Goal: Task Accomplishment & Management: Use online tool/utility

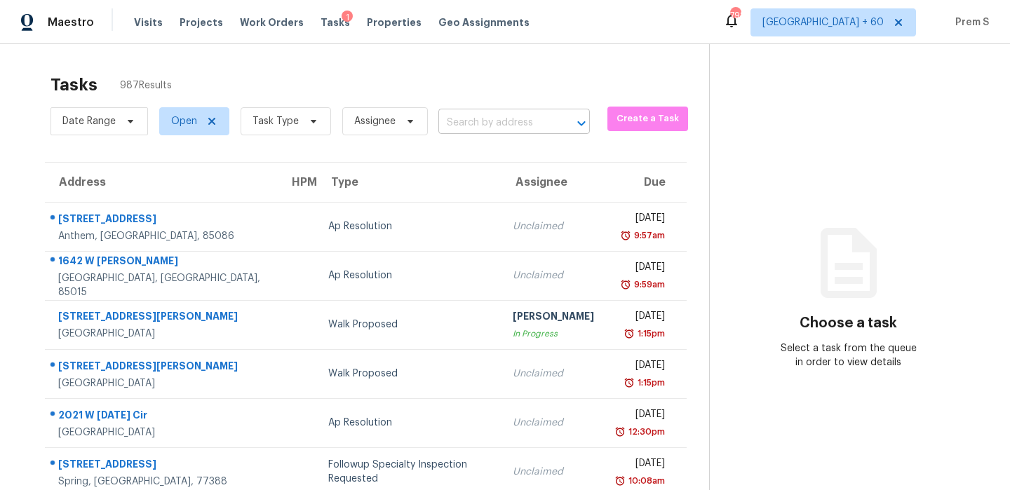
click at [529, 129] on input "text" at bounding box center [494, 123] width 112 height 22
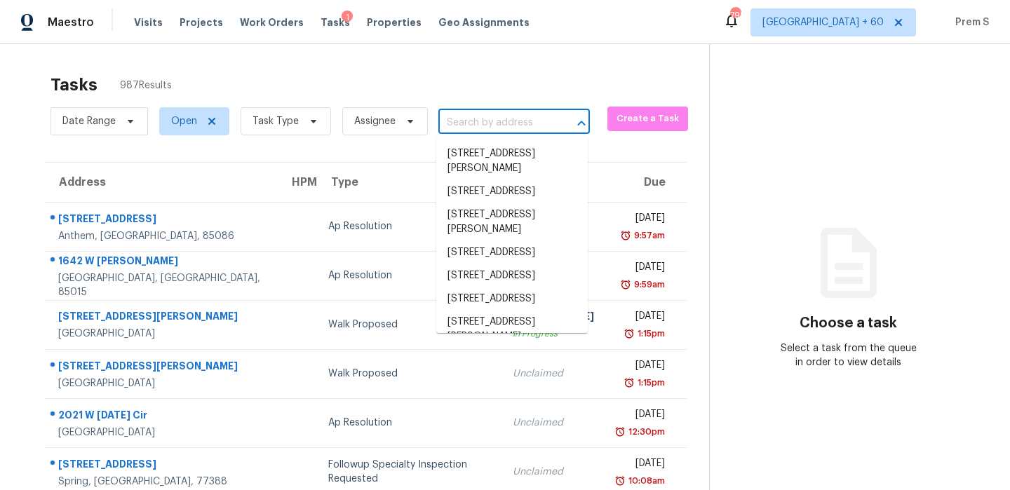
paste input "1709 Masonic Dr, Charlotte, NC 28205"
type input "1709 Masonic Dr, Charlotte, NC 28205"
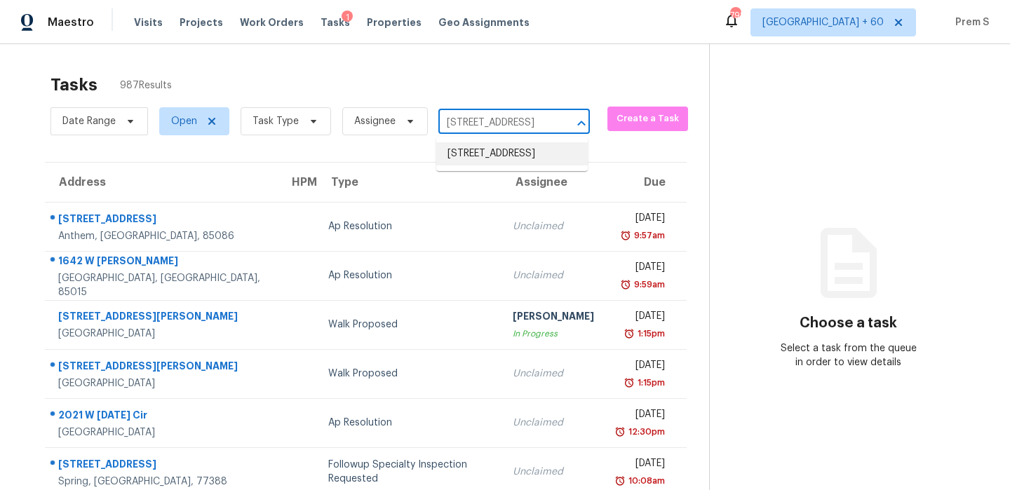
click at [500, 156] on li "1709 Masonic Dr, Charlotte, NC 28205" at bounding box center [511, 153] width 151 height 23
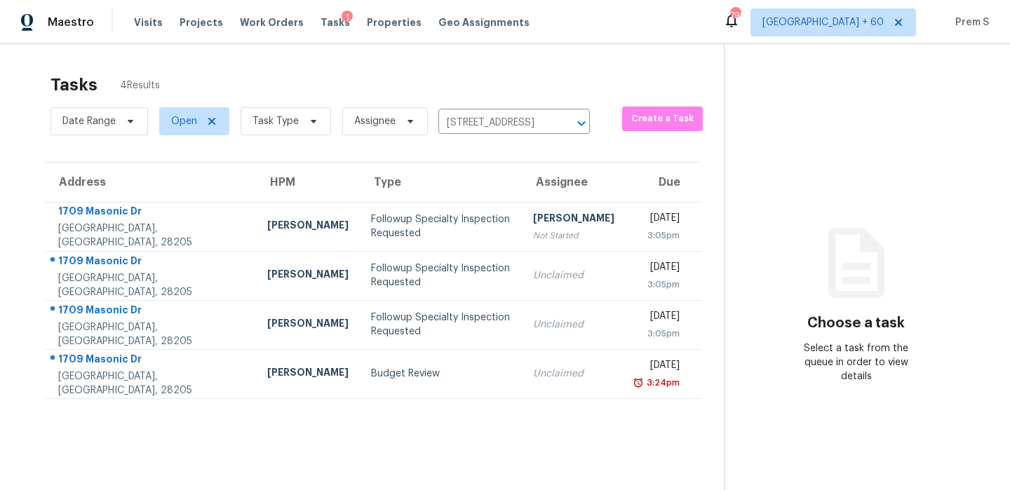
click at [533, 228] on div "[PERSON_NAME]" at bounding box center [573, 220] width 81 height 18
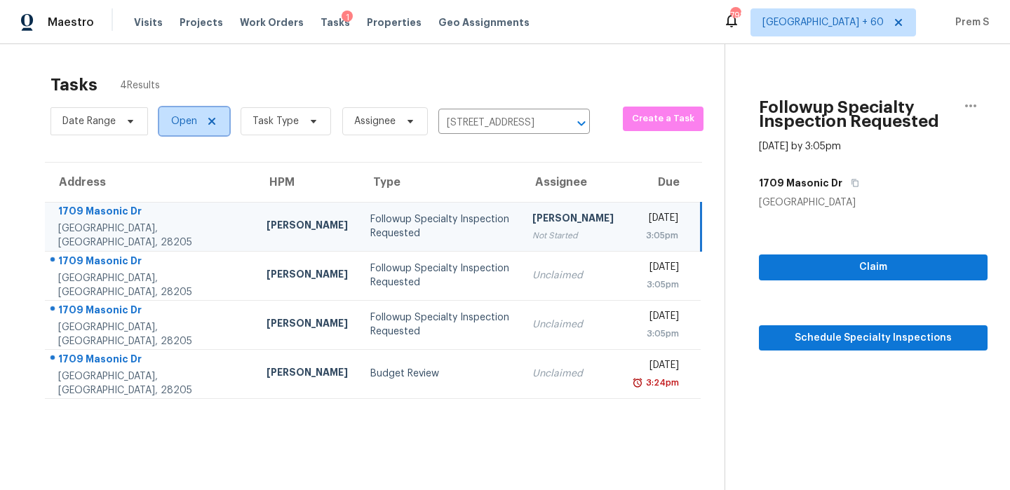
click at [212, 119] on icon at bounding box center [211, 121] width 7 height 7
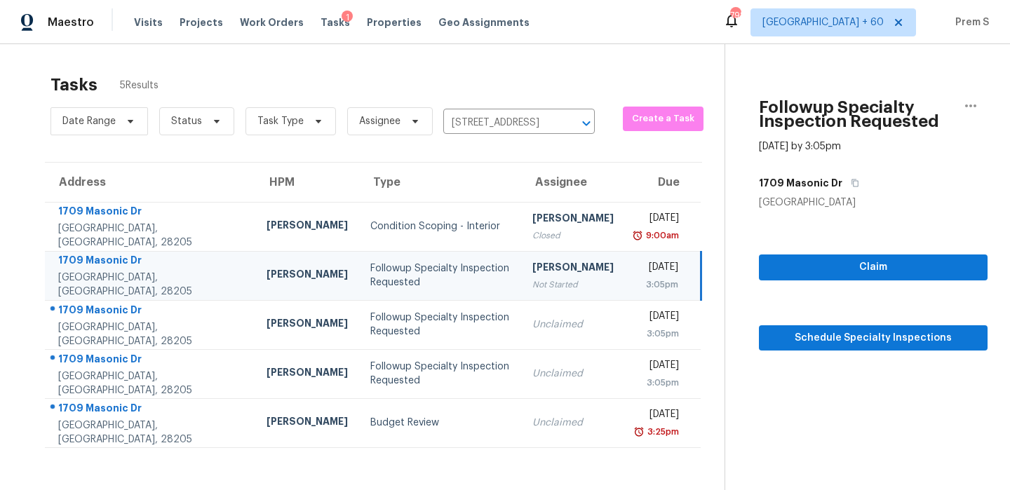
click at [370, 283] on div "Followup Specialty Inspection Requested" at bounding box center [440, 276] width 140 height 28
click at [970, 111] on icon "button" at bounding box center [970, 105] width 17 height 17
click at [679, 168] on div "Address HPM Type Assignee Due 1709 Masonic Dr Charlotte, NC, 28205 Jason Bouque…" at bounding box center [373, 305] width 702 height 286
click at [975, 99] on icon "button" at bounding box center [970, 105] width 17 height 17
click at [660, 83] on div "Tasks 5 Results" at bounding box center [387, 85] width 674 height 36
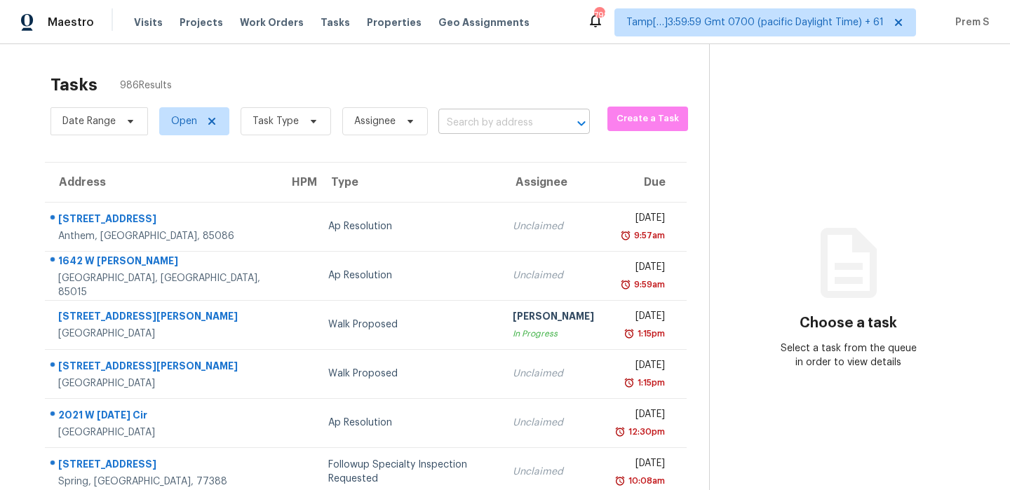
click at [510, 112] on input "text" at bounding box center [494, 123] width 112 height 22
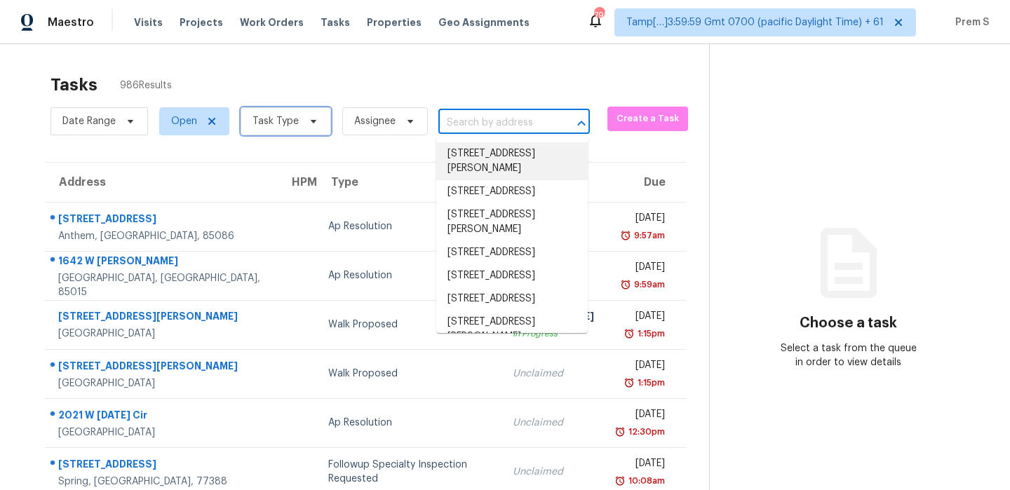
click at [308, 121] on icon at bounding box center [313, 121] width 11 height 11
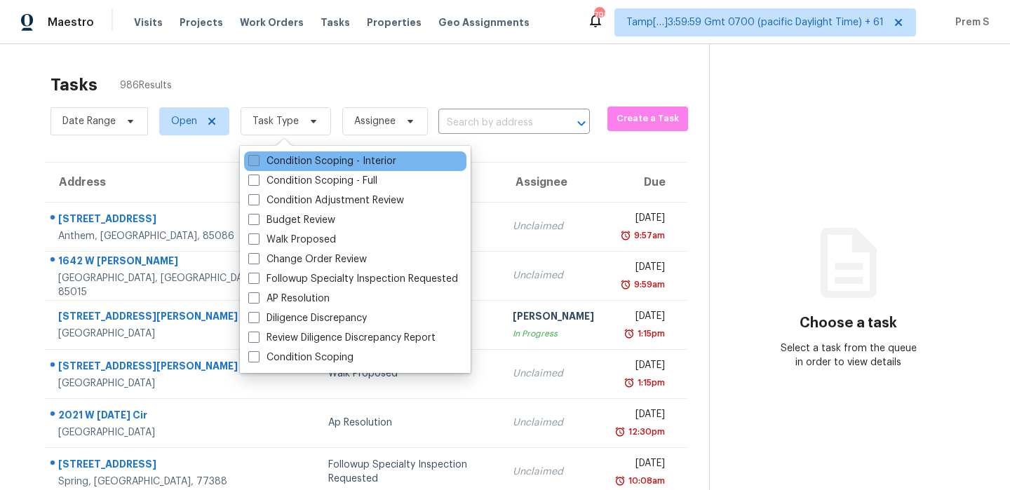
click at [347, 163] on label "Condition Scoping - Interior" at bounding box center [322, 161] width 148 height 14
click at [257, 163] on input "Condition Scoping - Interior" at bounding box center [252, 158] width 9 height 9
checkbox input "true"
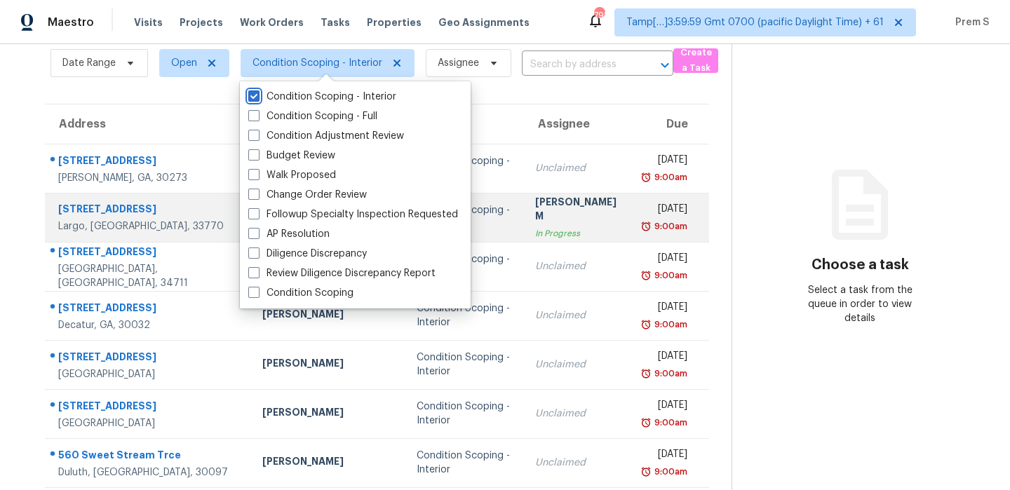
scroll to position [72, 0]
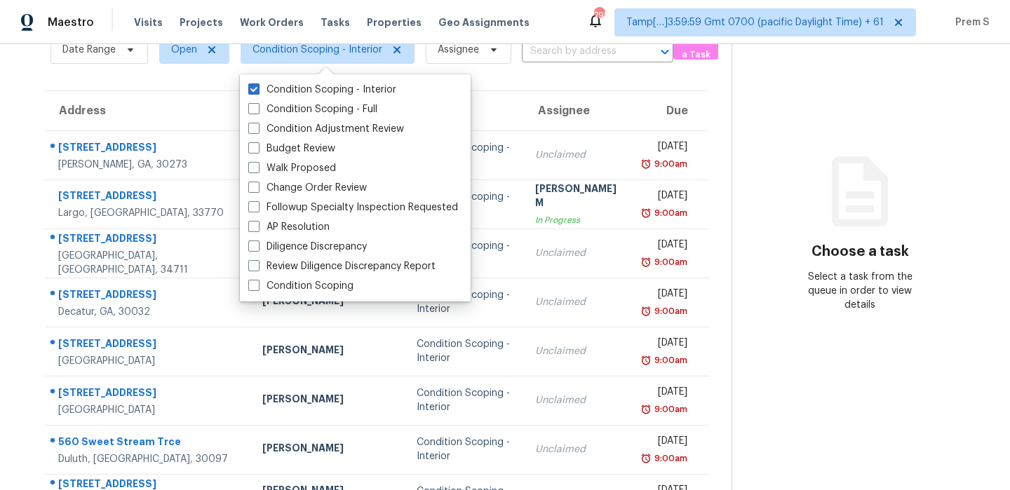
click at [740, 346] on section "Choose a task Select a task from the queue in order to view details" at bounding box center [859, 316] width 256 height 686
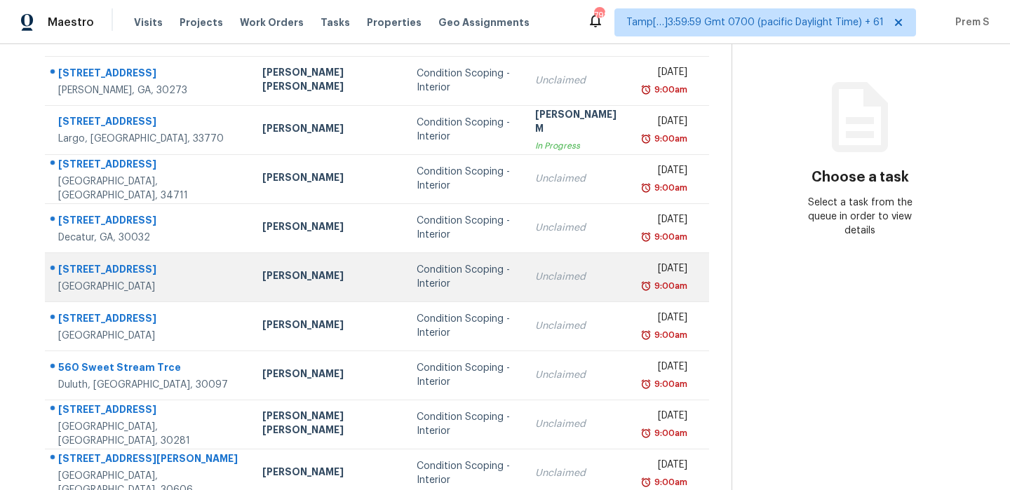
scroll to position [240, 0]
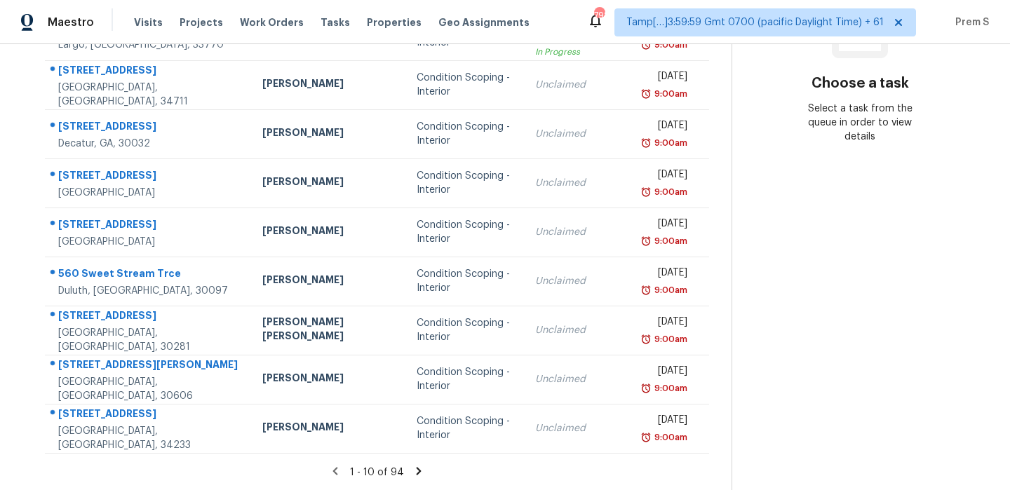
click at [417, 468] on icon at bounding box center [419, 471] width 5 height 8
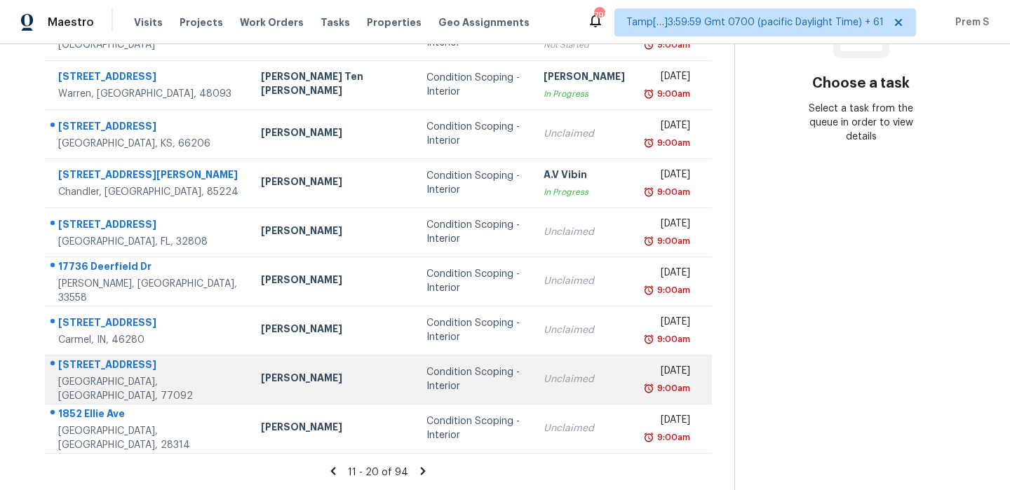
click at [543, 380] on div "Unclaimed" at bounding box center [583, 379] width 81 height 14
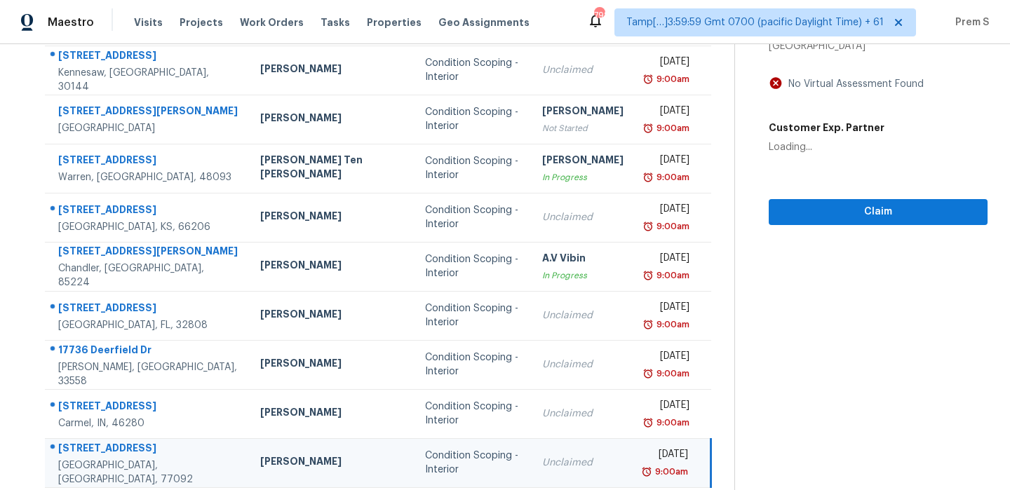
scroll to position [67, 0]
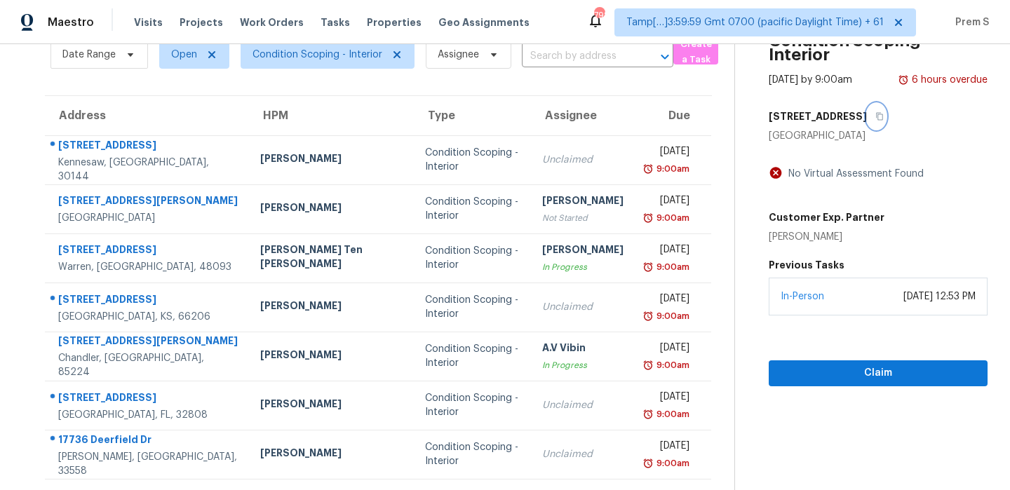
click at [875, 119] on icon "button" at bounding box center [879, 116] width 8 height 8
click at [840, 370] on span "Claim" at bounding box center [878, 374] width 196 height 18
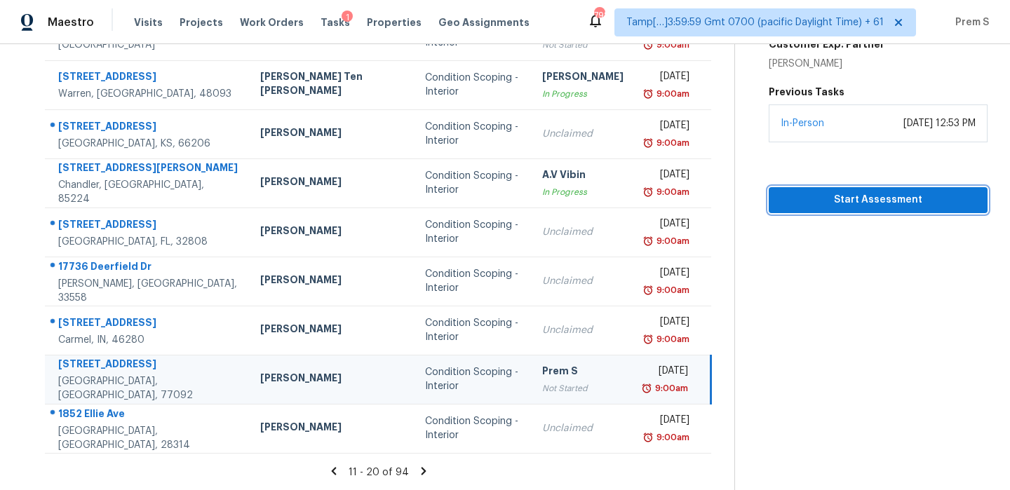
click at [898, 198] on span "Start Assessment" at bounding box center [878, 200] width 196 height 18
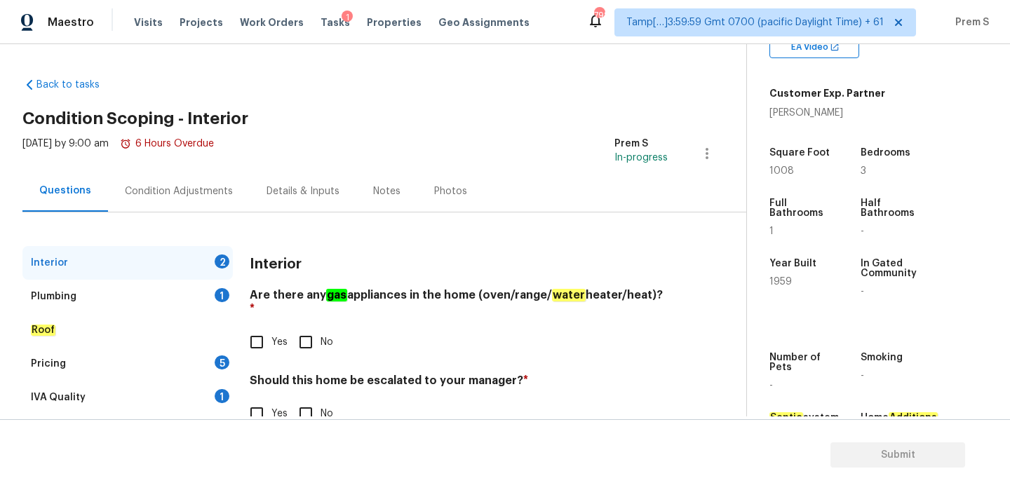
scroll to position [36, 0]
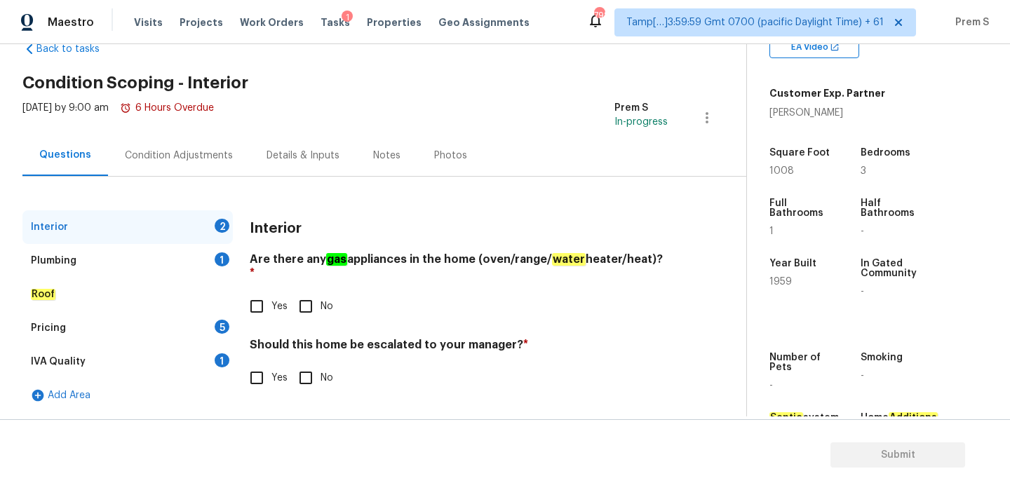
click at [265, 295] on input "Yes" at bounding box center [256, 306] width 29 height 29
checkbox input "true"
click at [310, 370] on input "No" at bounding box center [305, 377] width 29 height 29
checkbox input "true"
click at [219, 264] on div "1" at bounding box center [222, 259] width 15 height 14
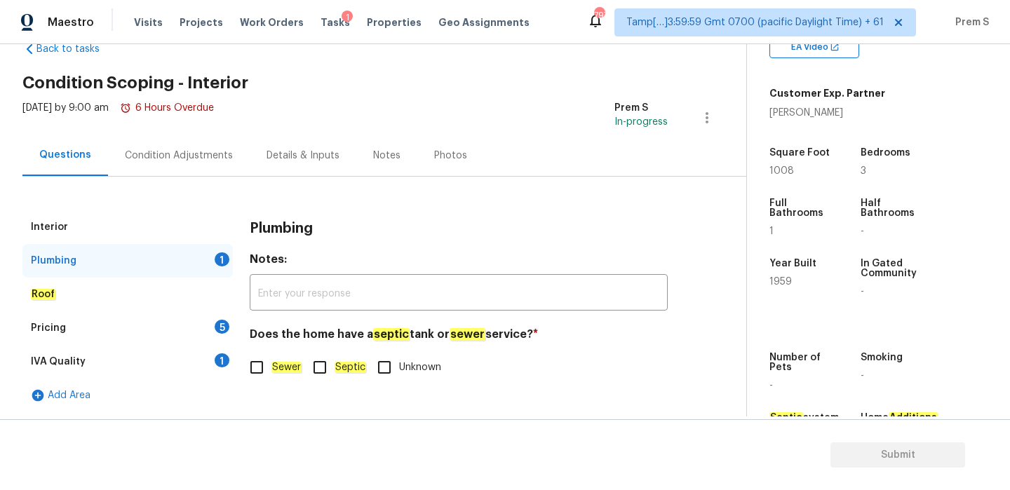
click at [279, 367] on em "Sewer" at bounding box center [286, 367] width 30 height 11
click at [271, 367] on input "Sewer" at bounding box center [256, 367] width 29 height 29
checkbox input "true"
click at [207, 330] on div "Pricing 5" at bounding box center [127, 328] width 210 height 34
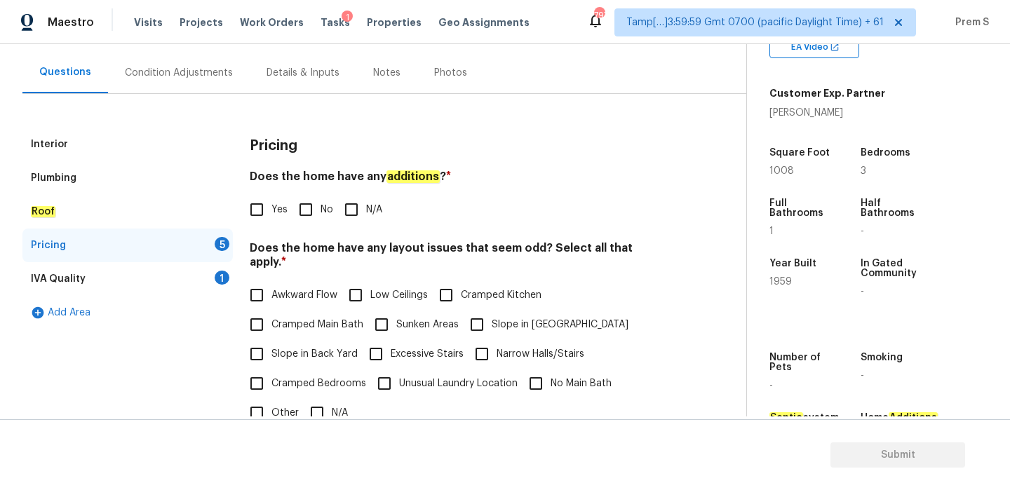
scroll to position [218, 0]
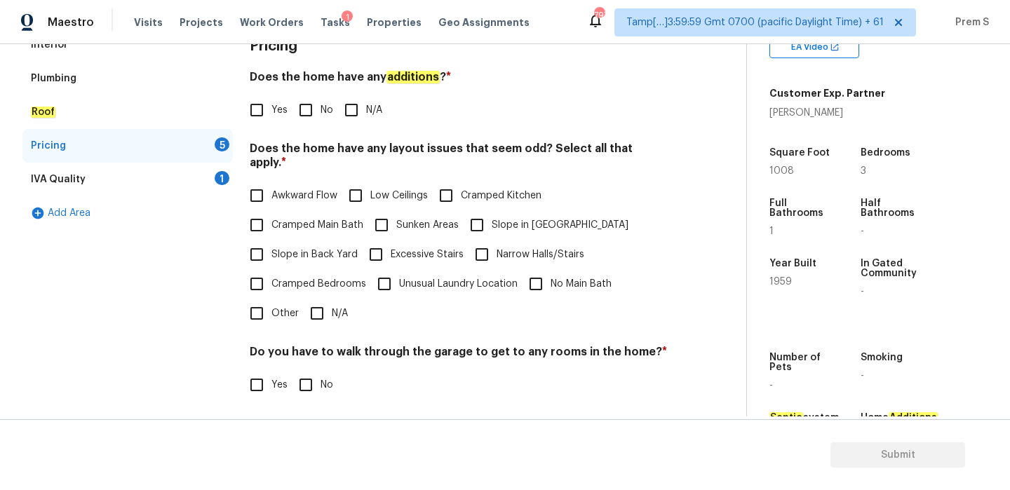
click at [311, 116] on input "No" at bounding box center [305, 109] width 29 height 29
checkbox input "true"
click at [316, 299] on input "N/A" at bounding box center [316, 313] width 29 height 29
checkbox input "true"
click at [313, 372] on input "No" at bounding box center [305, 386] width 29 height 29
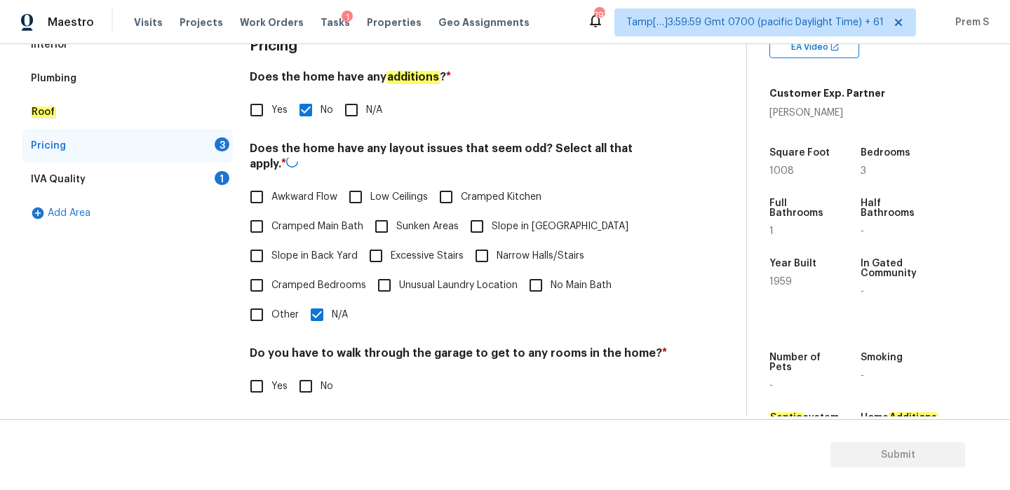
checkbox input "true"
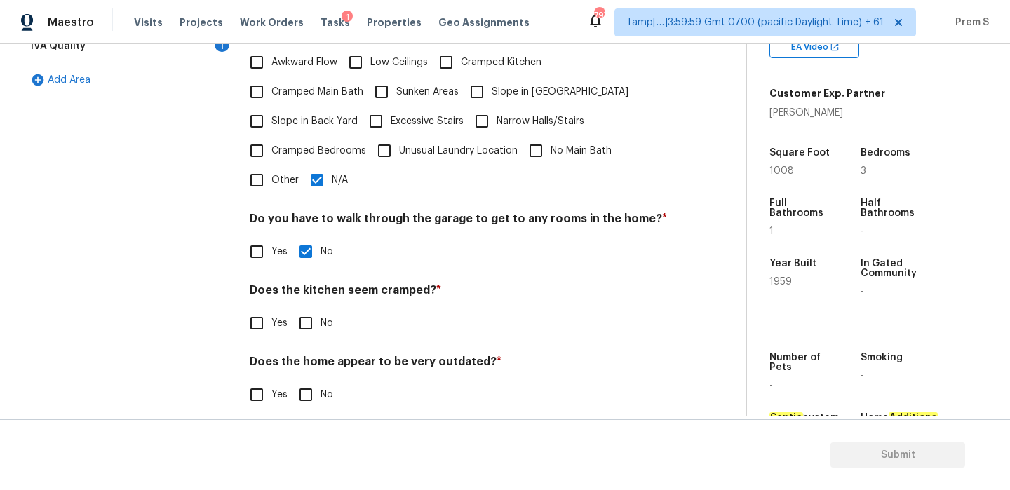
click at [319, 318] on input "No" at bounding box center [305, 323] width 29 height 29
checkbox input "true"
click at [316, 380] on input "No" at bounding box center [305, 394] width 29 height 29
checkbox input "true"
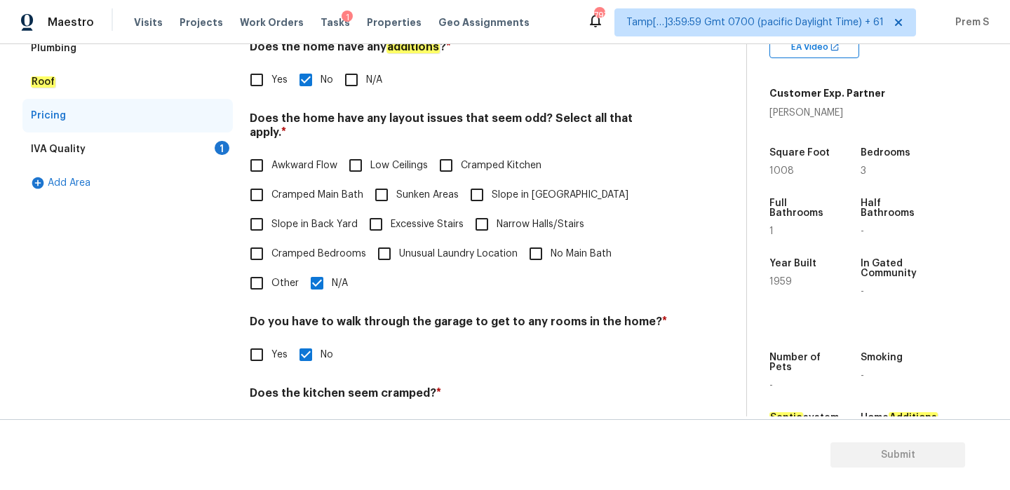
click at [222, 159] on div "IVA Quality 1" at bounding box center [127, 150] width 210 height 34
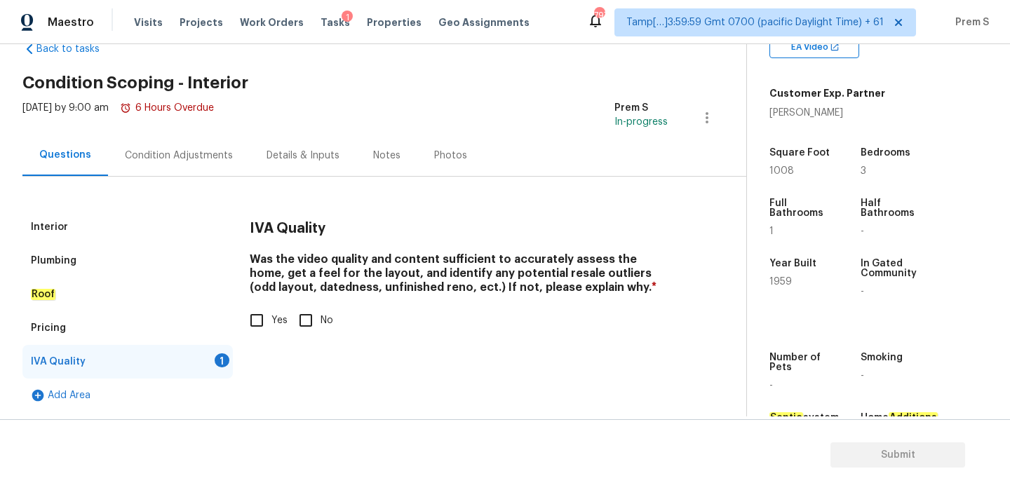
click at [279, 310] on label "Yes" at bounding box center [265, 320] width 46 height 29
click at [271, 310] on input "Yes" at bounding box center [256, 320] width 29 height 29
checkbox input "true"
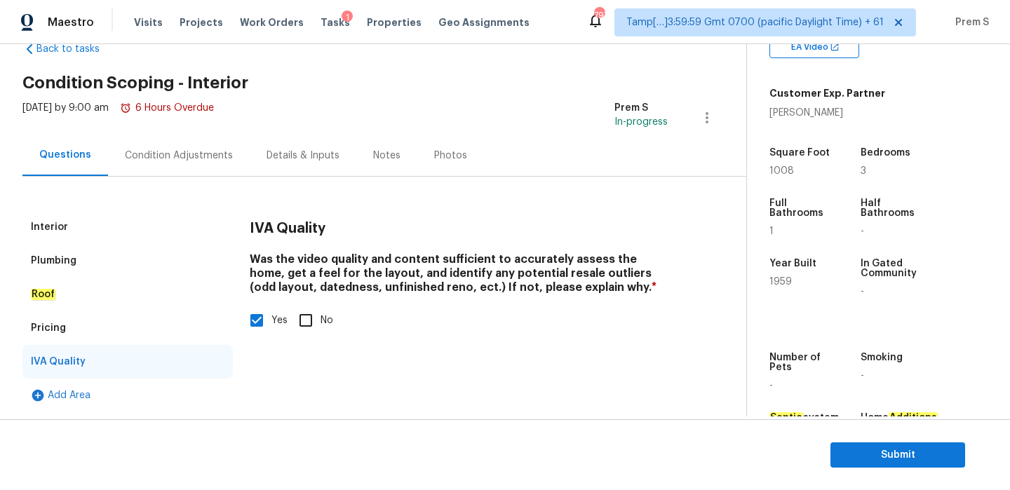
click at [203, 156] on div "Condition Adjustments" at bounding box center [179, 156] width 108 height 14
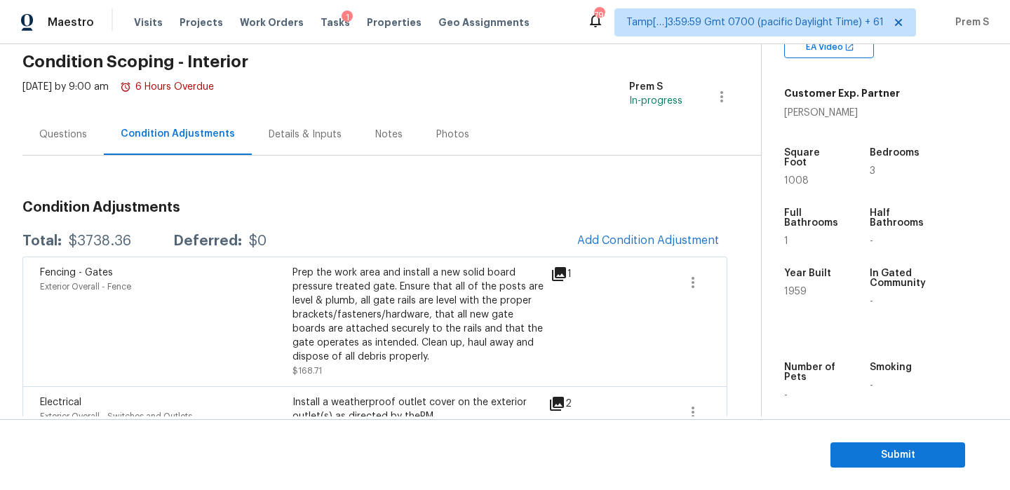
scroll to position [62, 0]
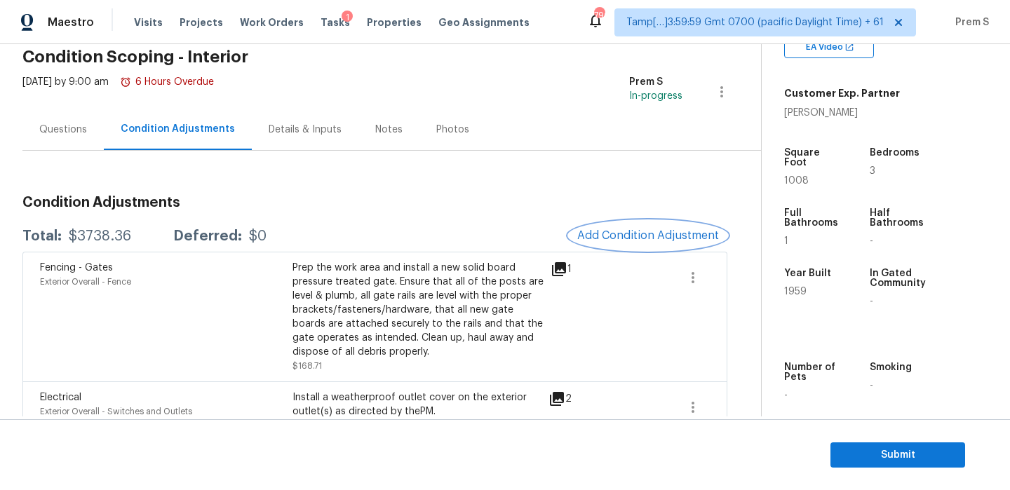
click at [606, 238] on span "Add Condition Adjustment" at bounding box center [648, 235] width 142 height 13
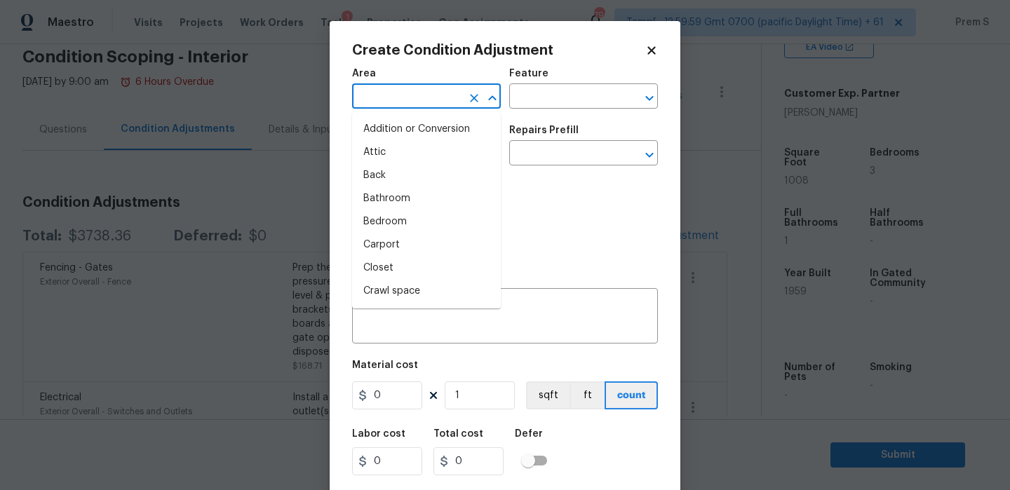
click at [389, 93] on input "text" at bounding box center [406, 98] width 109 height 22
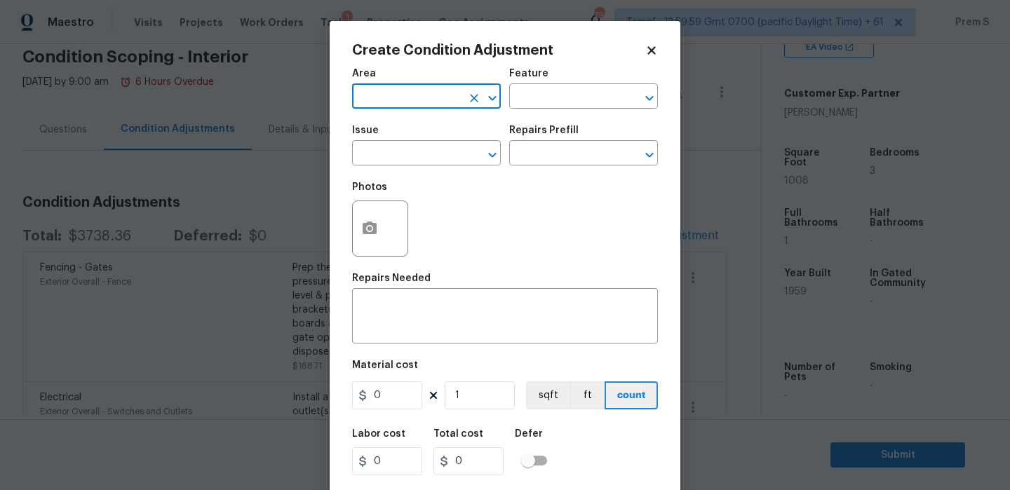
type input "i"
click at [463, 164] on ul "Interior Addition Interior Overall" at bounding box center [426, 140] width 149 height 57
click at [466, 161] on li "Interior Overall" at bounding box center [426, 152] width 149 height 23
click at [467, 161] on icon "Clear" at bounding box center [474, 155] width 14 height 14
type input "Interior Overall"
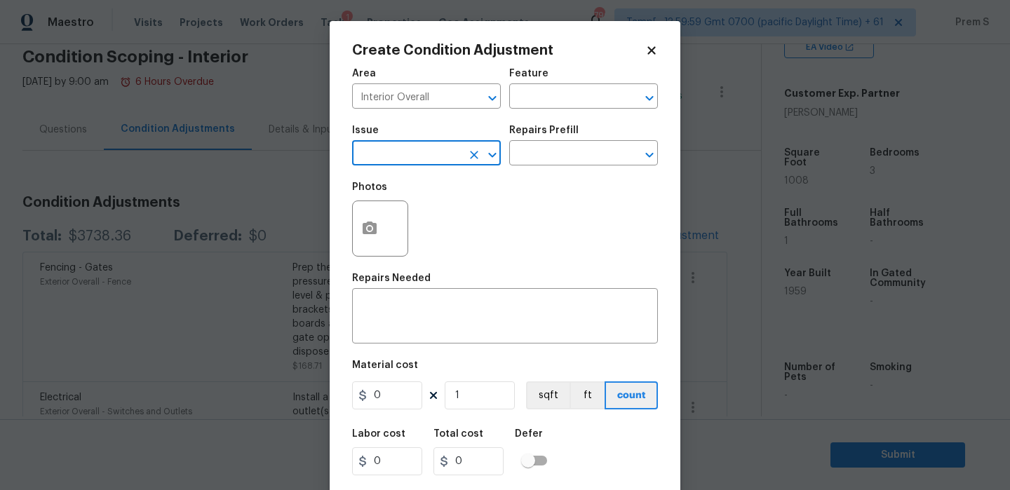
click at [437, 158] on input "text" at bounding box center [406, 155] width 109 height 22
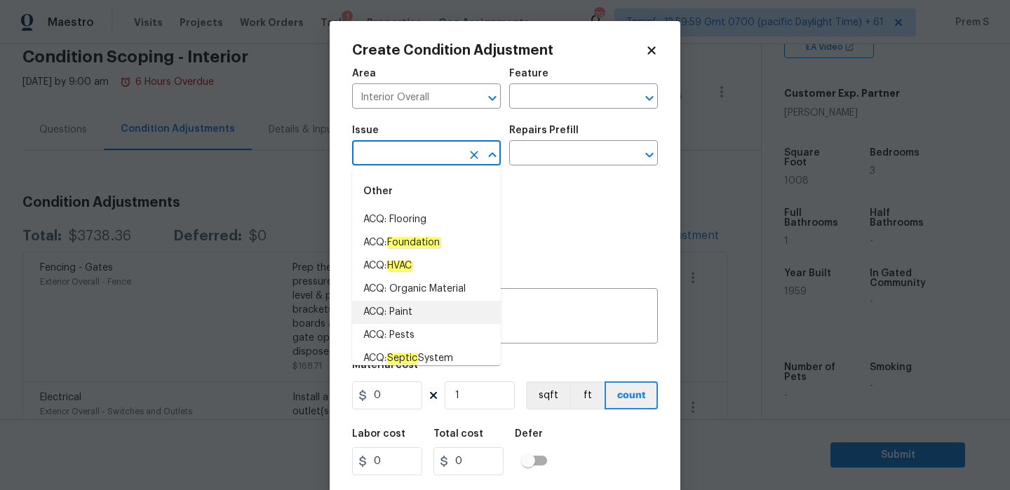
click at [432, 314] on li "ACQ: Paint" at bounding box center [426, 312] width 149 height 23
type input "ACQ: Paint"
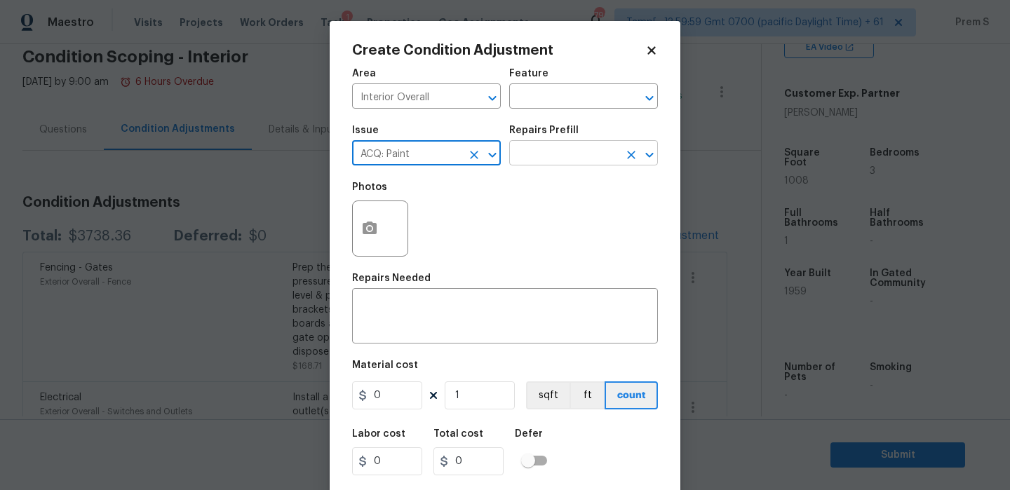
click at [561, 159] on input "text" at bounding box center [563, 155] width 109 height 22
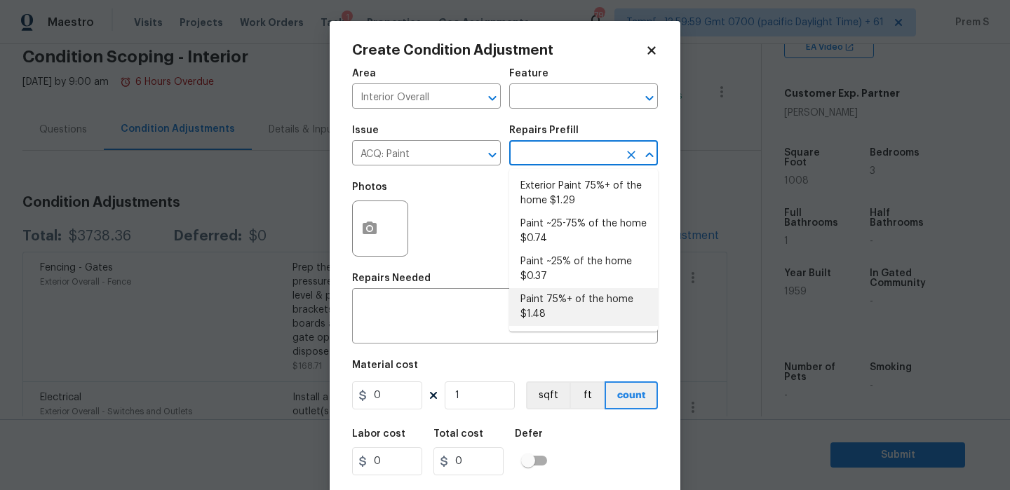
click at [574, 303] on li "Paint 75%+ of the home $1.48" at bounding box center [583, 307] width 149 height 38
type input "Acquisition"
type textarea "Acquisition Scope: 75%+ of the home will likely require interior paint"
type input "1.48"
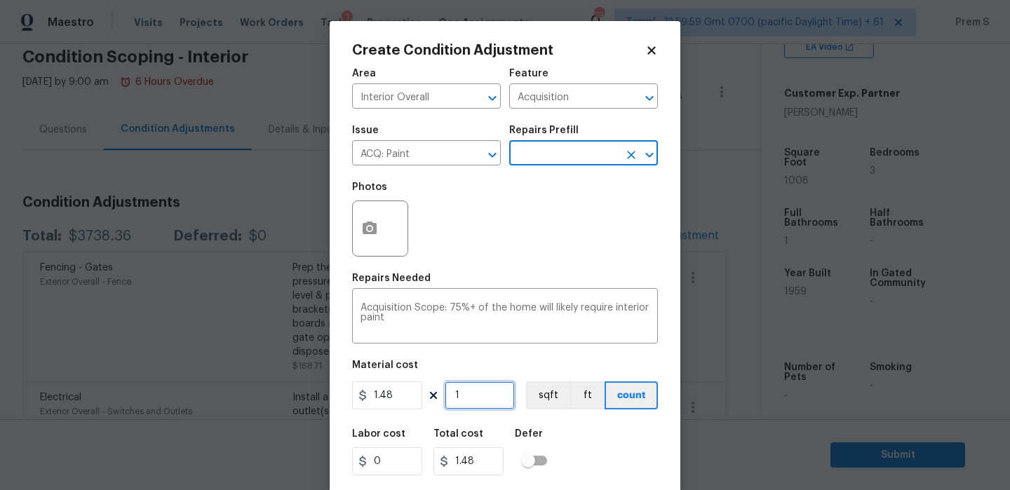
click at [468, 395] on input "1" at bounding box center [480, 395] width 70 height 28
type input "10"
type input "14.8"
type input "100"
type input "148"
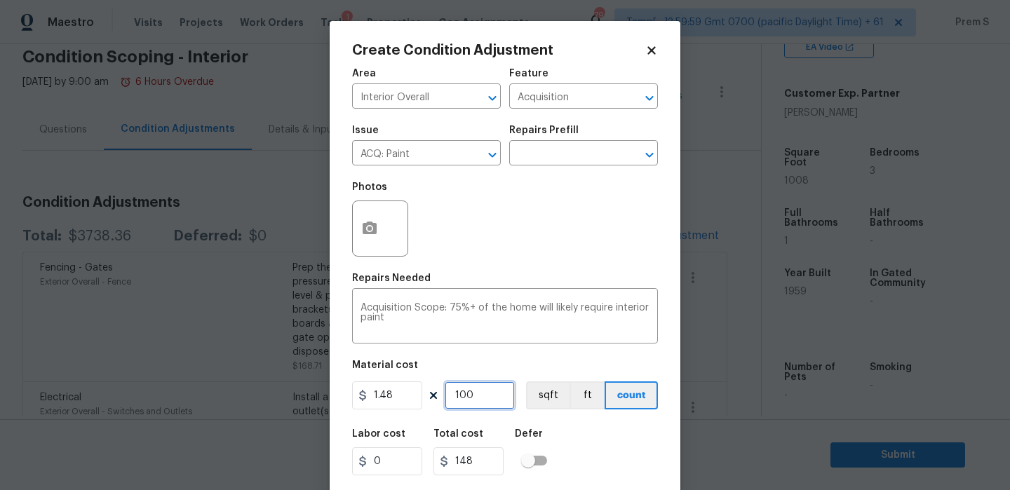
type input "1008"
type input "1491.84"
type input "1008"
click at [356, 221] on button "button" at bounding box center [370, 228] width 34 height 55
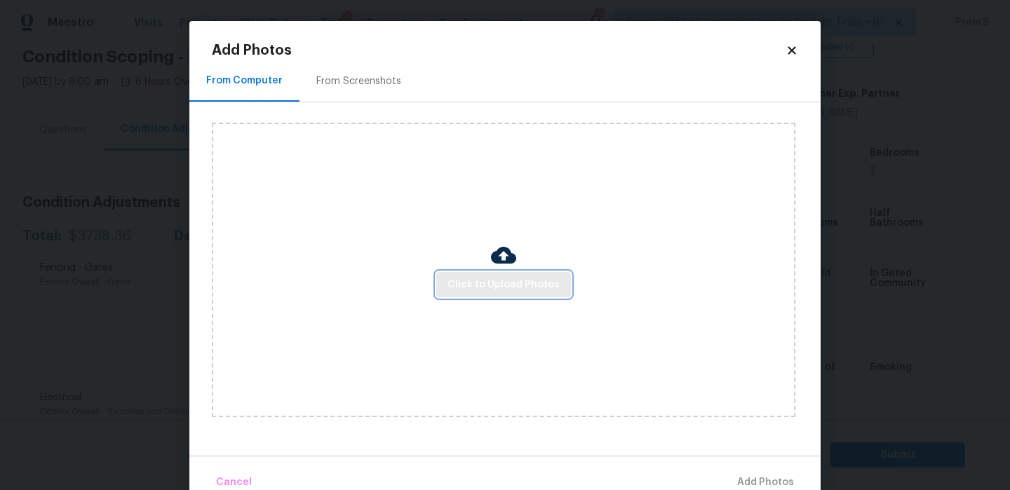
click at [520, 287] on span "Click to Upload Photos" at bounding box center [503, 285] width 112 height 18
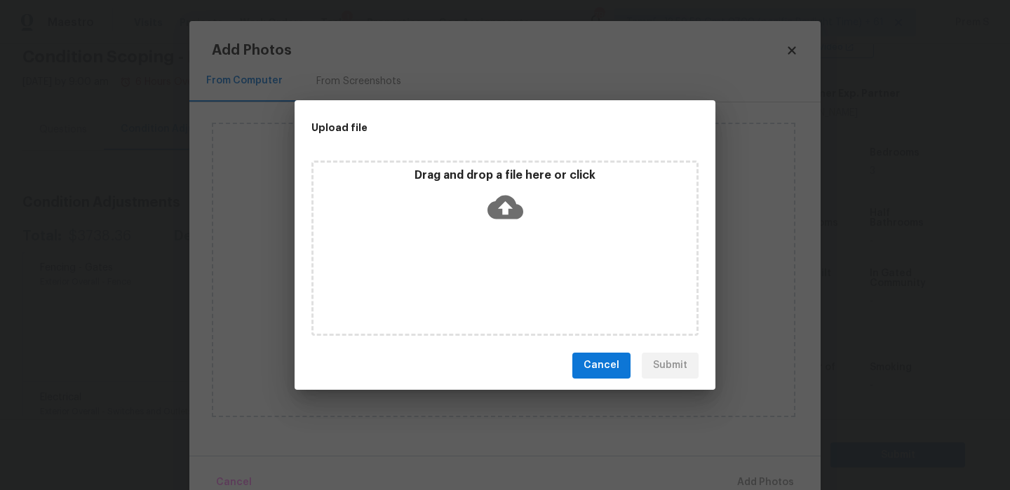
click at [512, 222] on icon at bounding box center [505, 207] width 36 height 36
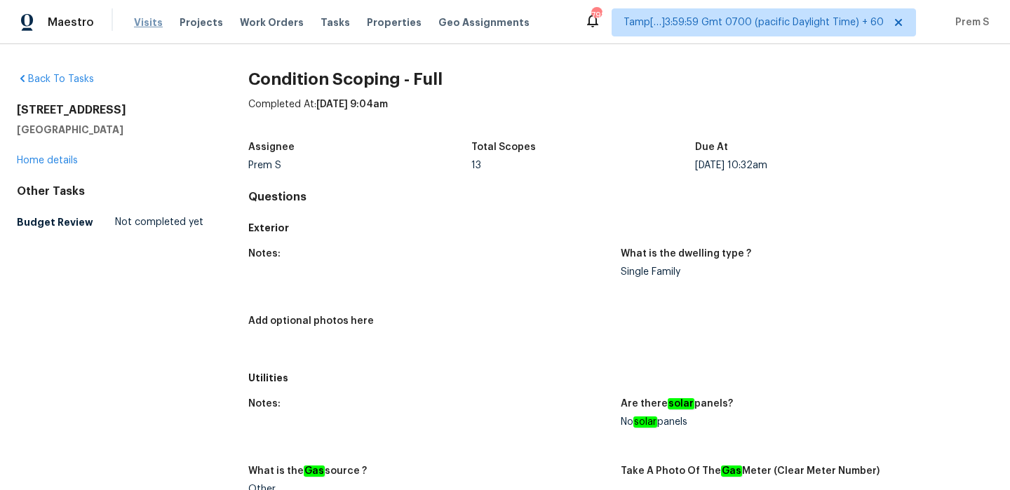
click at [148, 24] on span "Visits" at bounding box center [148, 22] width 29 height 14
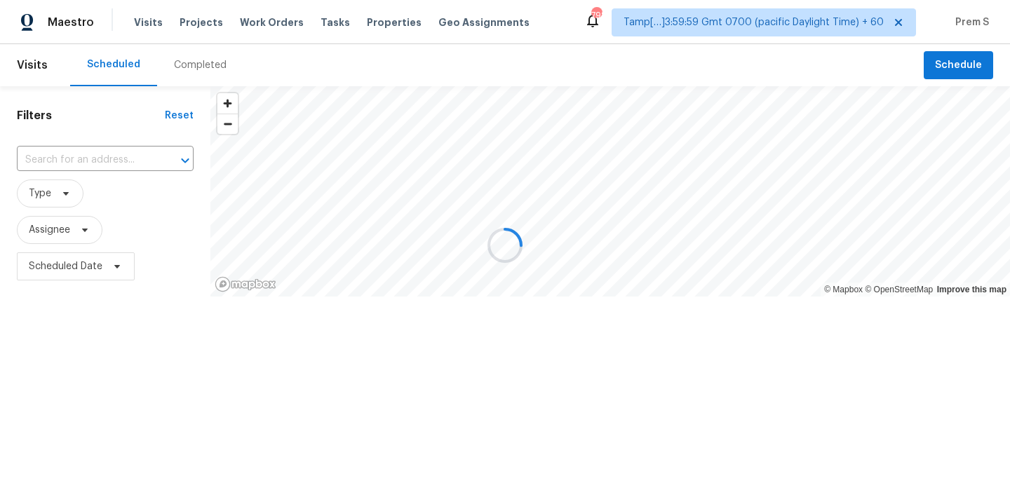
click at [182, 65] on div at bounding box center [505, 245] width 1010 height 490
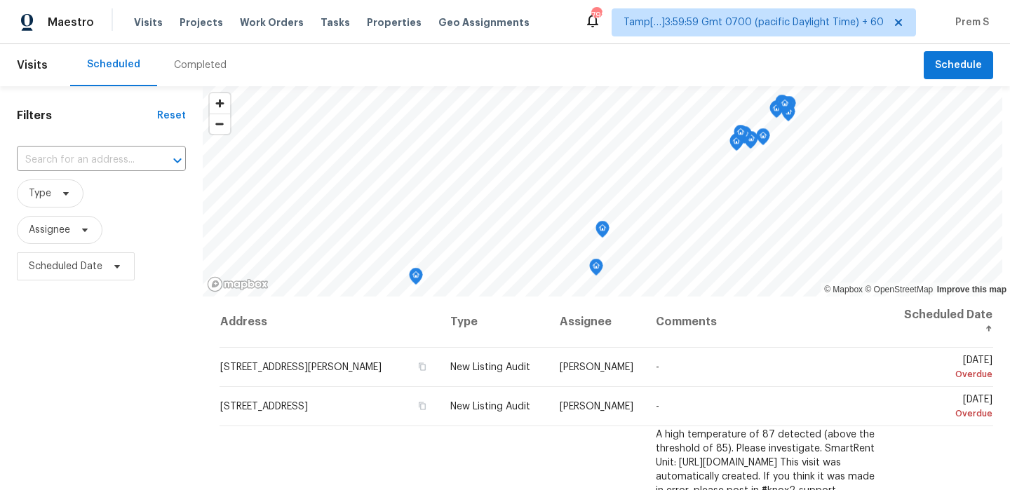
click at [182, 65] on div "Completed" at bounding box center [200, 65] width 53 height 14
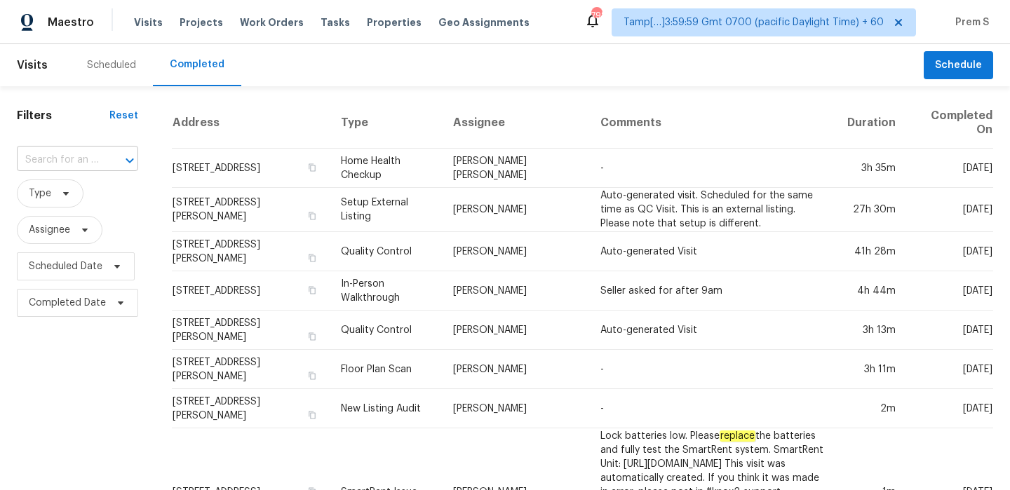
click at [91, 161] on input "text" at bounding box center [58, 160] width 82 height 22
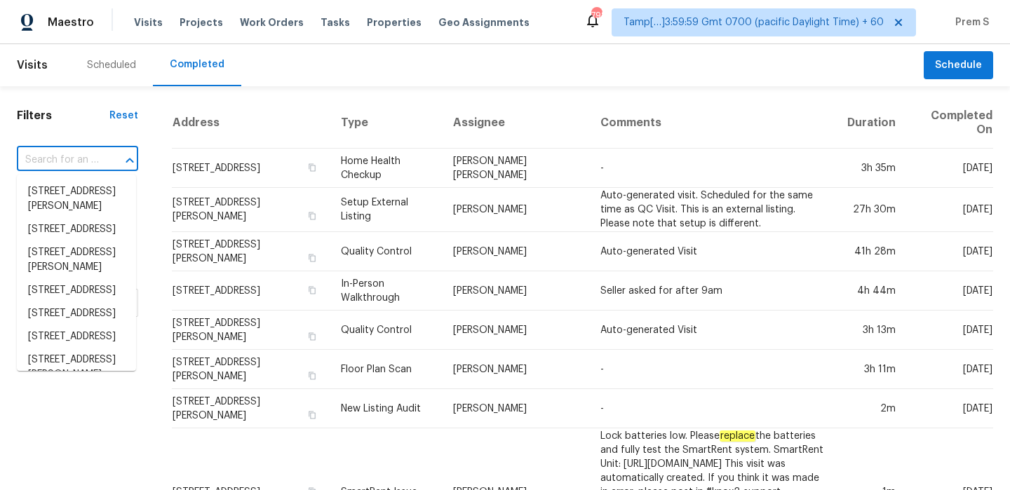
paste input "4311 Marlborough Dr, Houston, TX 77092"
type input "4311 Marlborough Dr, Houston, TX 77092"
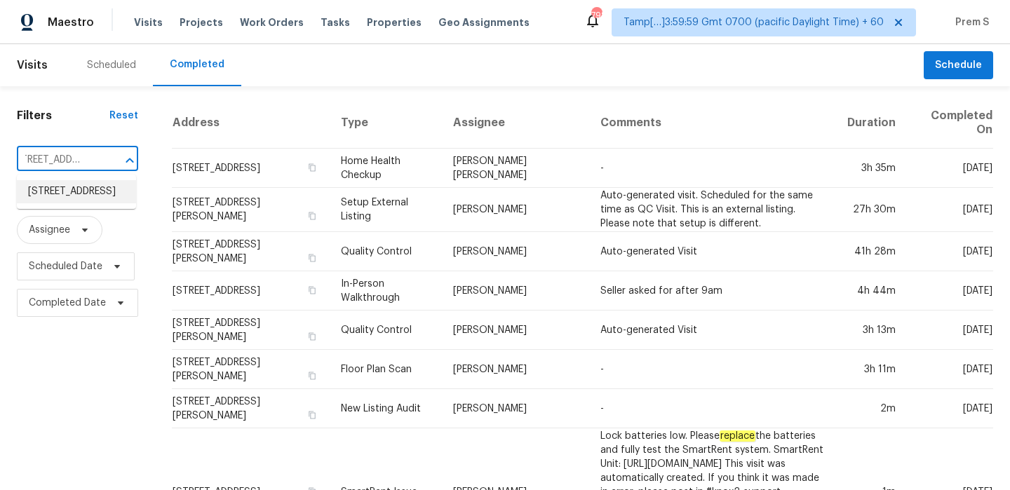
click at [75, 201] on li "4311 Marlborough Dr, Houston, TX 77092" at bounding box center [76, 191] width 119 height 23
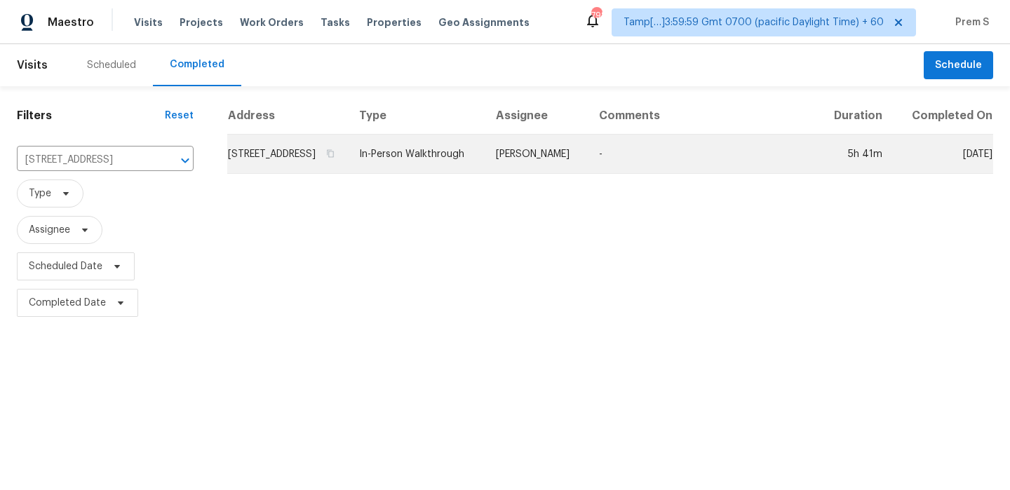
click at [315, 161] on td "4311 Marlborough Dr, Houston, TX 77092" at bounding box center [287, 154] width 121 height 39
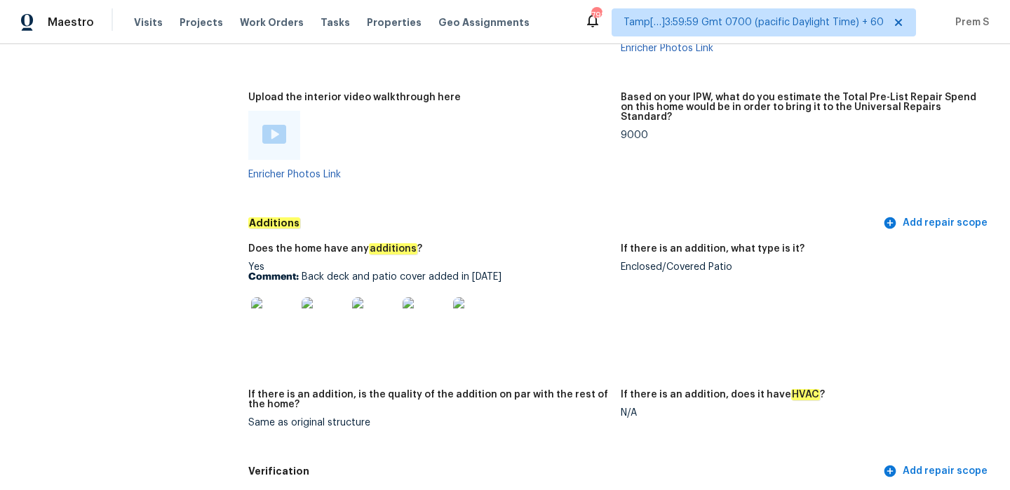
scroll to position [2676, 0]
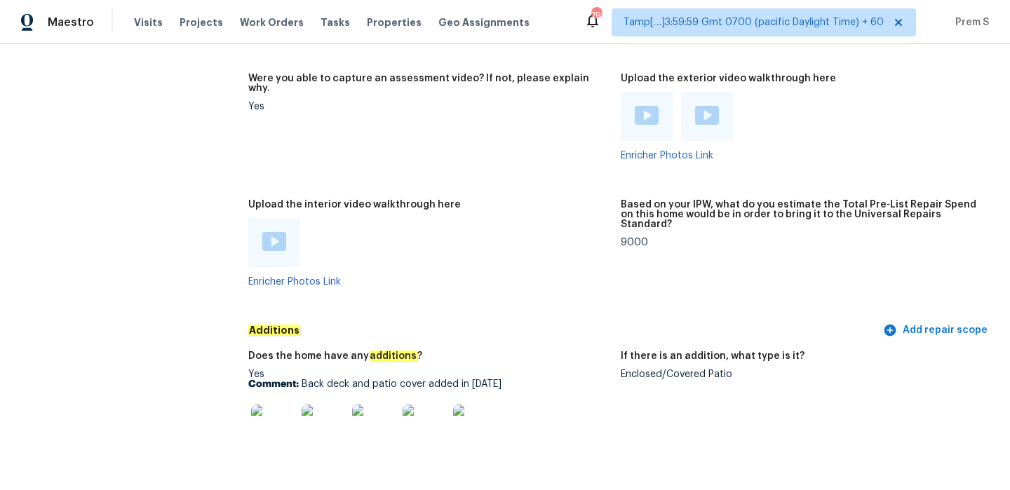
click at [276, 232] on img at bounding box center [274, 241] width 24 height 19
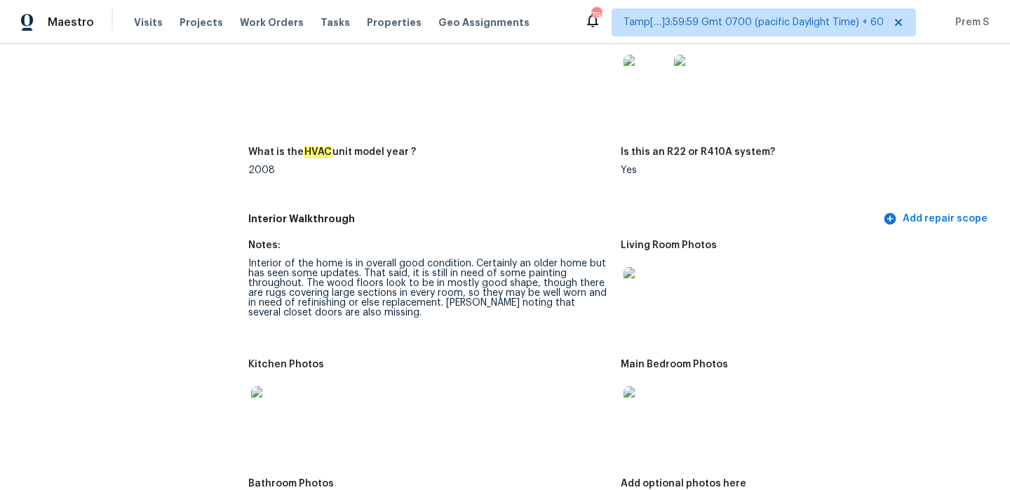
scroll to position [1508, 0]
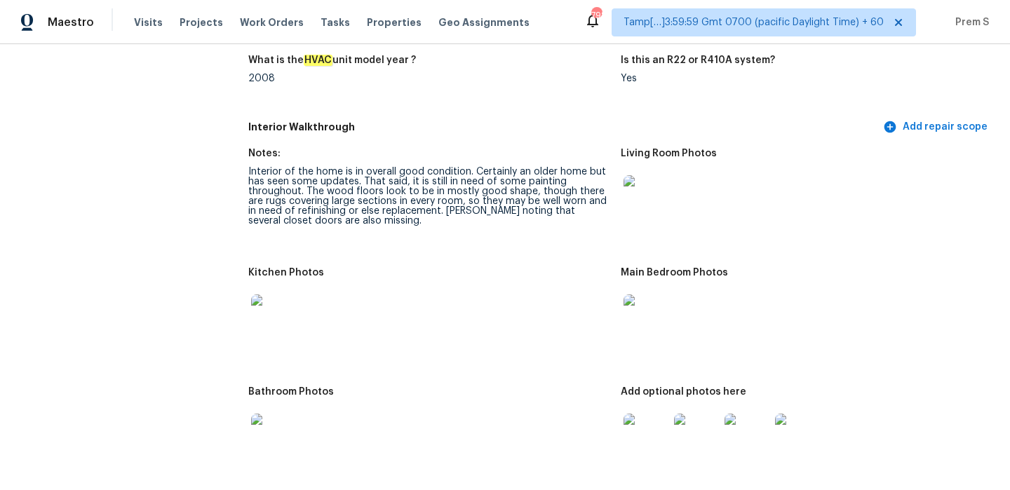
click at [656, 194] on img at bounding box center [645, 197] width 45 height 45
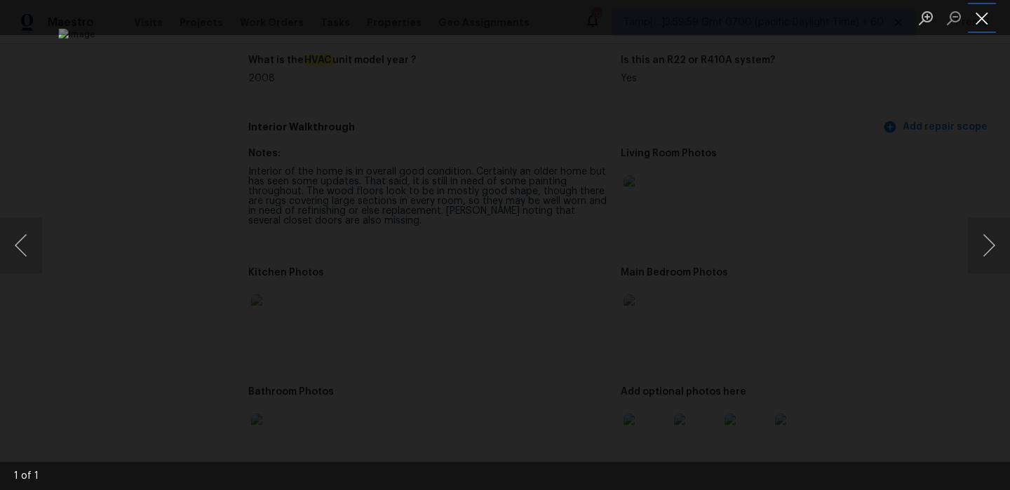
click at [982, 25] on button "Close lightbox" at bounding box center [982, 18] width 28 height 25
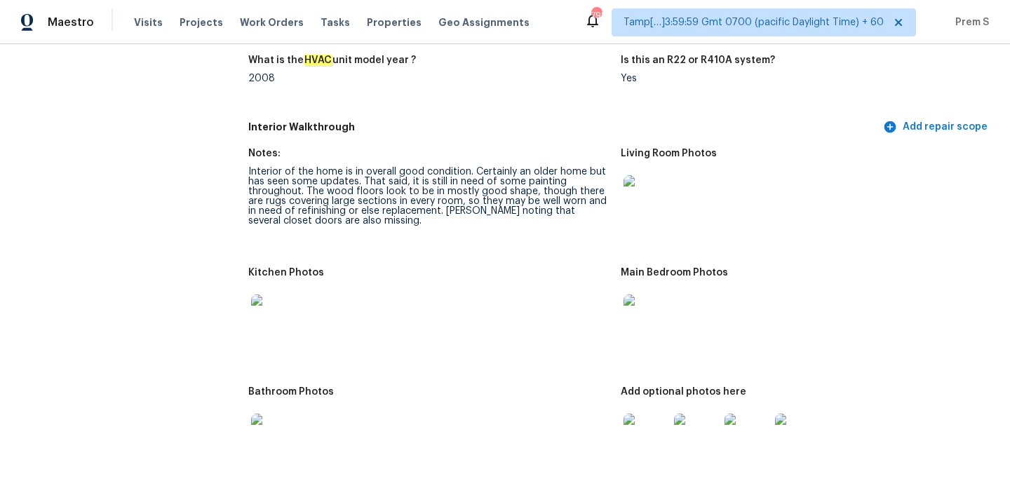
click at [621, 297] on div at bounding box center [646, 317] width 50 height 62
click at [656, 313] on img at bounding box center [645, 316] width 45 height 45
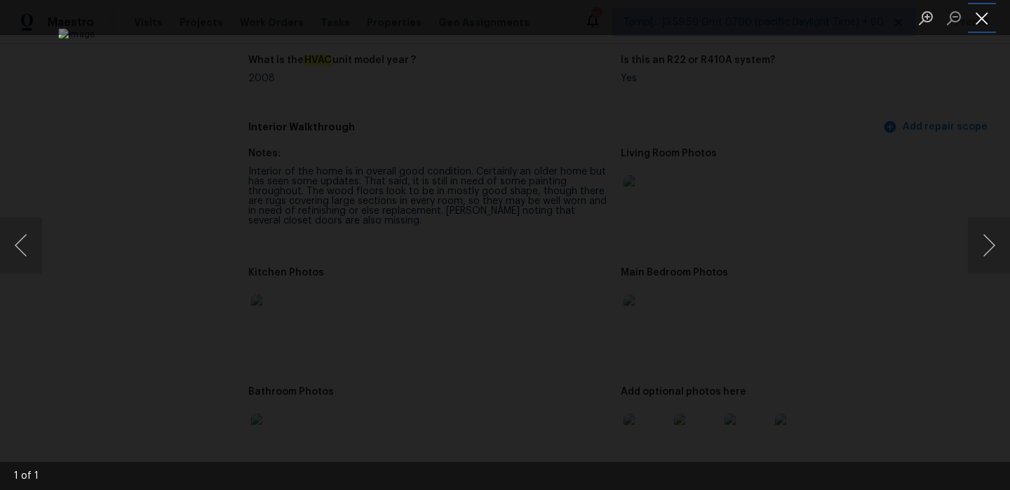
click at [984, 15] on button "Close lightbox" at bounding box center [982, 18] width 28 height 25
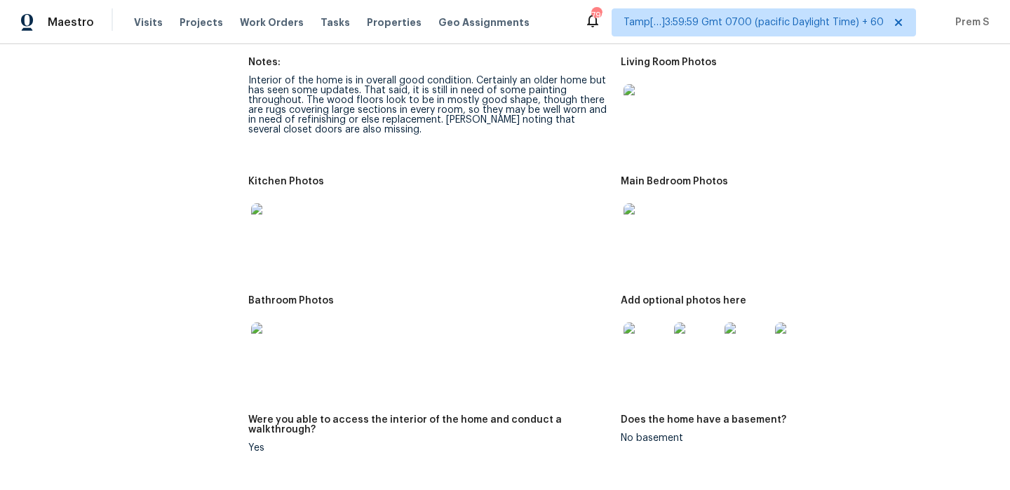
scroll to position [1727, 0]
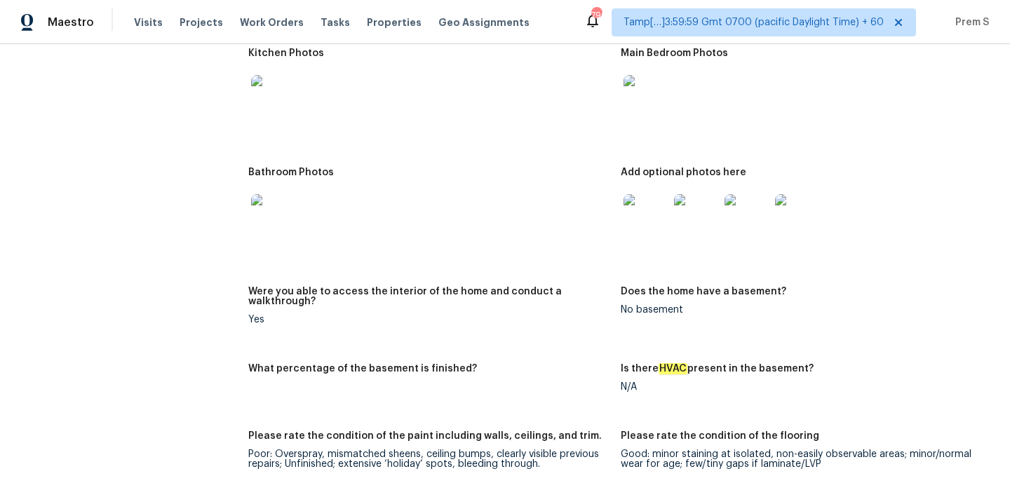
click at [654, 201] on img at bounding box center [645, 216] width 45 height 45
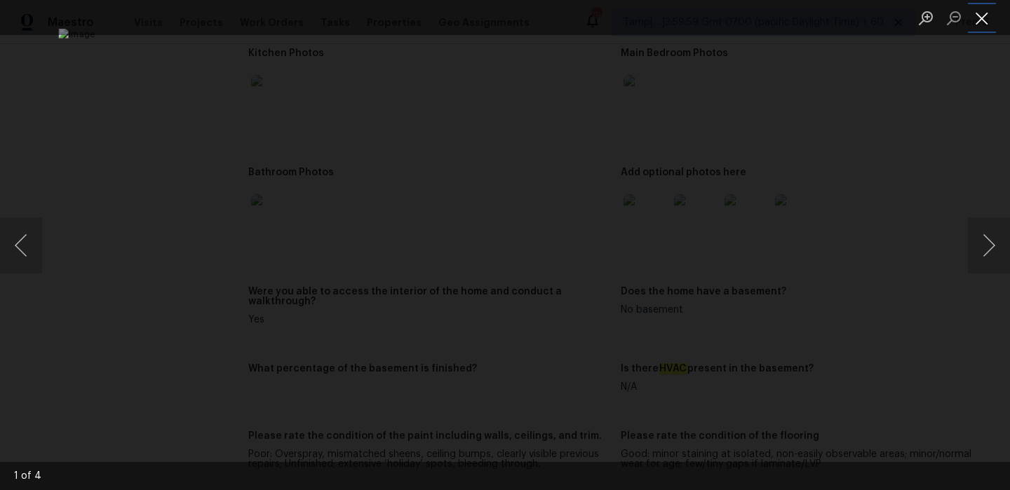
click at [974, 11] on button "Close lightbox" at bounding box center [982, 18] width 28 height 25
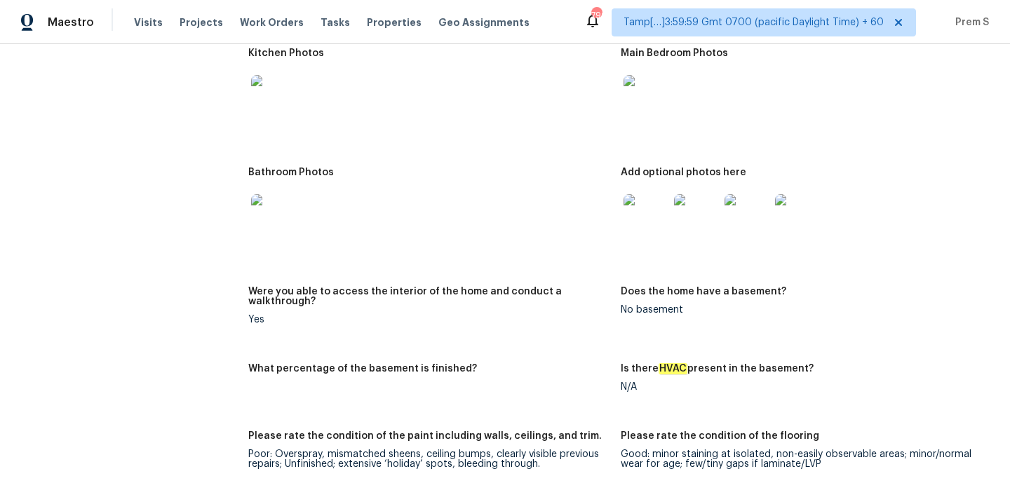
click at [696, 204] on img at bounding box center [696, 216] width 45 height 45
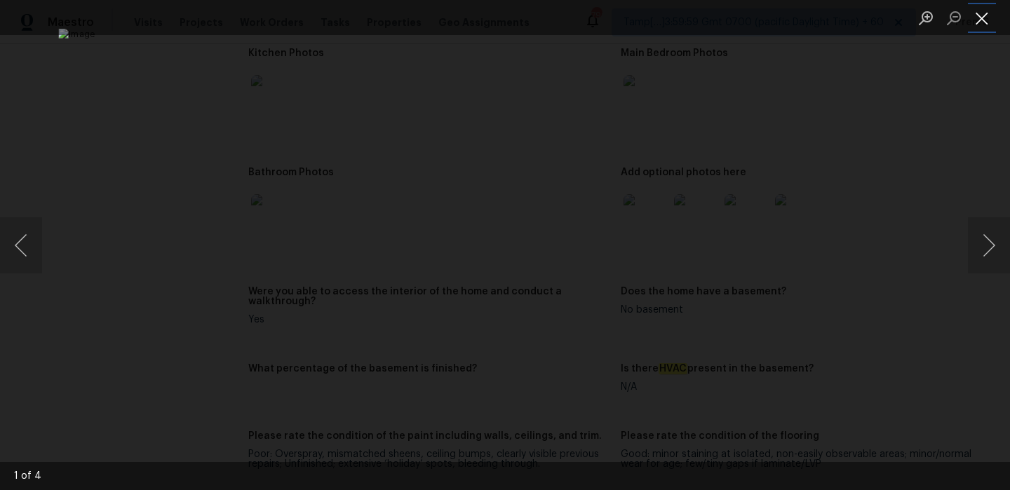
click at [985, 17] on button "Close lightbox" at bounding box center [982, 18] width 28 height 25
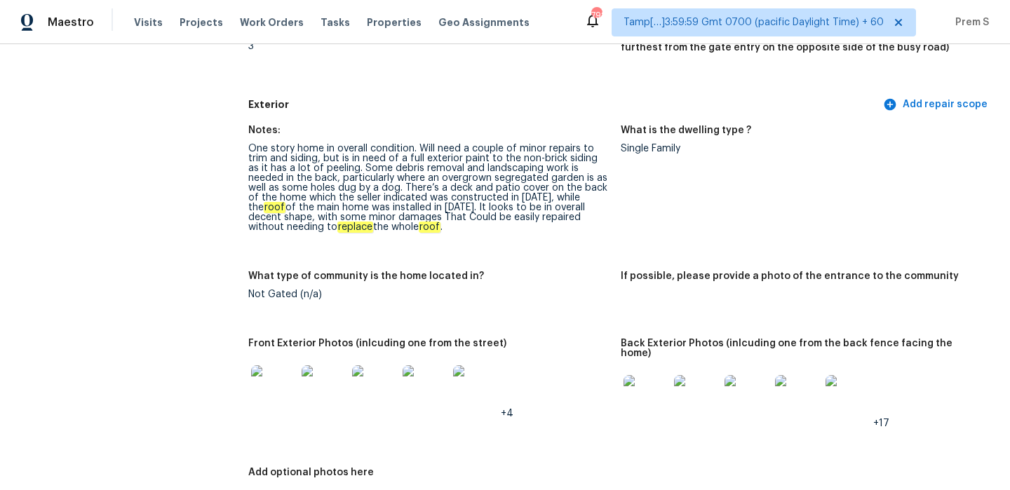
scroll to position [0, 0]
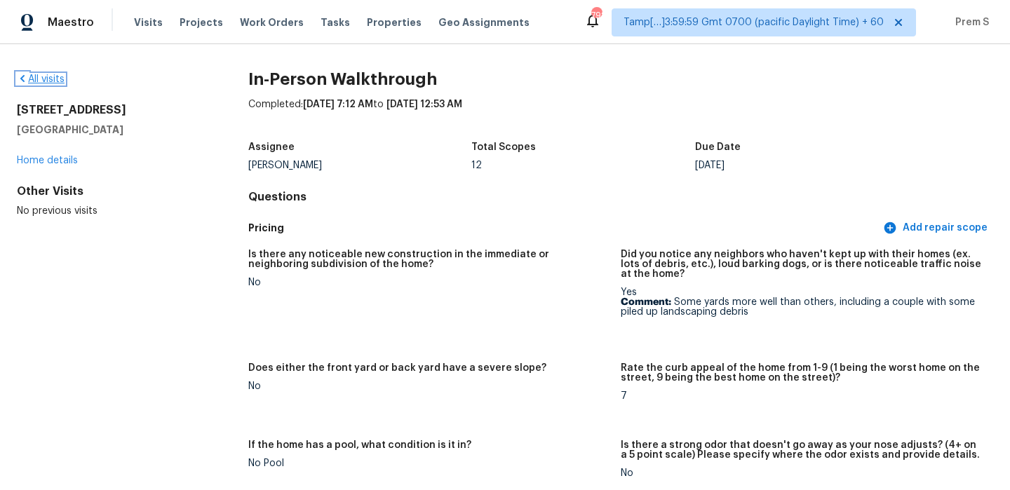
click at [42, 76] on link "All visits" at bounding box center [41, 79] width 48 height 10
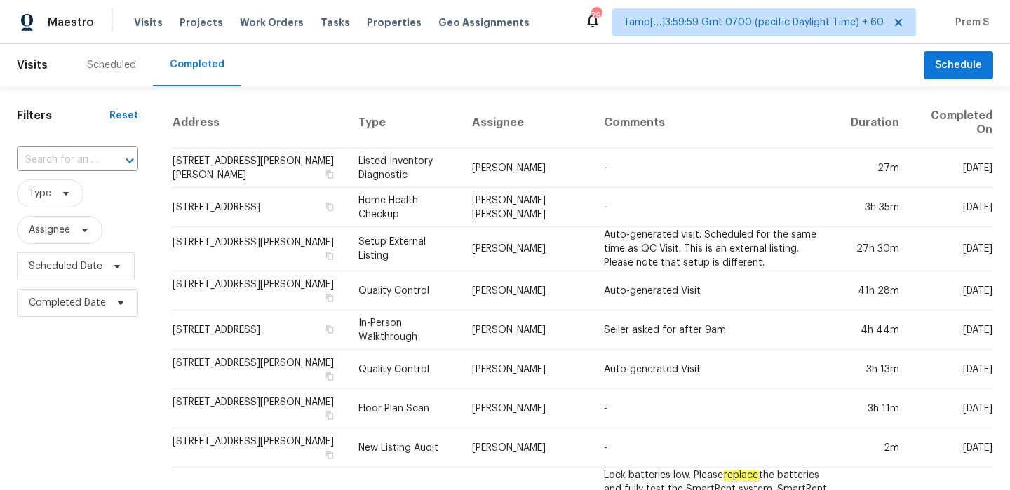
click at [94, 157] on input "text" at bounding box center [58, 160] width 82 height 22
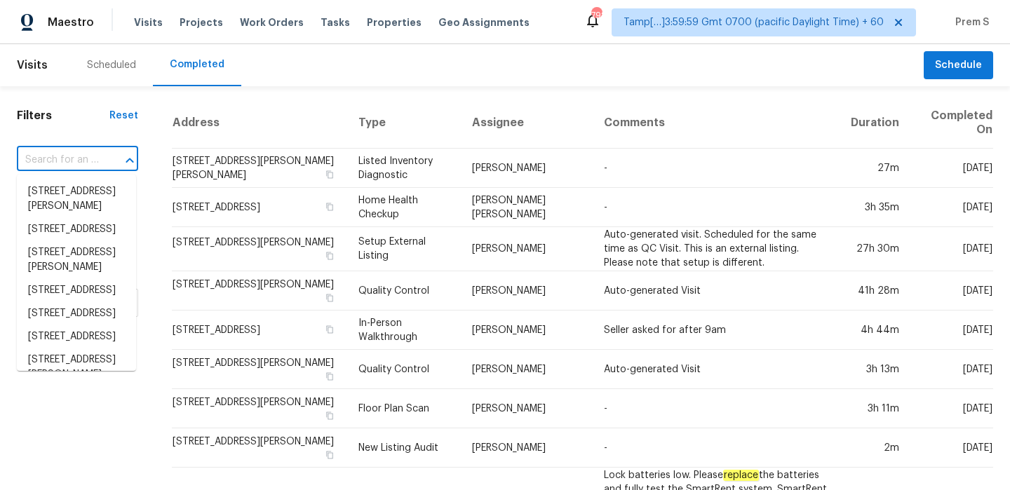
paste input "10416 Cornell Ave, Carmel, IN 46280"
type input "10416 Cornell Ave, Carmel, IN 46280"
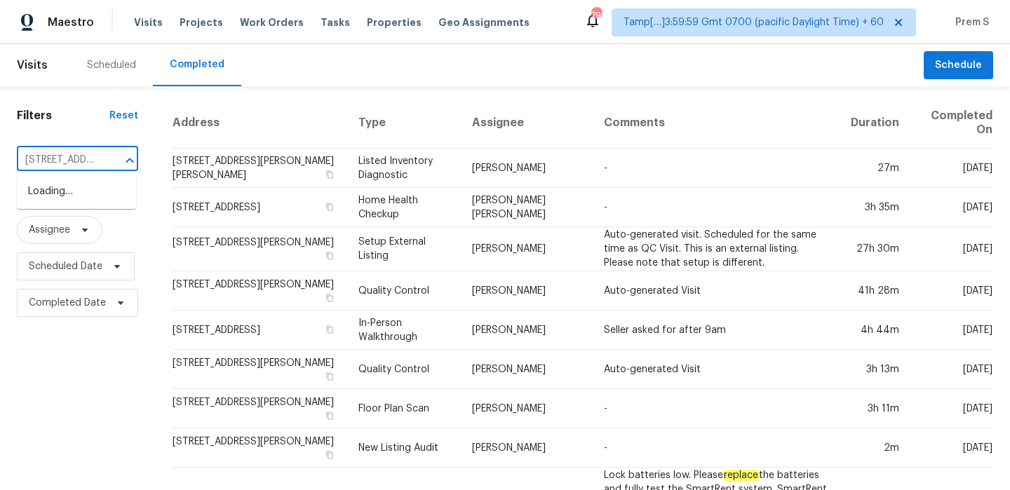
scroll to position [0, 96]
click at [86, 193] on li "10416 Cornell Ave, Carmel, IN 46280" at bounding box center [76, 191] width 119 height 23
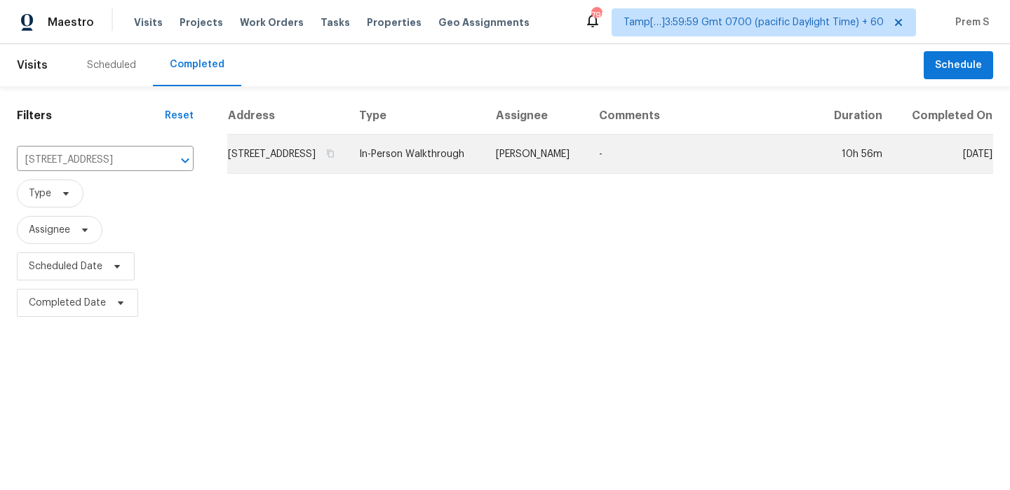
click at [276, 174] on td "10416 Cornell Ave, Carmel, IN 46280" at bounding box center [287, 154] width 121 height 39
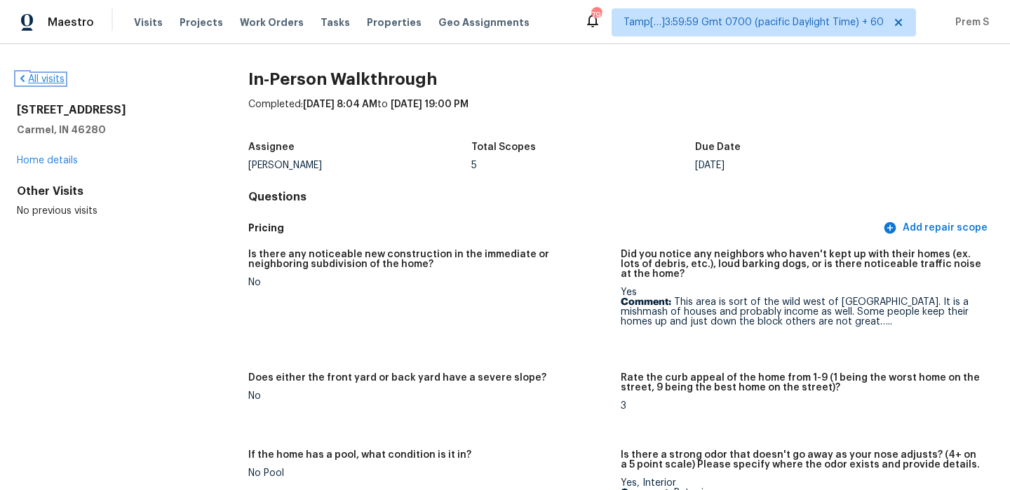
click at [60, 82] on link "All visits" at bounding box center [41, 79] width 48 height 10
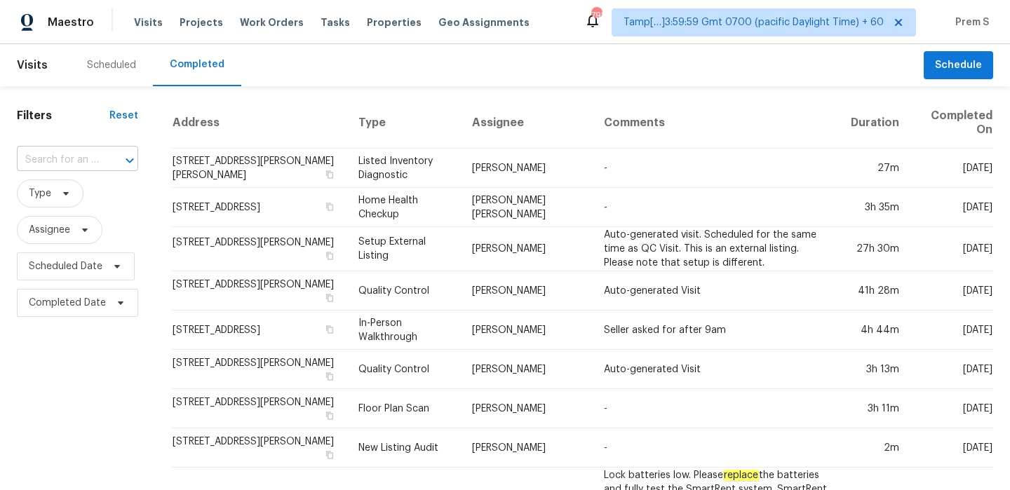
click at [69, 161] on input "text" at bounding box center [58, 160] width 82 height 22
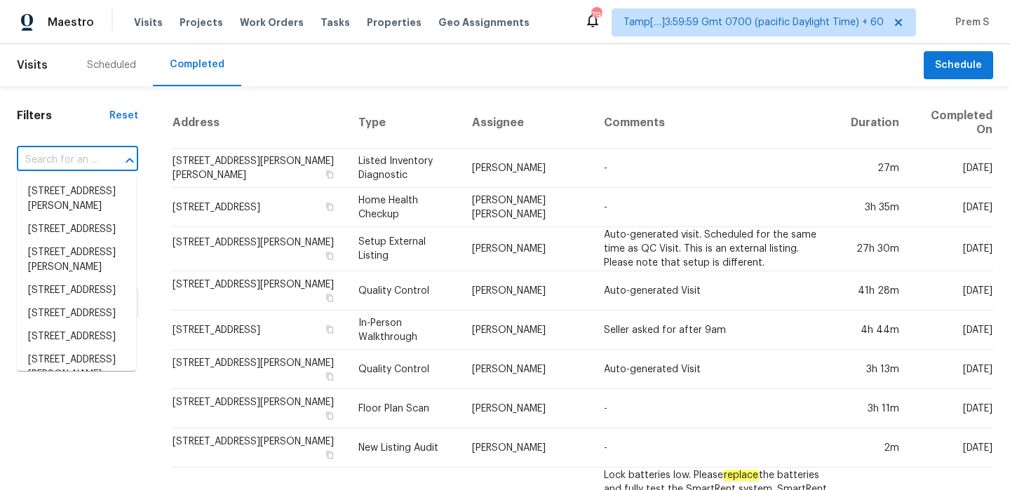
paste input "506 Green Valley Cv, Pflugerville, TX 78660"
type input "506 Green Valley Cv, Pflugerville, TX 78660"
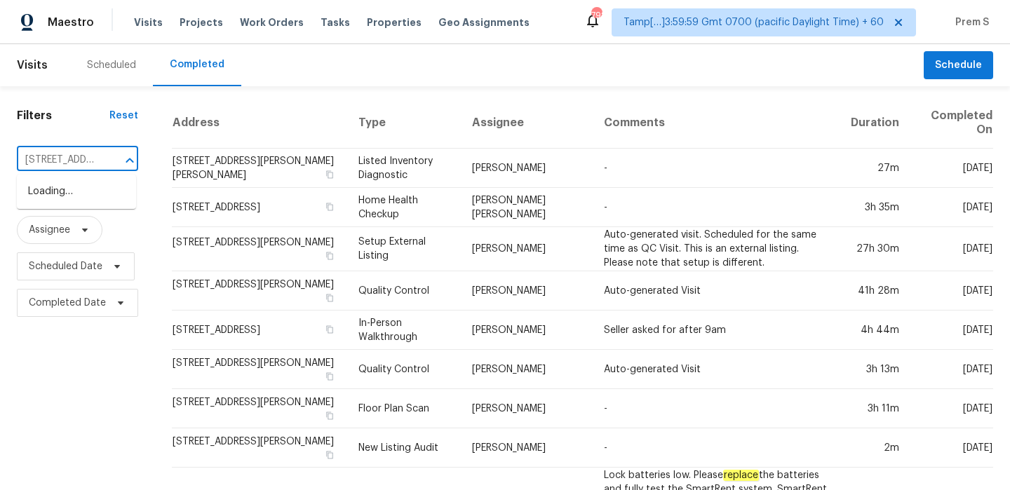
scroll to position [0, 127]
click at [114, 201] on li "506 Green Valley Cv, Pflugerville, TX 78660" at bounding box center [76, 191] width 119 height 23
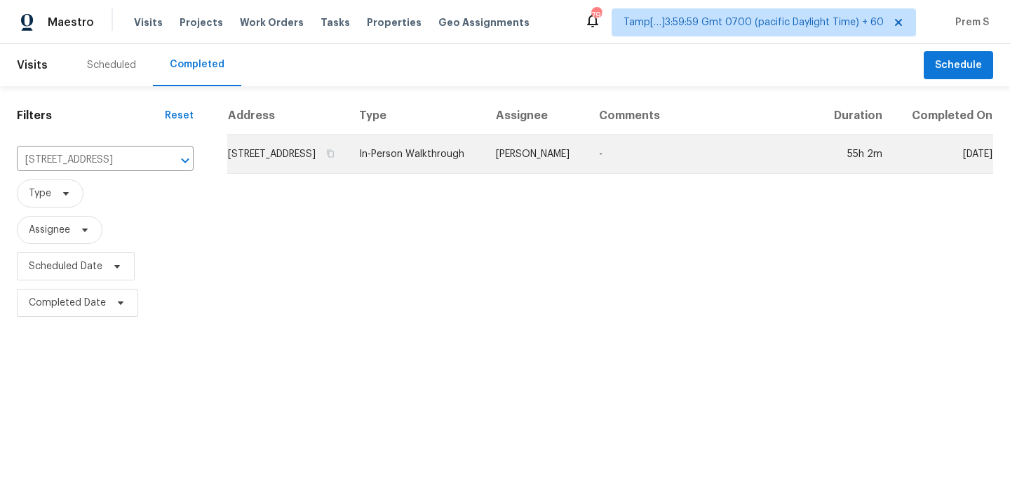
click at [259, 163] on td "506 Green Valley Cv, Pflugerville, TX 78660" at bounding box center [287, 154] width 121 height 39
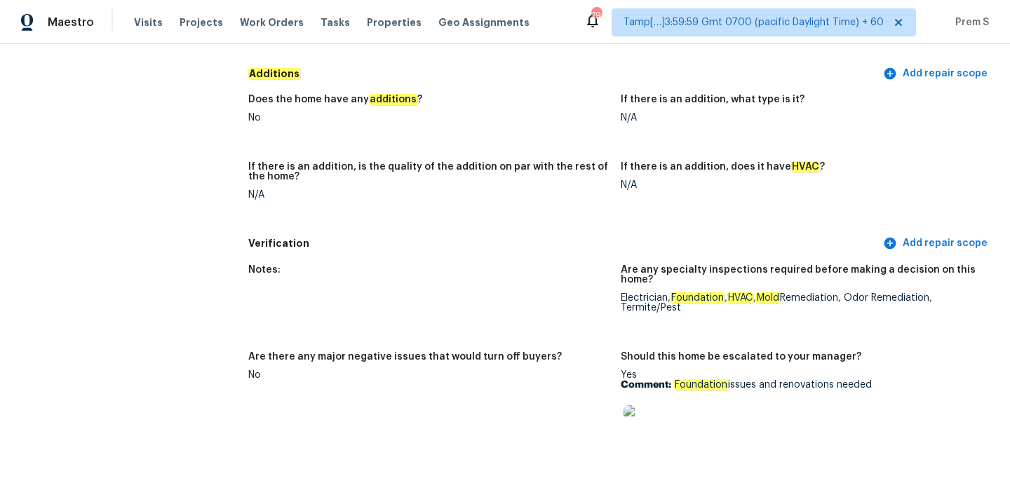
scroll to position [2897, 0]
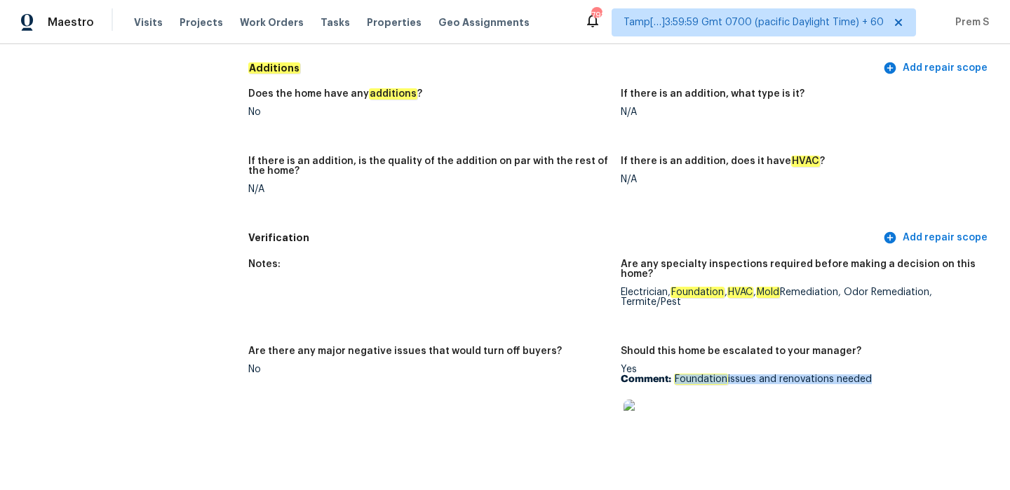
drag, startPoint x: 676, startPoint y: 352, endPoint x: 893, endPoint y: 370, distance: 218.1
click at [893, 370] on div "Yes Comment: Foundation issues and renovations needed" at bounding box center [801, 409] width 361 height 88
copy p "Foundation issues and renovations needed"
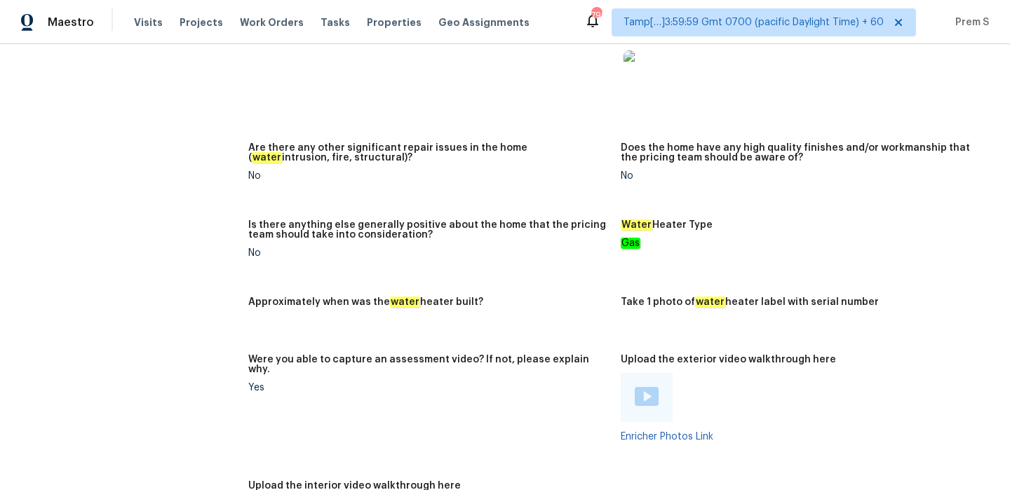
scroll to position [2234, 0]
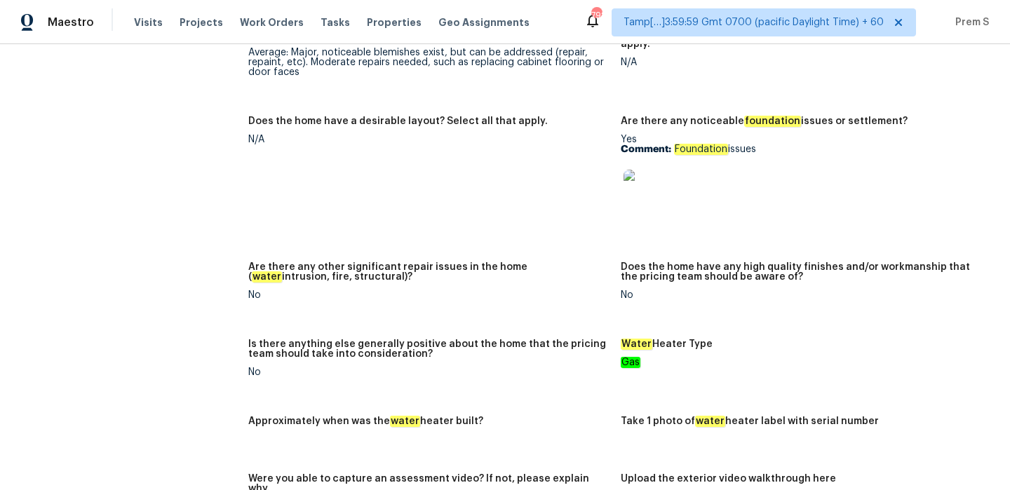
click at [652, 173] on img at bounding box center [645, 192] width 45 height 45
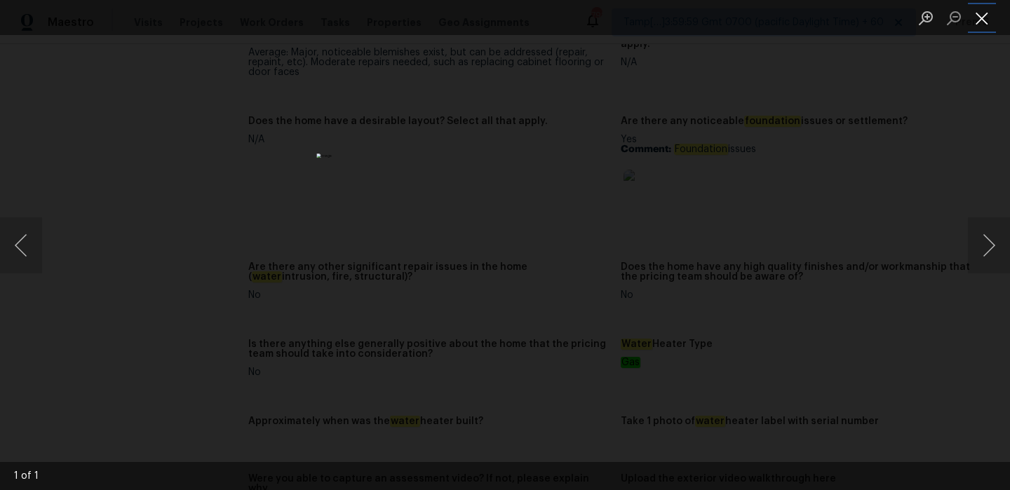
click at [987, 24] on button "Close lightbox" at bounding box center [982, 18] width 28 height 25
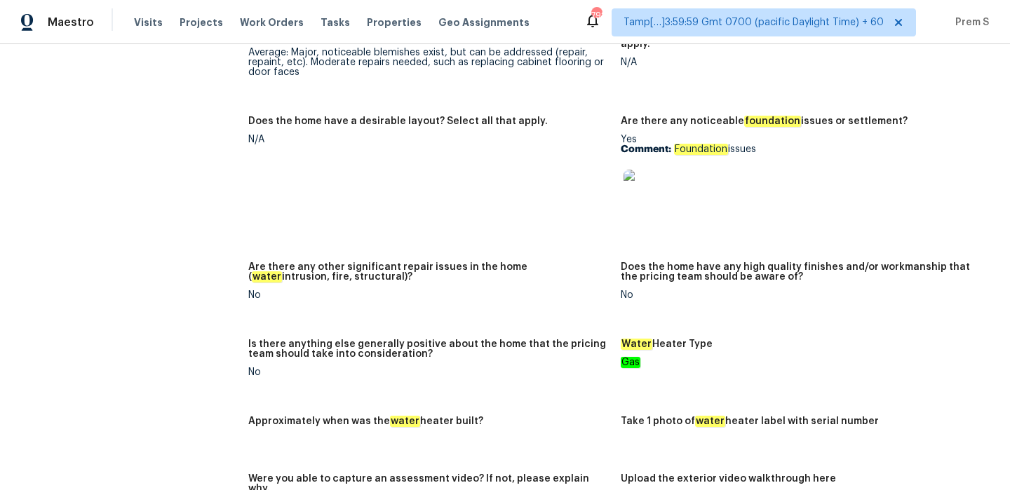
scroll to position [2857, 0]
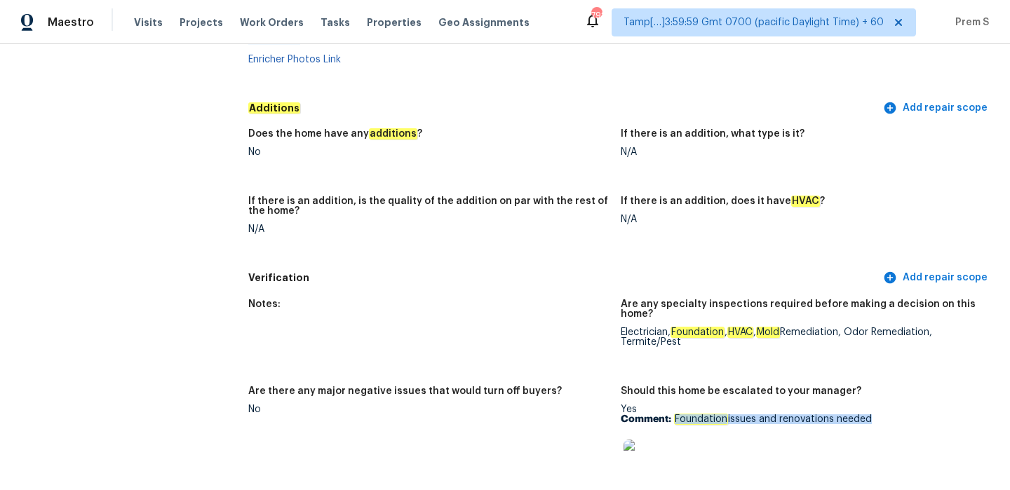
click at [642, 440] on img at bounding box center [645, 462] width 45 height 45
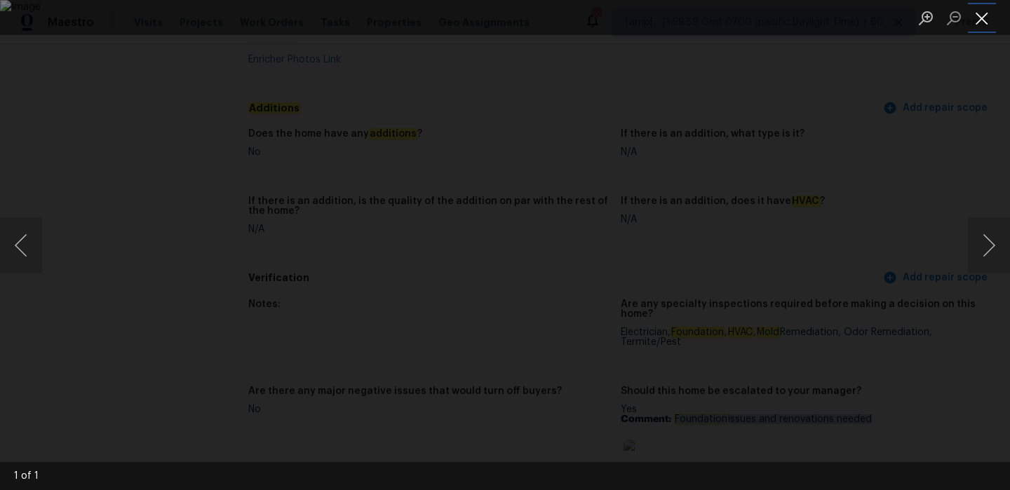
click at [985, 15] on button "Close lightbox" at bounding box center [982, 18] width 28 height 25
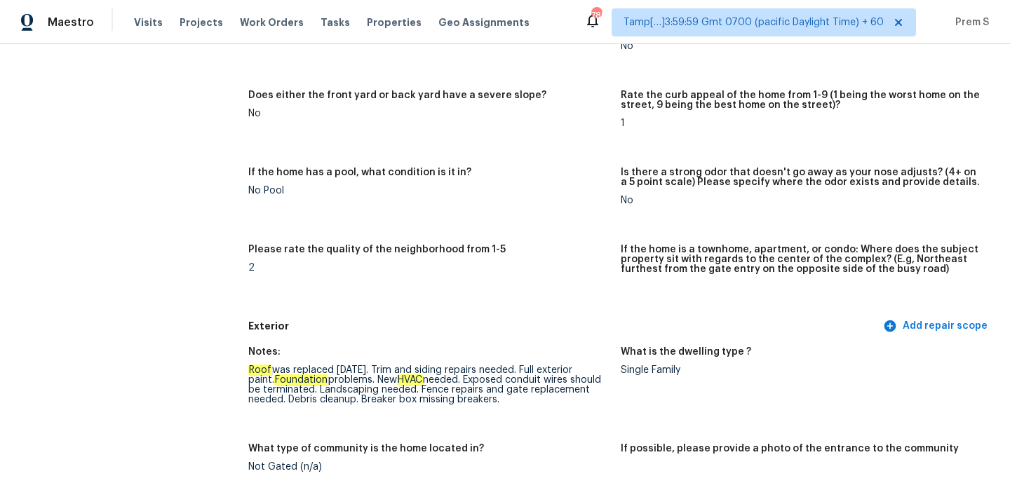
scroll to position [0, 0]
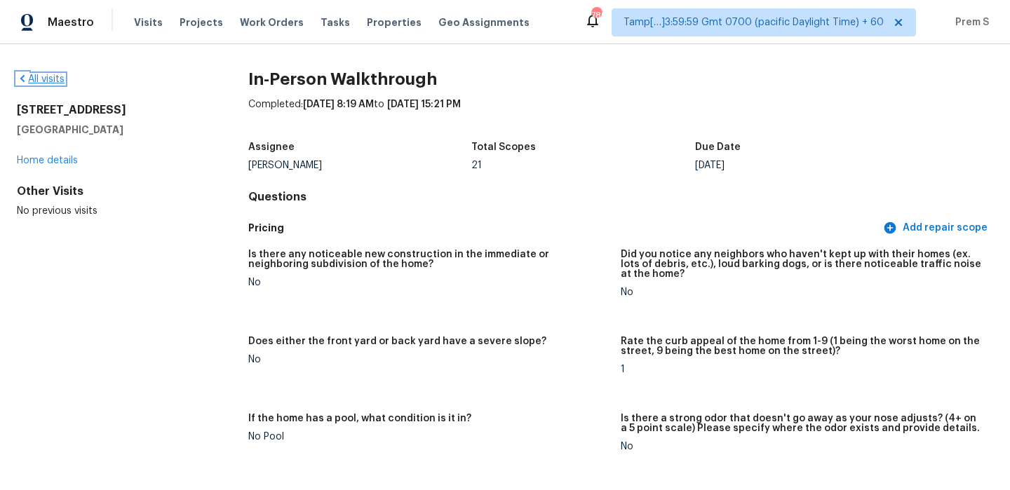
click at [47, 81] on link "All visits" at bounding box center [41, 79] width 48 height 10
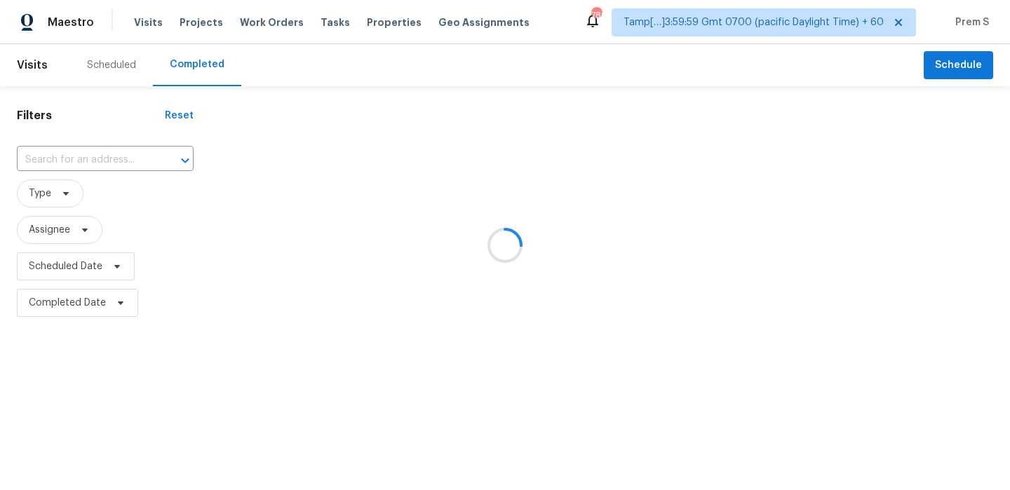
click at [128, 165] on div at bounding box center [505, 245] width 1010 height 490
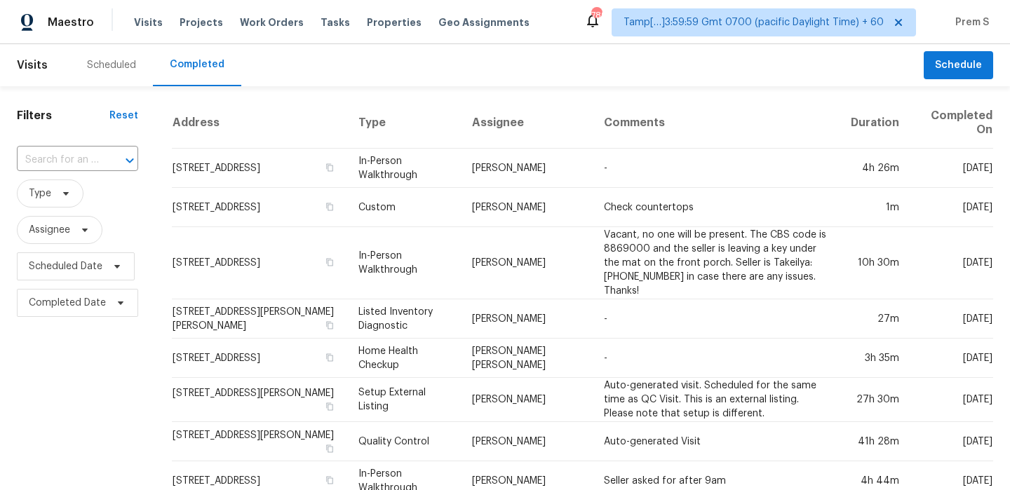
click at [128, 165] on icon "Open" at bounding box center [129, 160] width 17 height 17
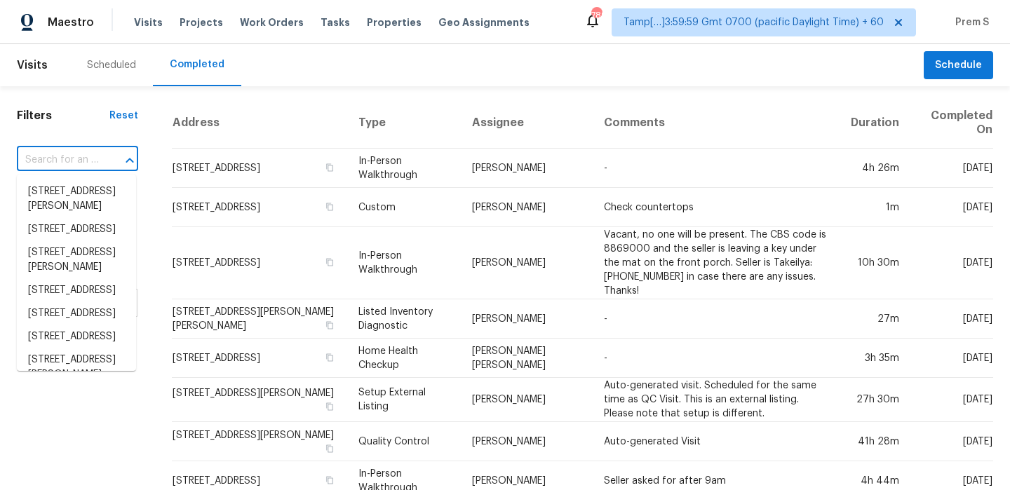
paste input "7520 Breane Dr, Trussville, AL 35173"
type input "7520 Breane Dr, Trussville, AL 35173"
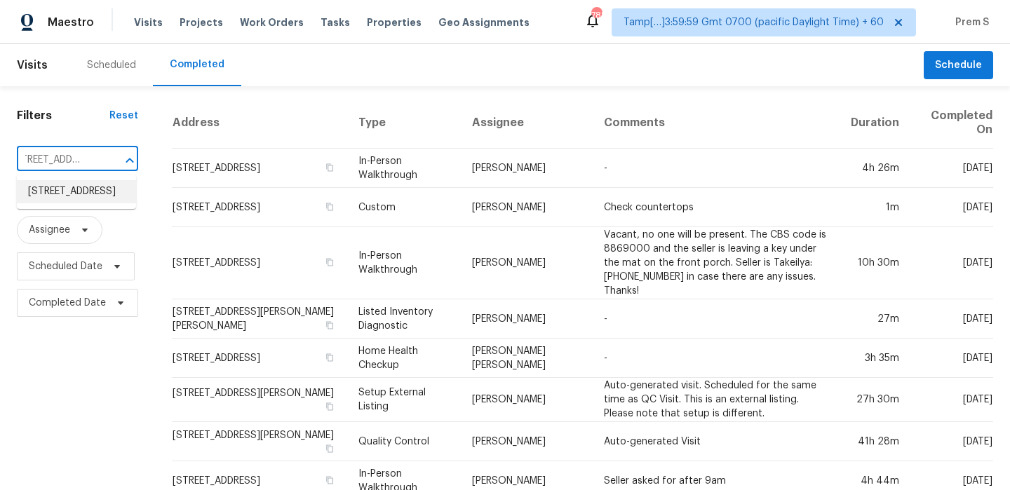
click at [71, 198] on li "7520 Breane Dr, Trussville, AL 35173" at bounding box center [76, 191] width 119 height 23
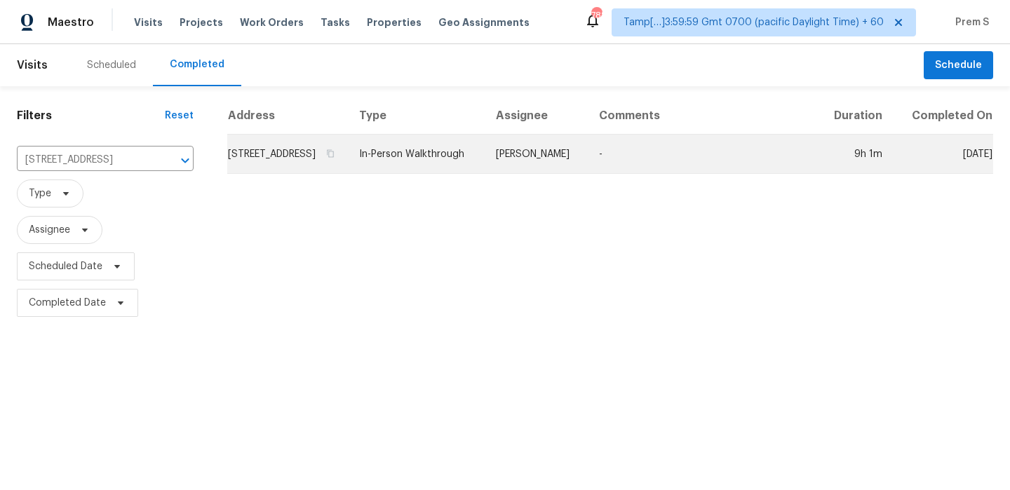
click at [277, 170] on td "7520 Breane Dr, Trussville, AL 35173" at bounding box center [287, 154] width 121 height 39
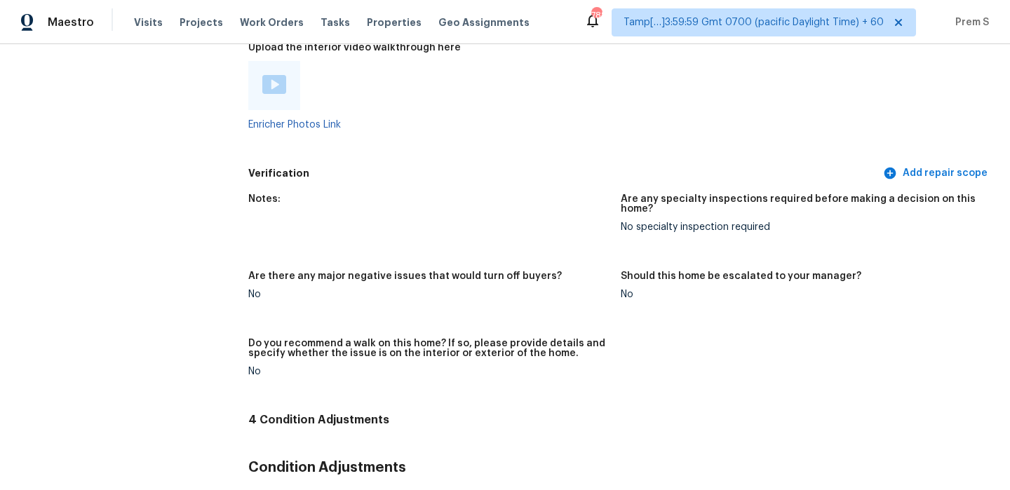
scroll to position [2722, 0]
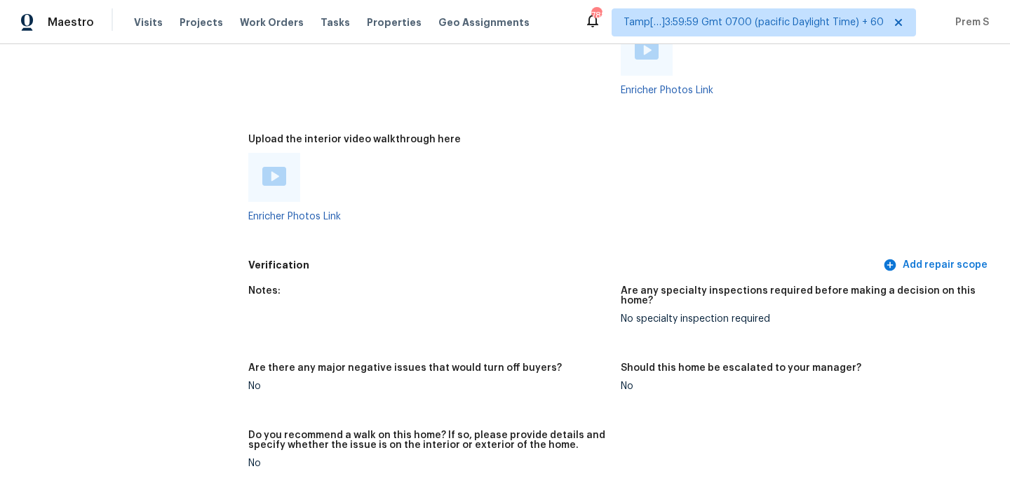
click at [276, 170] on img at bounding box center [274, 176] width 24 height 19
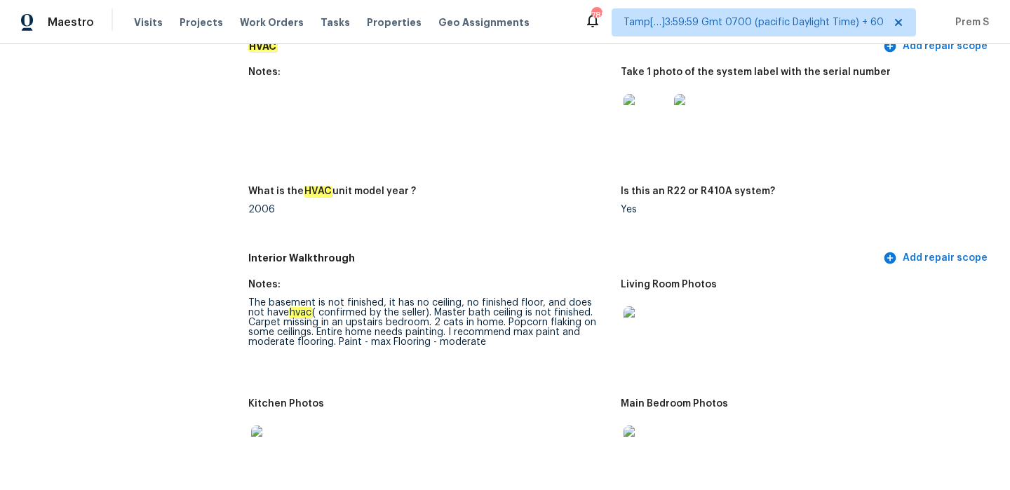
scroll to position [0, 0]
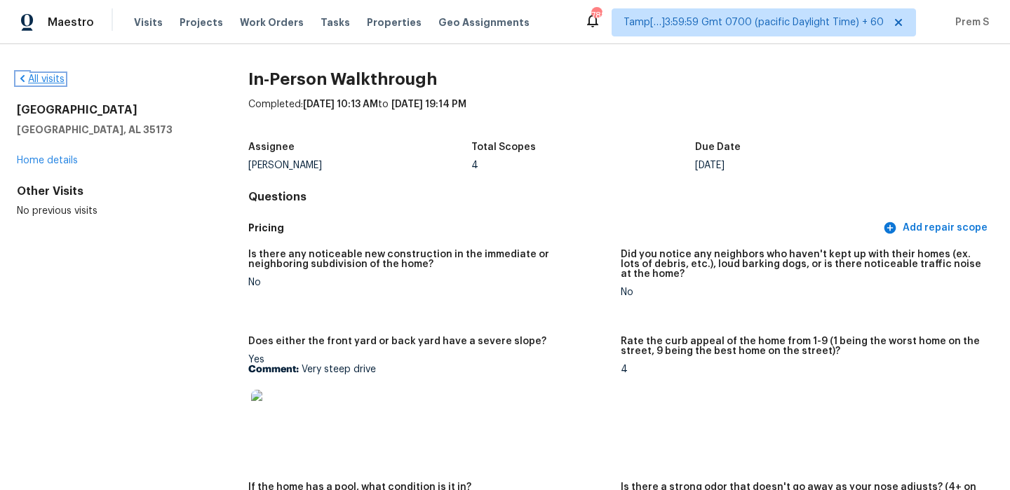
click at [41, 80] on link "All visits" at bounding box center [41, 79] width 48 height 10
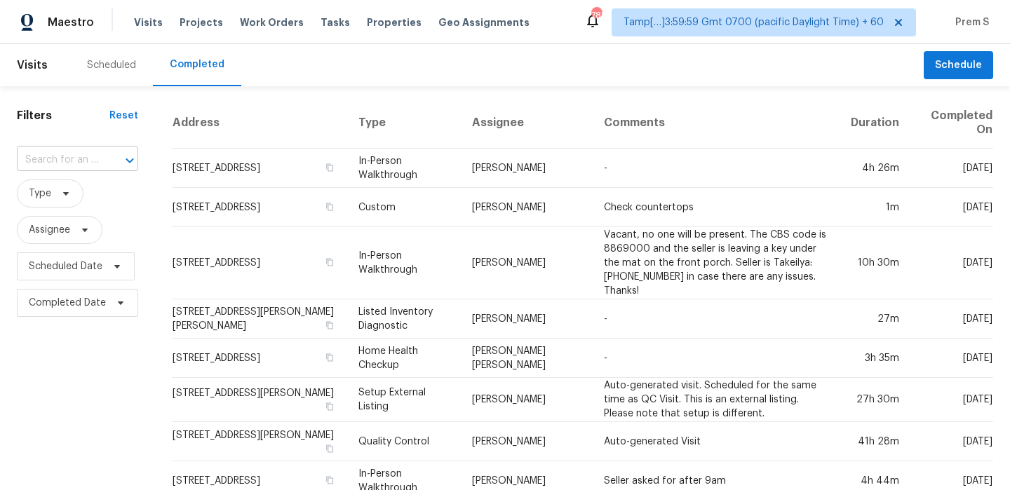
click at [76, 156] on input "text" at bounding box center [58, 160] width 82 height 22
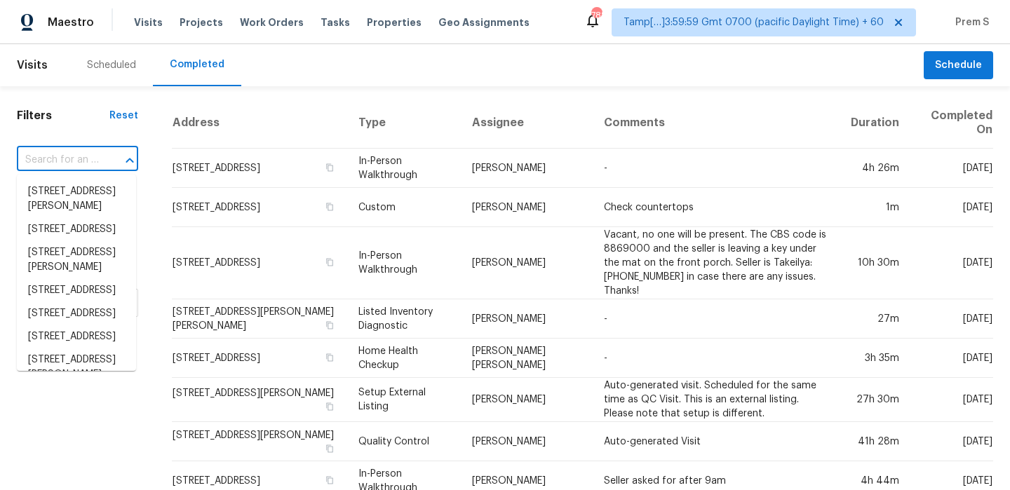
paste input "1636 Ridge Haven Rd, Waxhaw, NC 28173"
type input "1636 Ridge Haven Rd, Waxhaw, NC 28173"
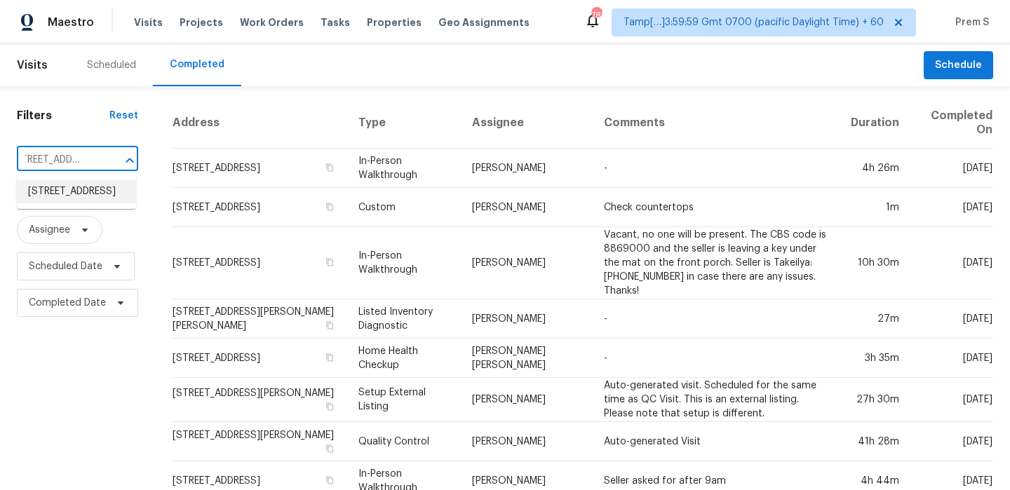
click at [90, 191] on li "1636 Ridge Haven Rd, Waxhaw, NC 28173" at bounding box center [76, 191] width 119 height 23
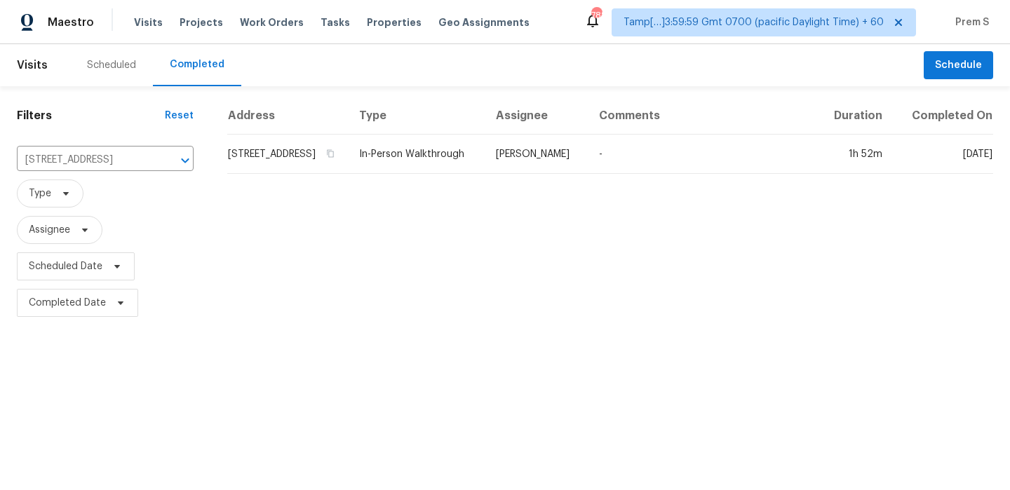
click at [236, 174] on td "1636 Ridge Haven Rd, Waxhaw, NC 28173" at bounding box center [287, 154] width 121 height 39
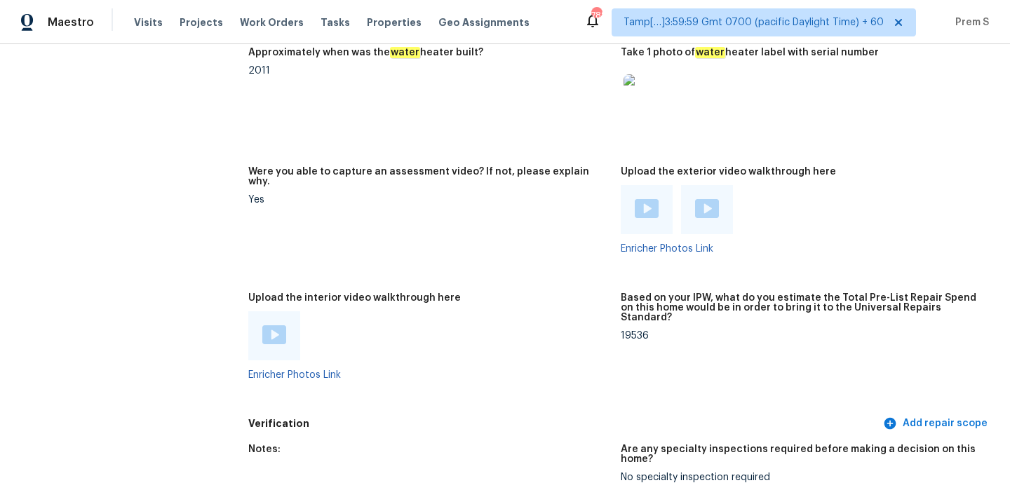
scroll to position [2994, 0]
click at [275, 325] on img at bounding box center [274, 334] width 24 height 19
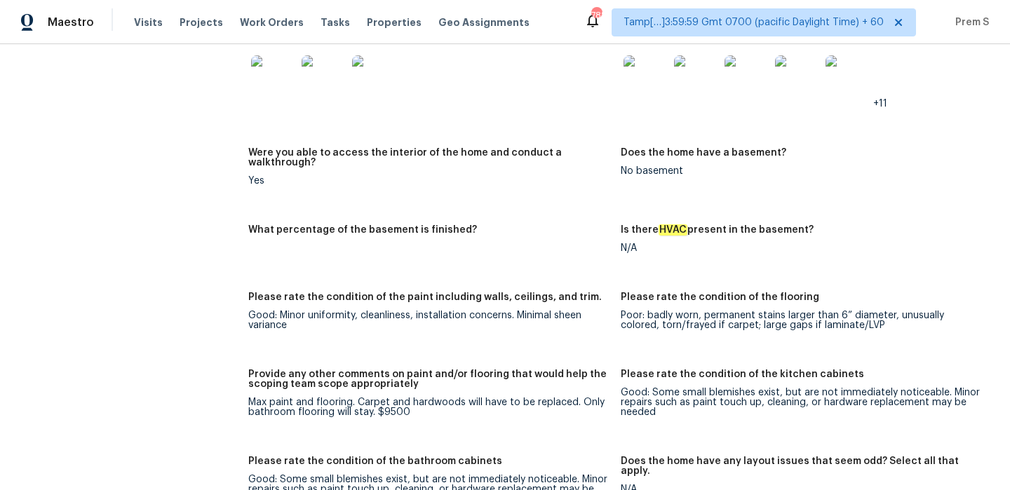
scroll to position [2373, 0]
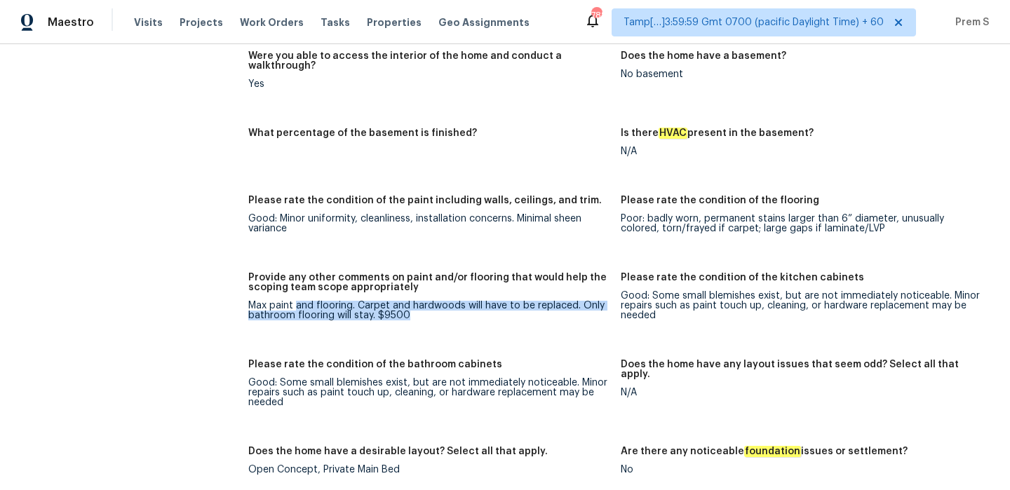
drag, startPoint x: 296, startPoint y: 288, endPoint x: 472, endPoint y: 293, distance: 176.1
click at [472, 301] on div "Max paint and flooring. Carpet and hardwoods will have to be replaced. Only bat…" at bounding box center [428, 311] width 361 height 20
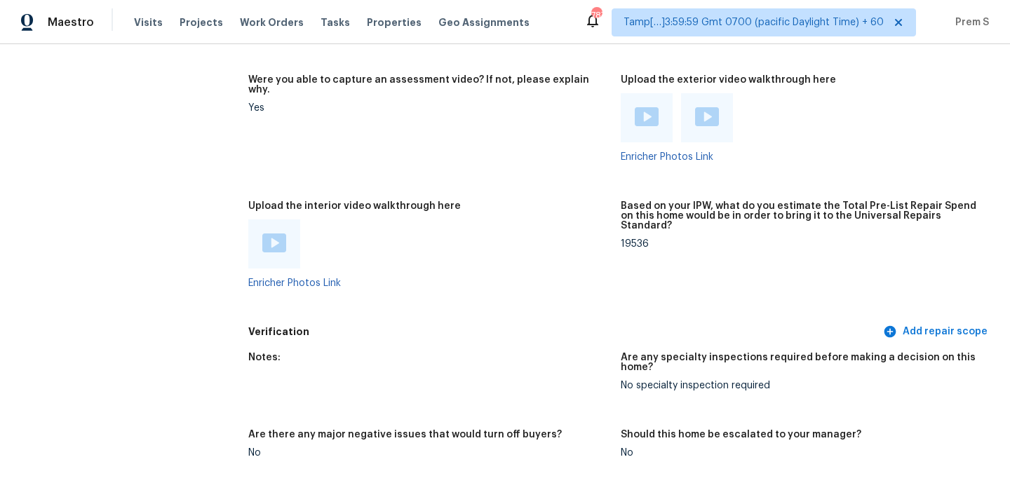
scroll to position [3092, 0]
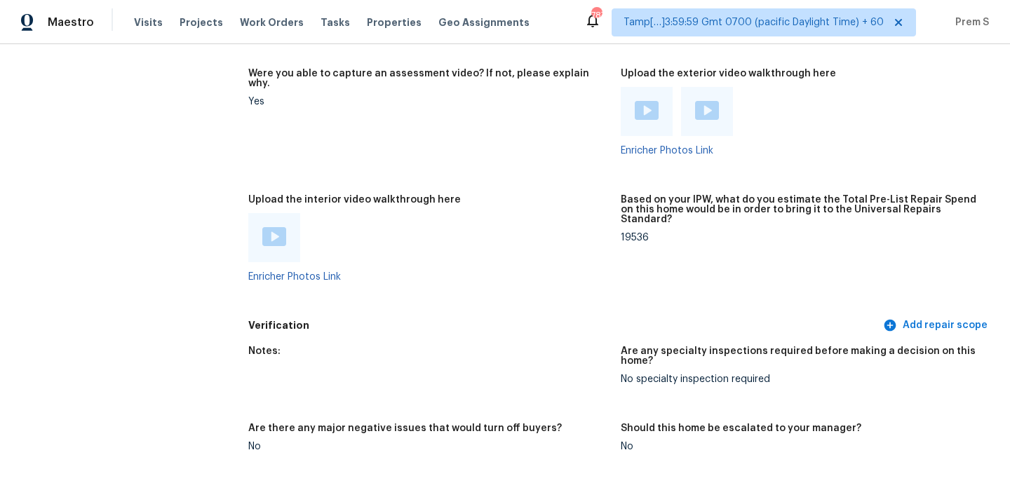
click at [271, 213] on div at bounding box center [274, 237] width 52 height 49
click at [273, 227] on img at bounding box center [274, 236] width 24 height 19
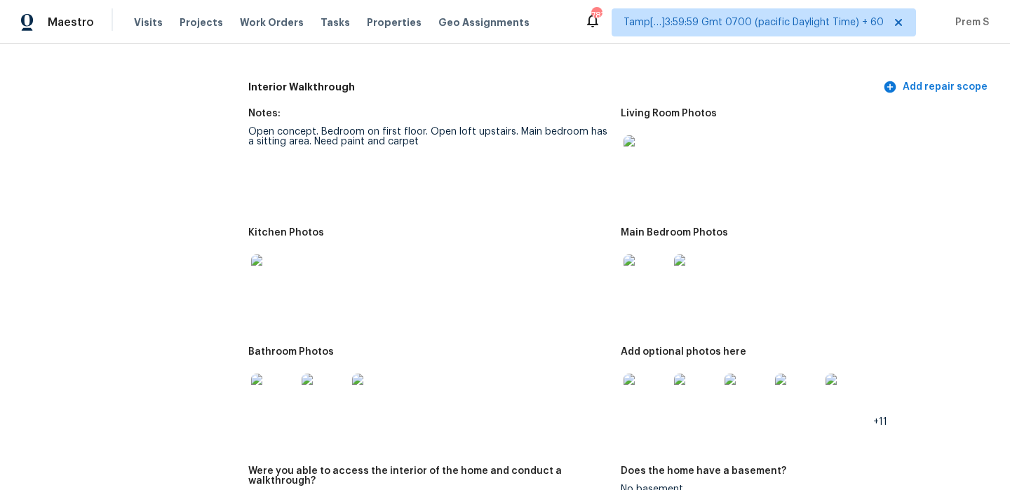
scroll to position [2014, 0]
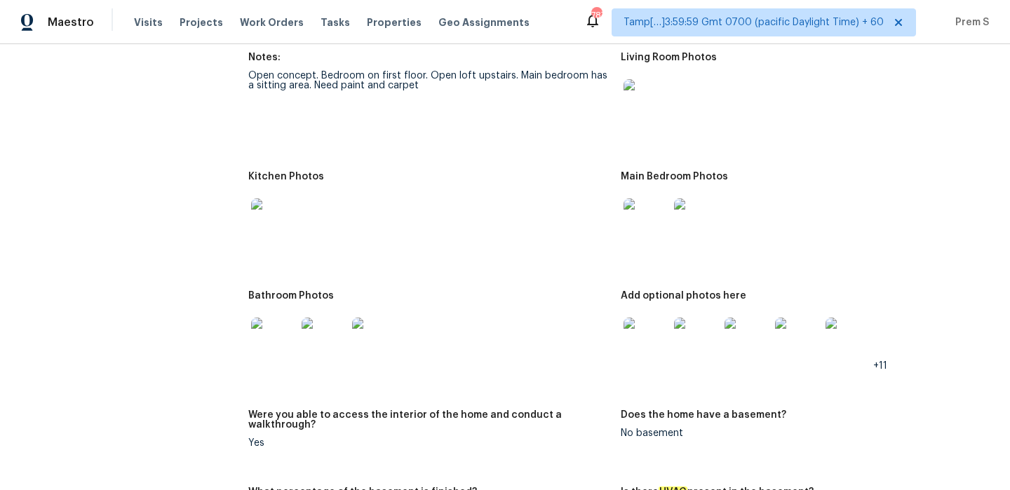
click at [651, 329] on img at bounding box center [645, 340] width 45 height 45
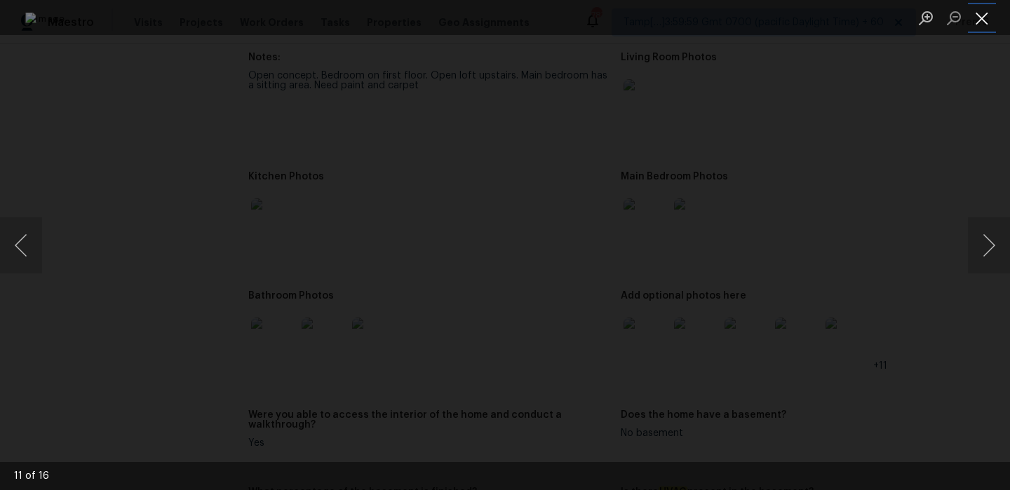
click at [984, 19] on button "Close lightbox" at bounding box center [982, 18] width 28 height 25
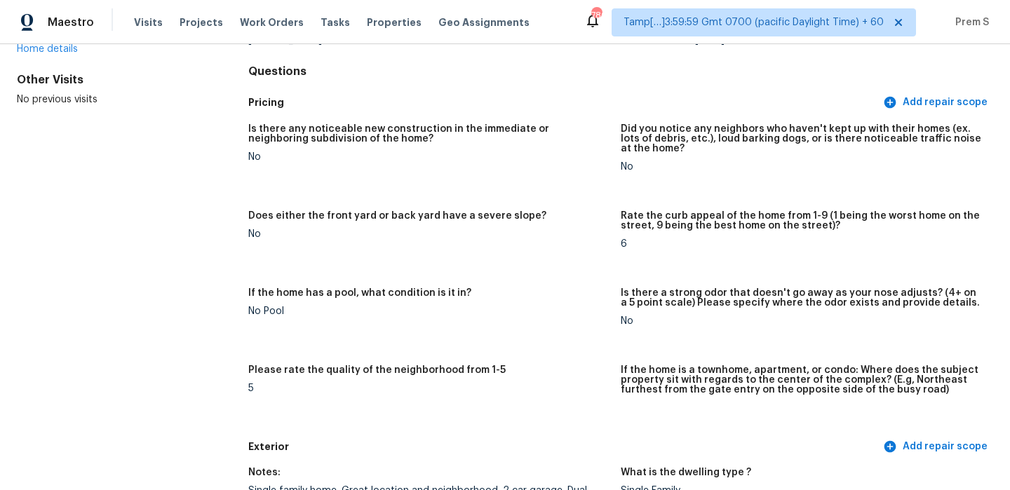
scroll to position [0, 0]
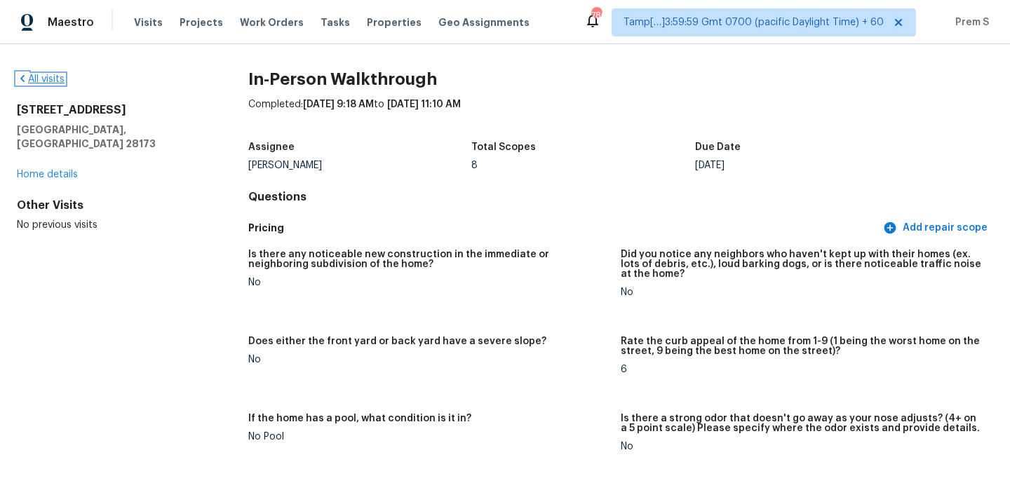
click at [61, 77] on link "All visits" at bounding box center [41, 79] width 48 height 10
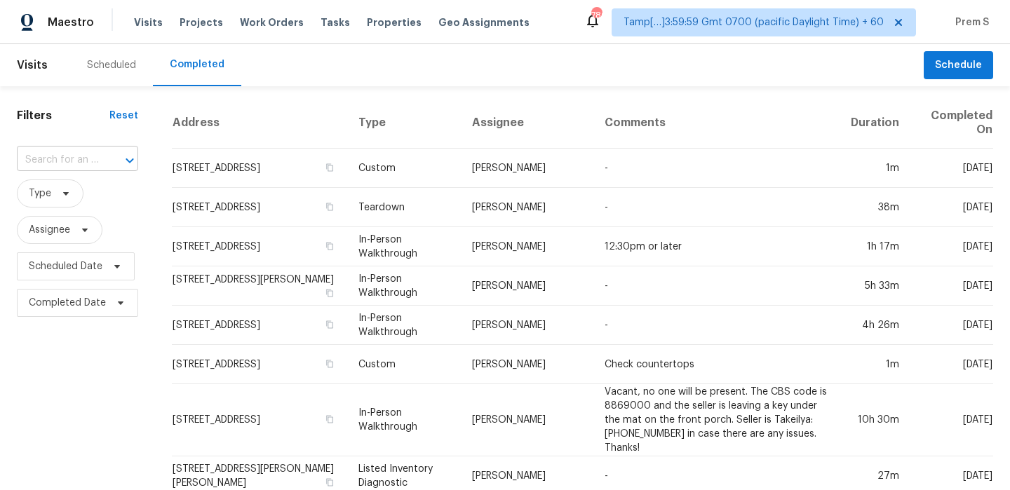
click at [79, 164] on input "text" at bounding box center [58, 160] width 82 height 22
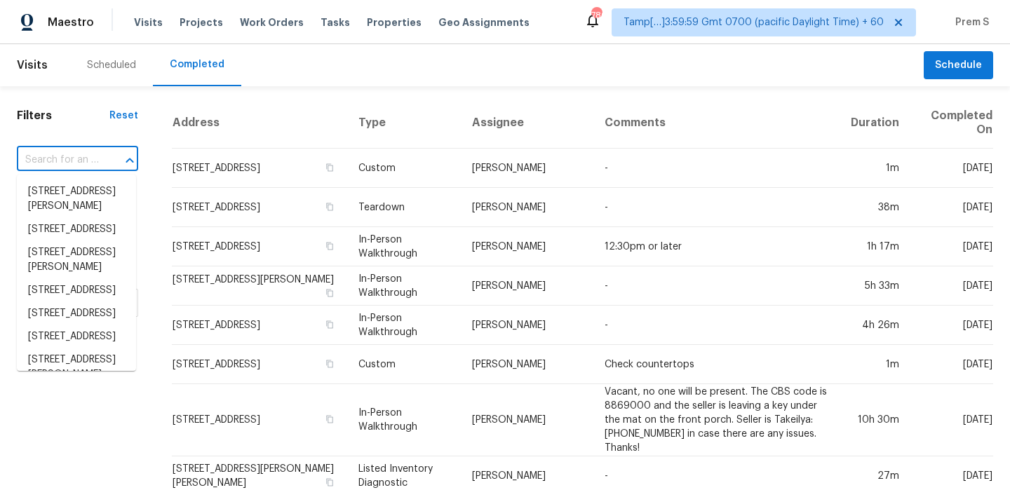
paste input "401 Terrier Rd, Goose Creek, SC 29445"
type input "401 Terrier Rd, Goose Creek, SC 29445"
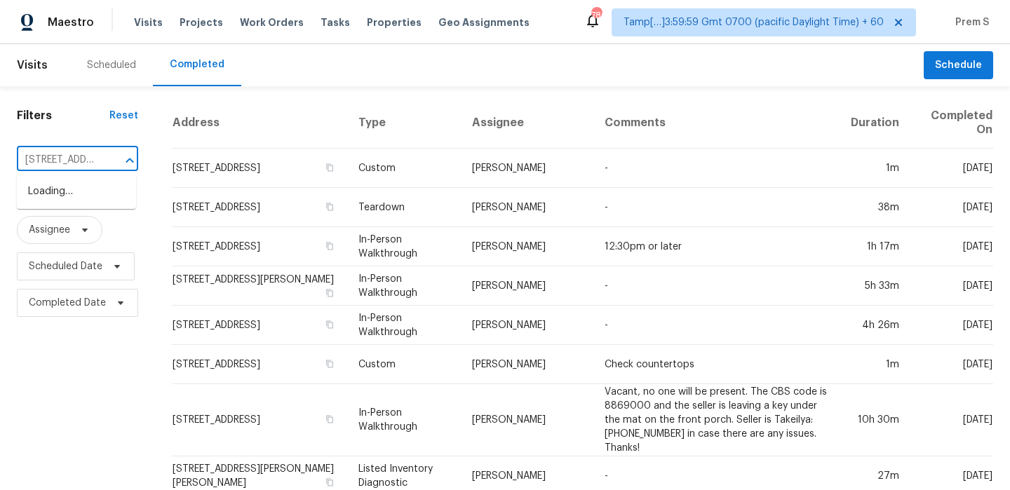
scroll to position [0, 107]
click at [92, 203] on li "401 Terrier Rd, Goose Creek, SC 29445" at bounding box center [76, 191] width 119 height 23
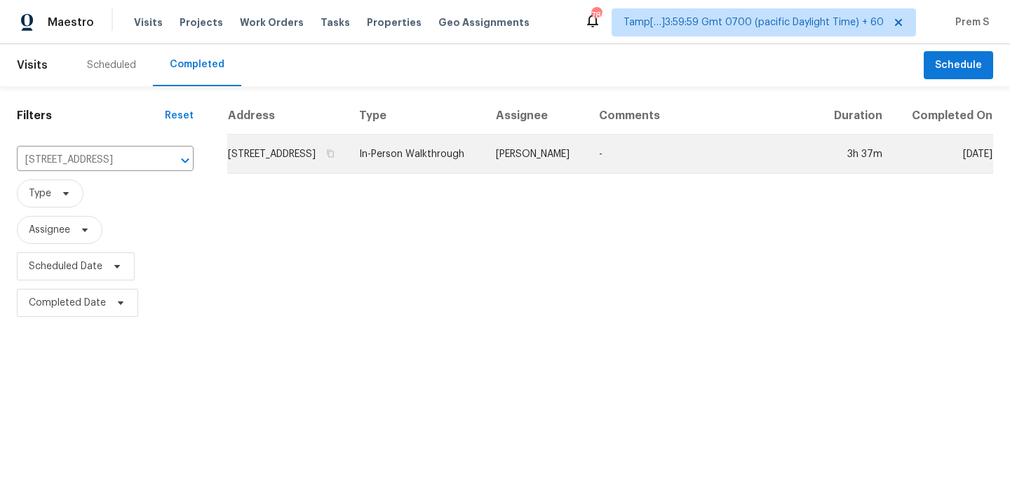
click at [292, 161] on td "401 Terrier Rd, Goose Creek, SC 29445" at bounding box center [287, 154] width 121 height 39
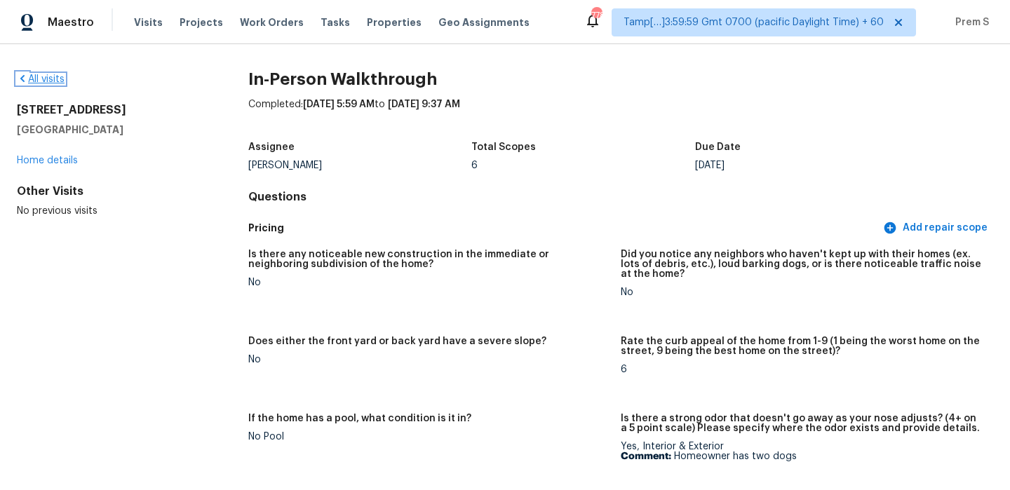
click at [43, 78] on link "All visits" at bounding box center [41, 79] width 48 height 10
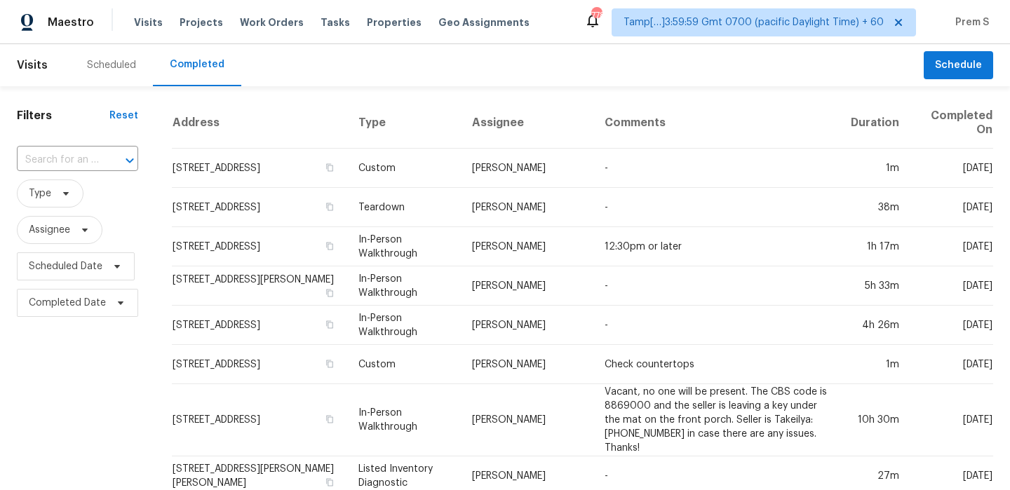
click at [55, 156] on input "text" at bounding box center [58, 160] width 82 height 22
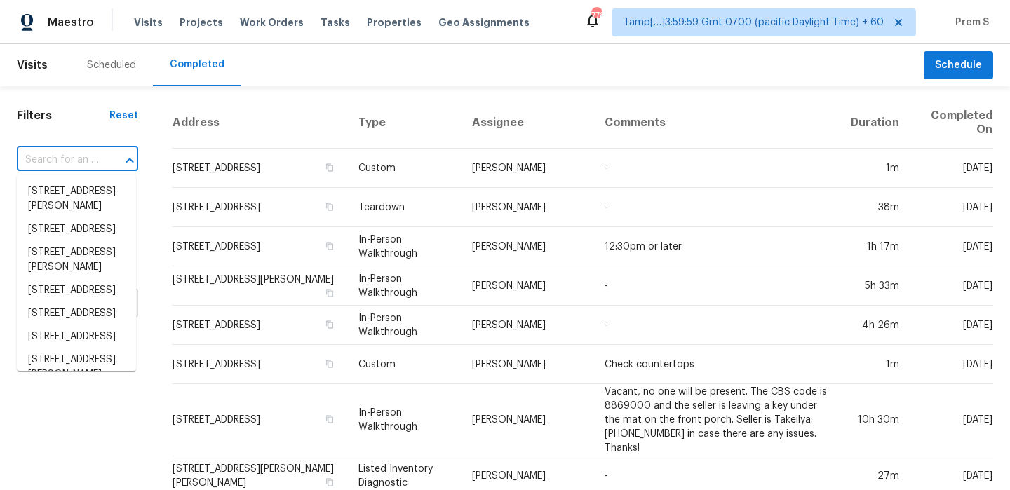
paste input "207 Gleneagles Rd E, Statesville, NC 28625"
type input "207 Gleneagles Rd E, Statesville, NC 28625"
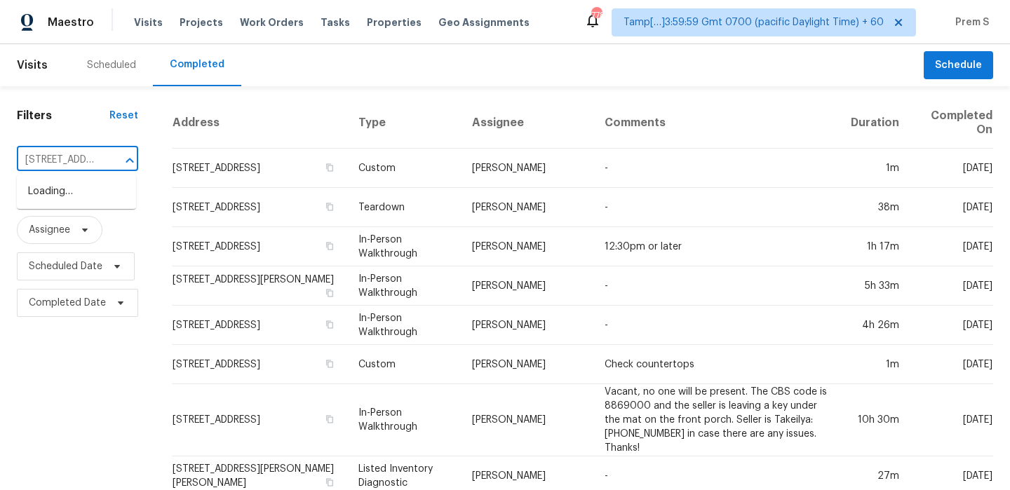
scroll to position [0, 125]
click at [83, 194] on li "207 Gleneagles Rd E, Statesville, NC 28625" at bounding box center [76, 191] width 119 height 23
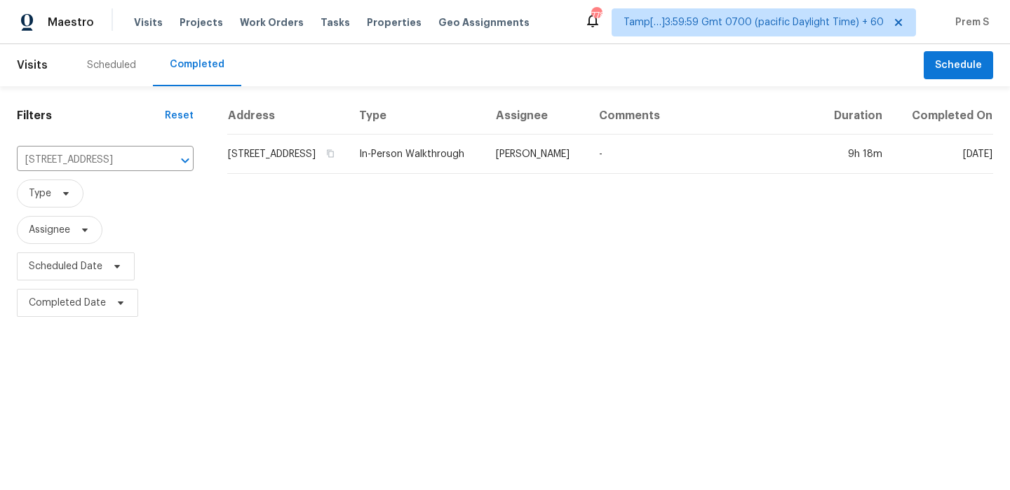
click at [241, 163] on td "207 Gleneagles Rd E, Statesville, NC 28625" at bounding box center [287, 154] width 121 height 39
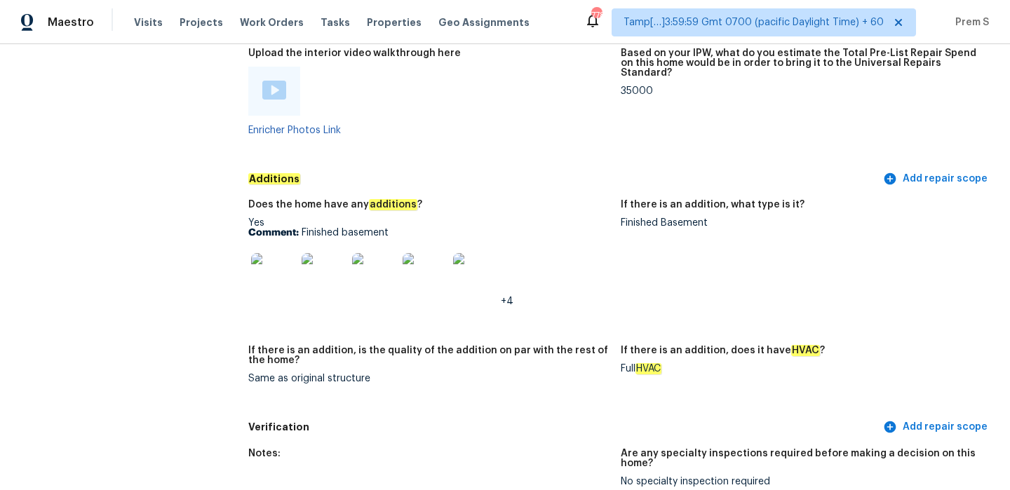
scroll to position [2716, 0]
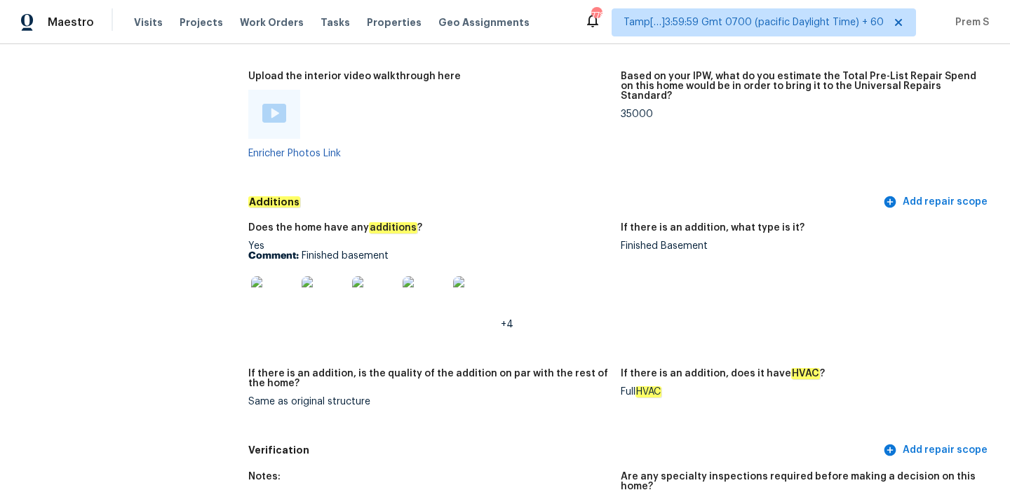
click at [276, 104] on img at bounding box center [274, 113] width 24 height 19
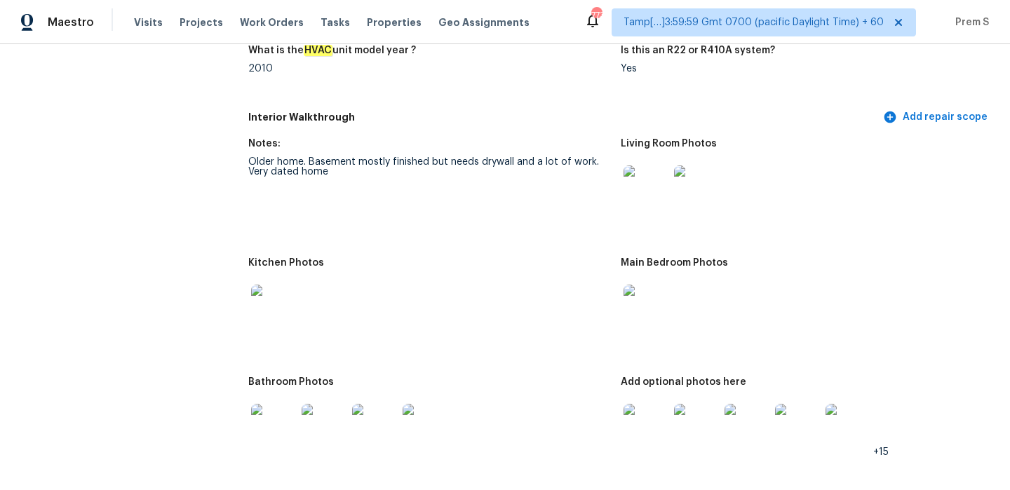
scroll to position [1416, 0]
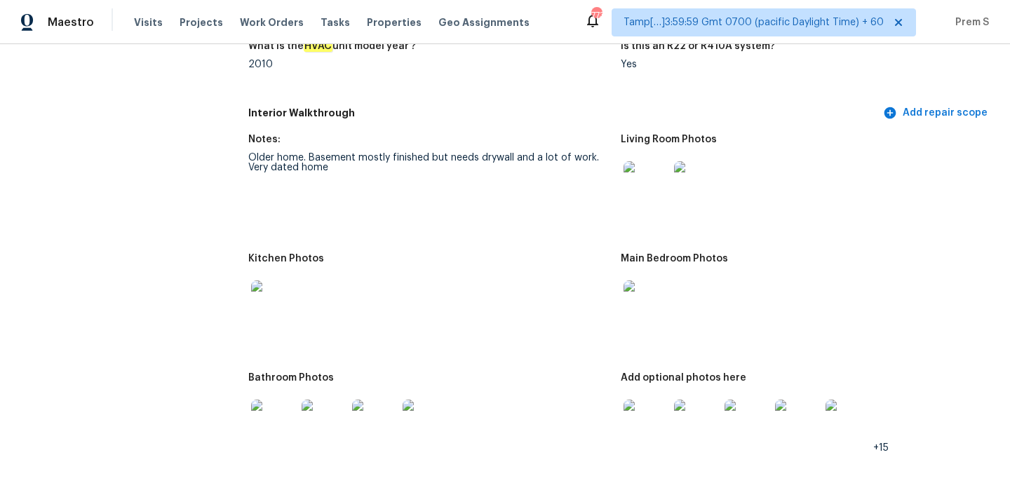
click at [654, 183] on img at bounding box center [645, 183] width 45 height 45
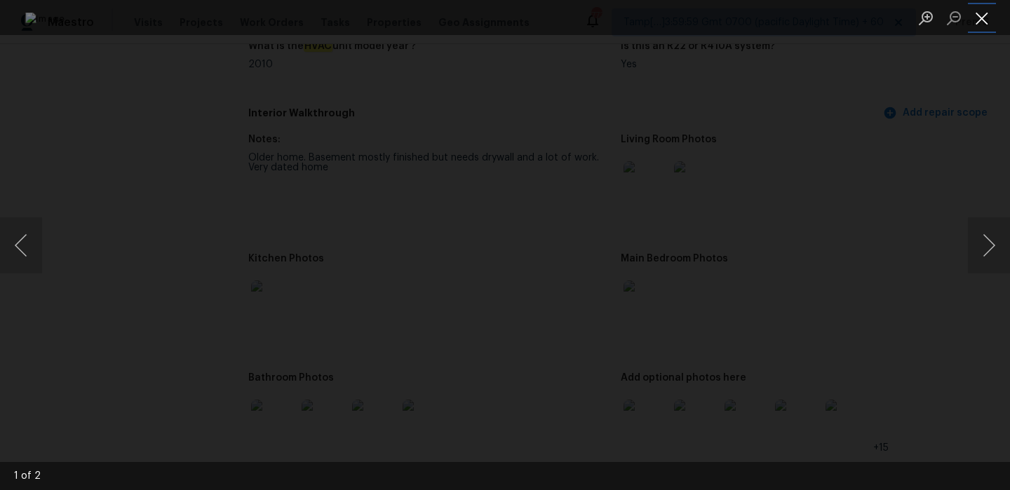
click at [982, 20] on button "Close lightbox" at bounding box center [982, 18] width 28 height 25
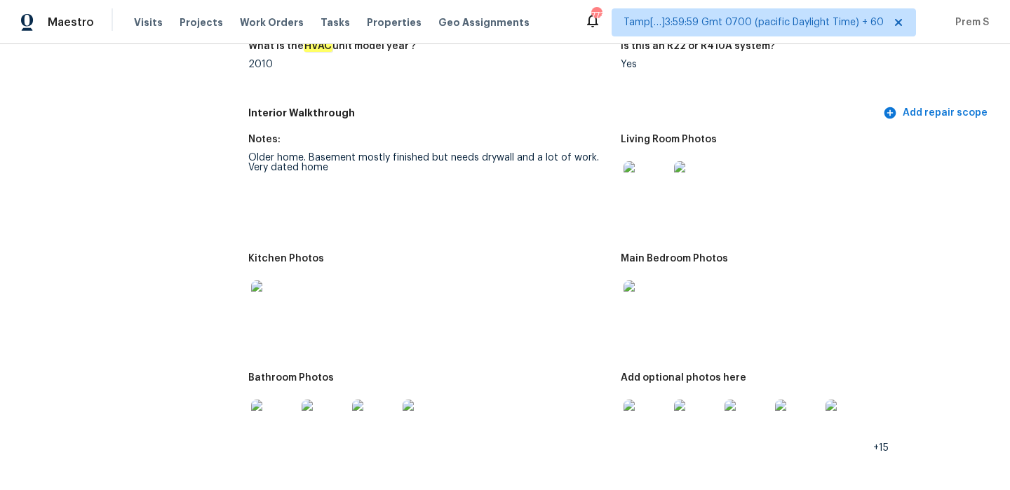
click at [637, 301] on img at bounding box center [645, 302] width 45 height 45
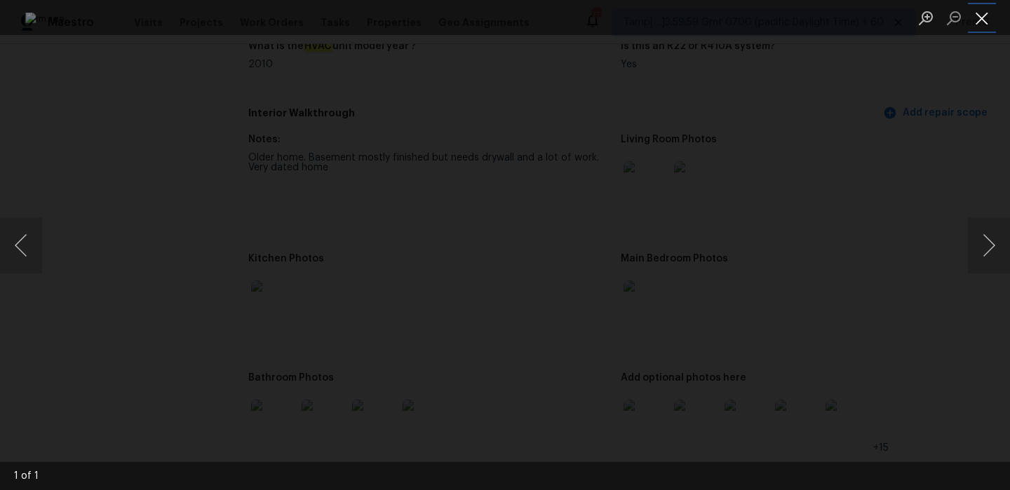
click at [979, 13] on button "Close lightbox" at bounding box center [982, 18] width 28 height 25
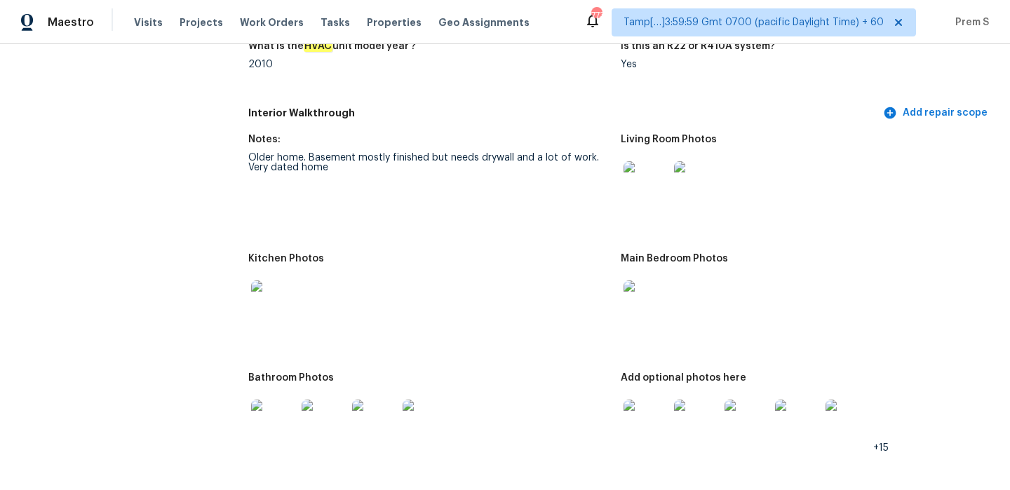
scroll to position [1541, 0]
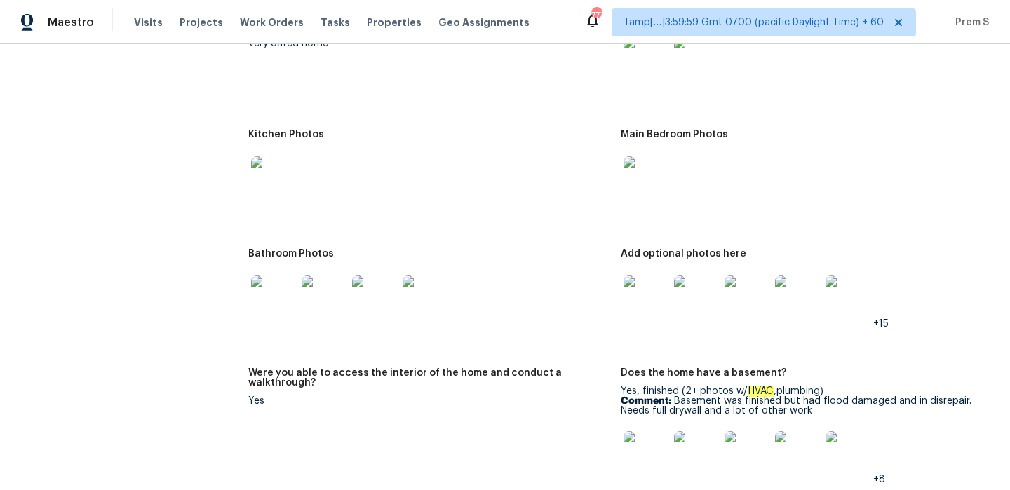
click at [647, 285] on img at bounding box center [645, 298] width 45 height 45
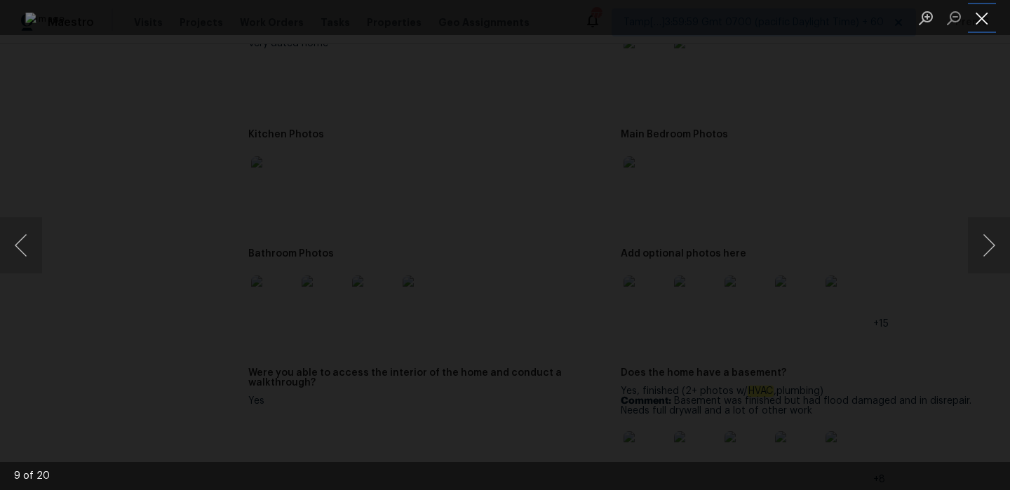
click at [976, 17] on button "Close lightbox" at bounding box center [982, 18] width 28 height 25
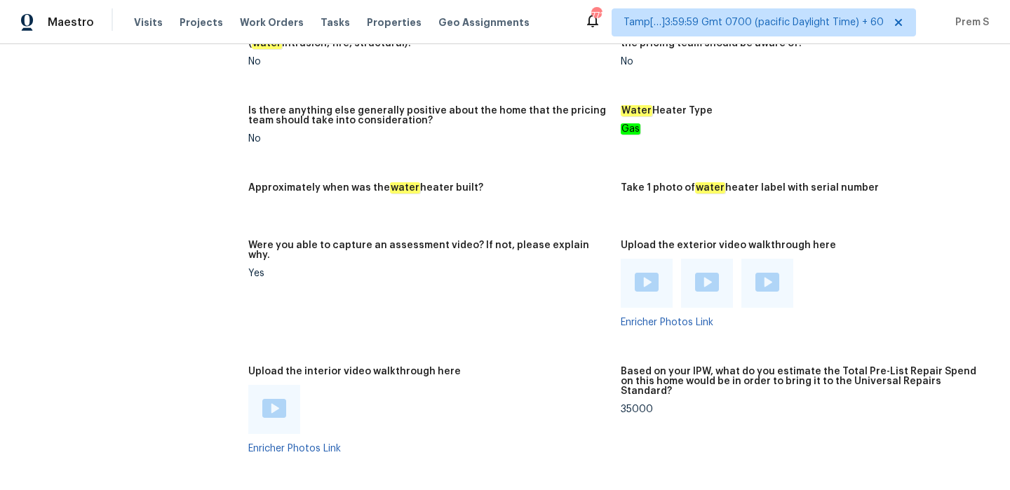
scroll to position [3574, 0]
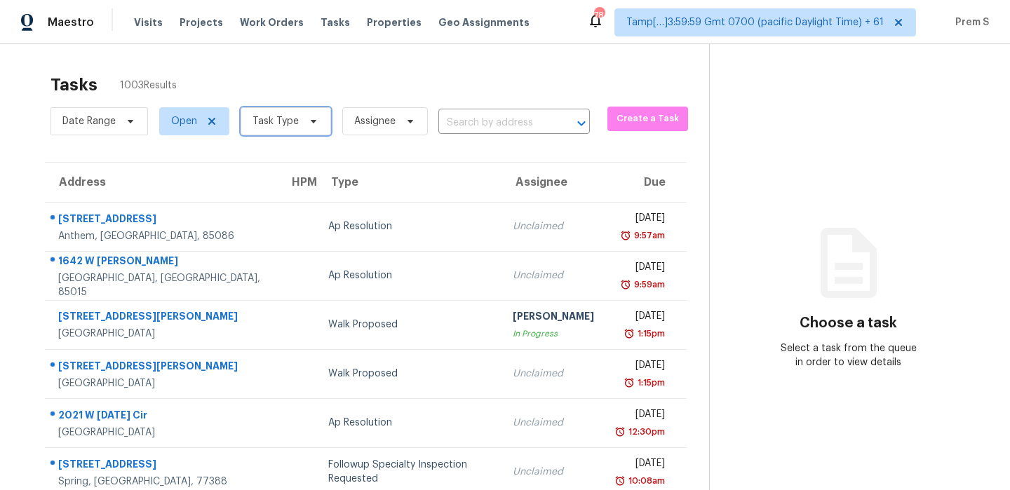
click at [280, 121] on span "Task Type" at bounding box center [275, 121] width 46 height 14
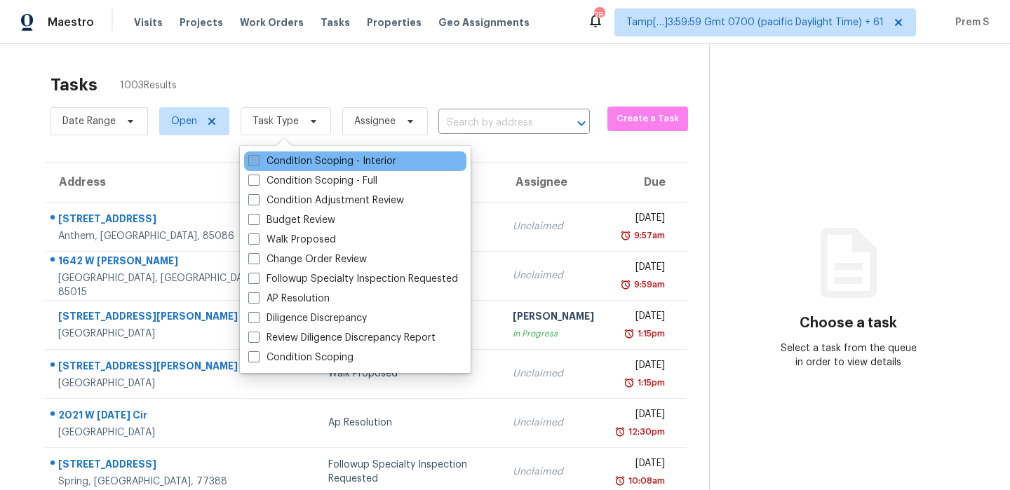
click at [330, 161] on label "Condition Scoping - Interior" at bounding box center [322, 161] width 148 height 14
click at [257, 161] on input "Condition Scoping - Interior" at bounding box center [252, 158] width 9 height 9
checkbox input "true"
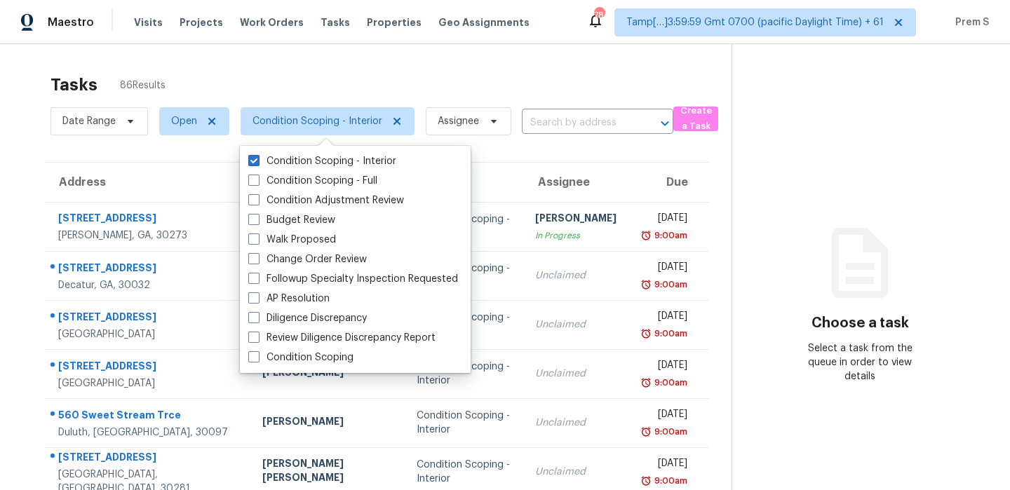
click at [494, 155] on section "Tasks 86 Results Date Range Open Condition Scoping - Interior Assignee ​ Create…" at bounding box center [376, 399] width 709 height 664
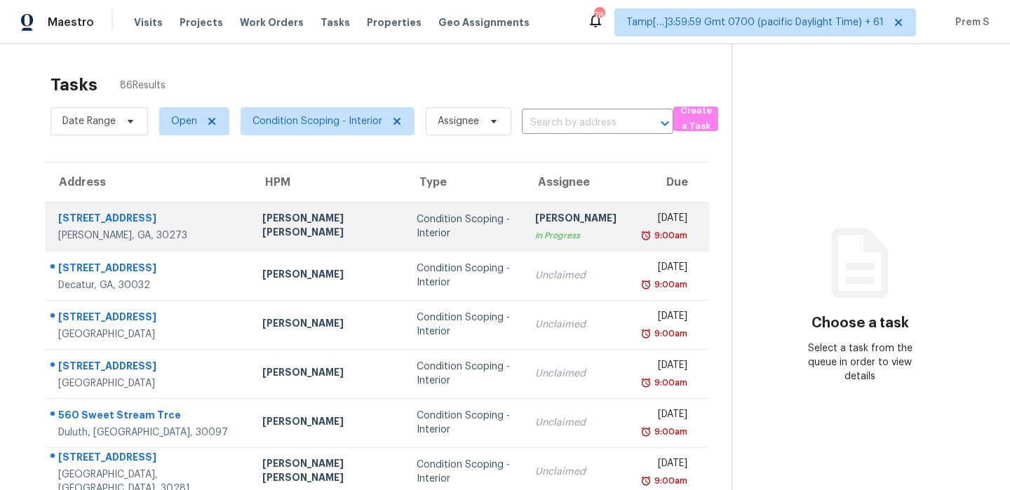
scroll to position [240, 0]
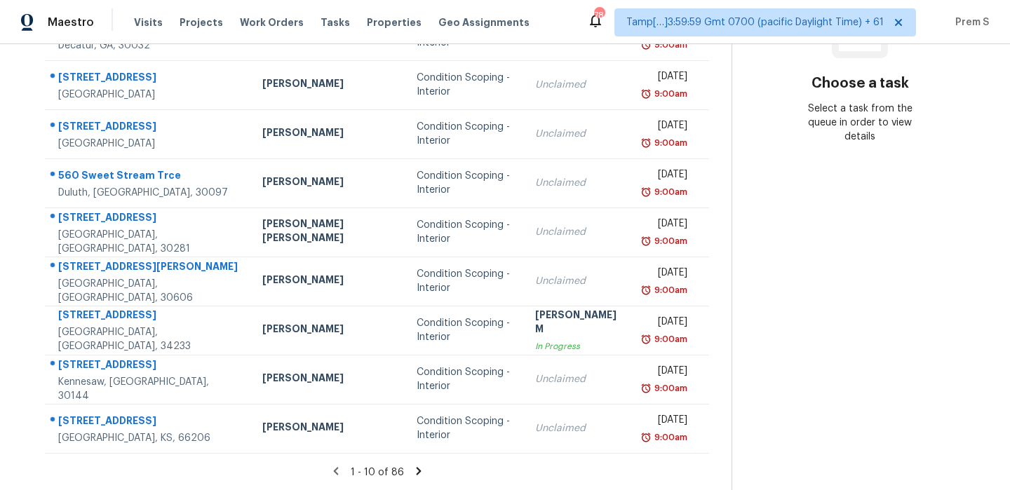
click at [412, 468] on icon at bounding box center [418, 471] width 13 height 13
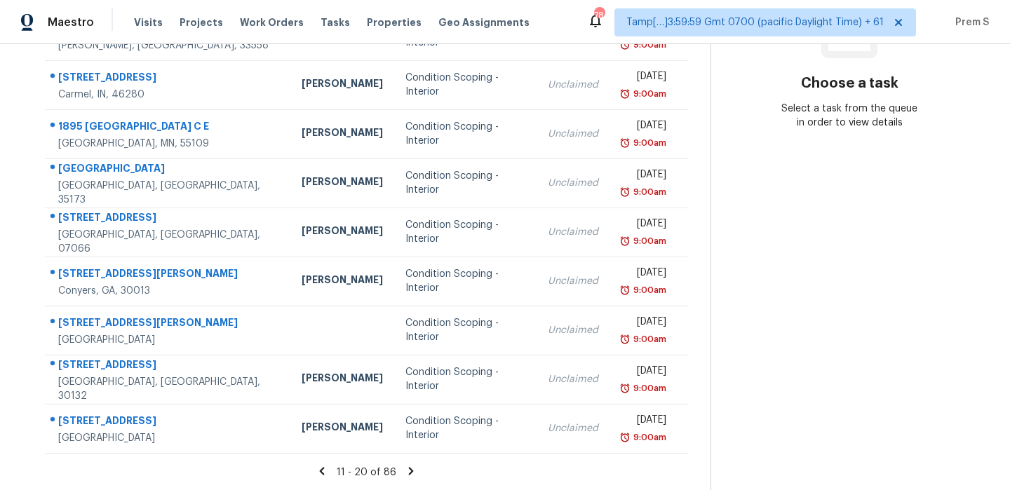
click at [409, 466] on icon at bounding box center [411, 471] width 13 height 13
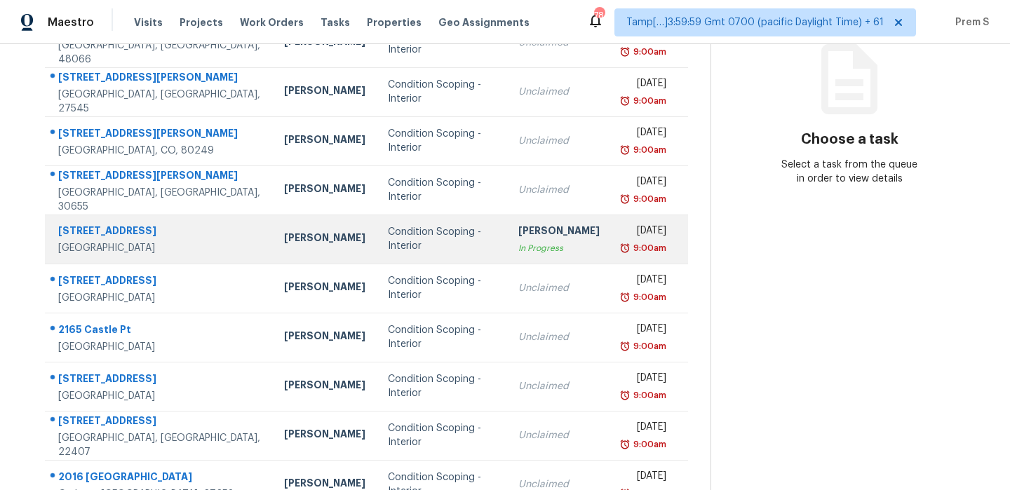
scroll to position [221, 0]
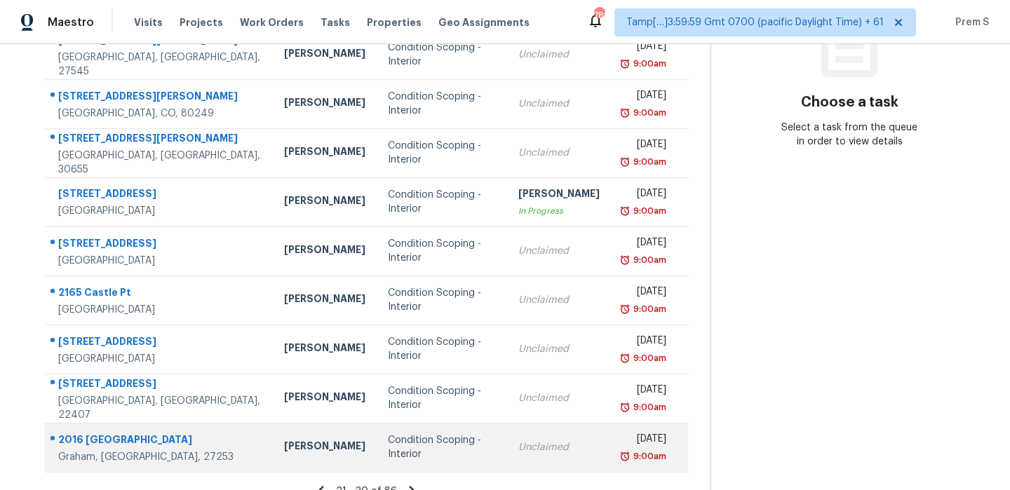
click at [445, 435] on td "Condition Scoping - Interior" at bounding box center [442, 447] width 130 height 49
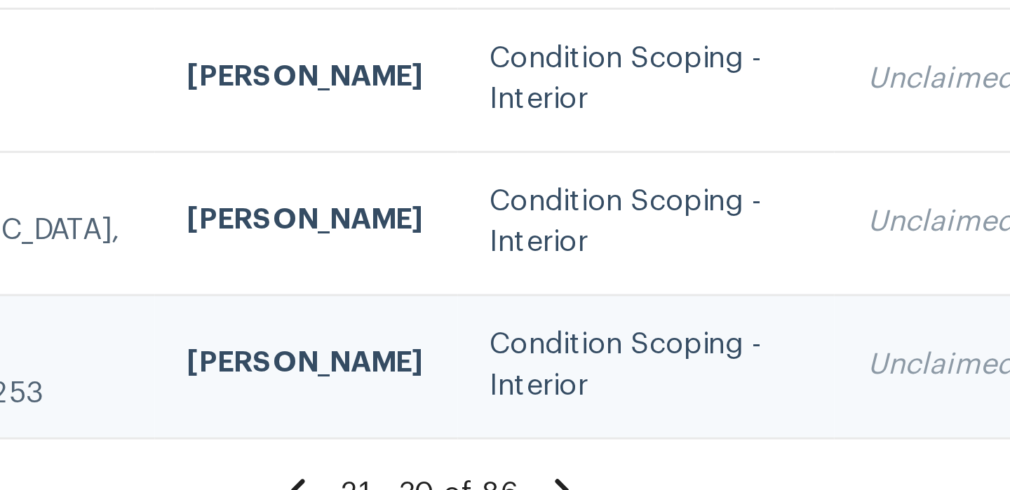
click at [376, 470] on td "Condition Scoping - Interior" at bounding box center [441, 447] width 130 height 49
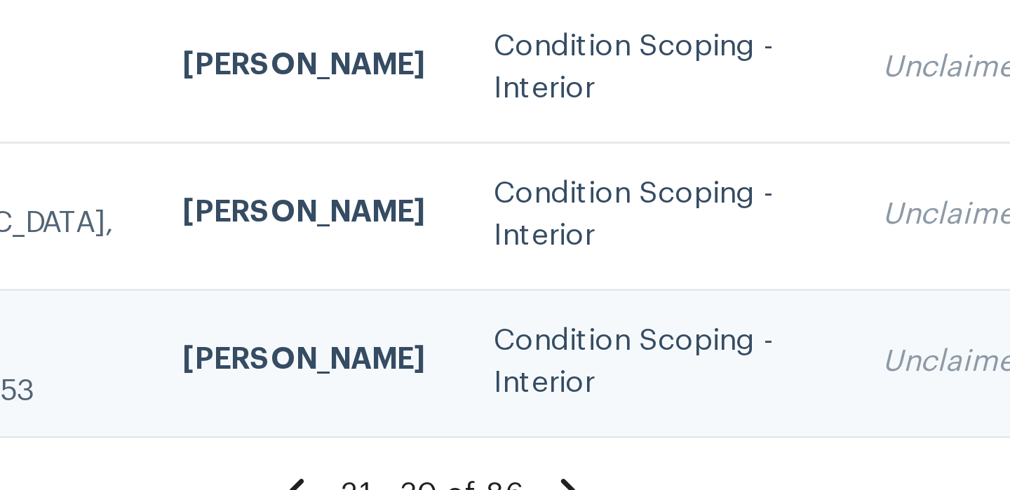
scroll to position [0, 0]
click at [376, 470] on td "Condition Scoping - Interior" at bounding box center [441, 447] width 130 height 49
click at [341, 475] on section "Tasks 86 Results Date Range Open Condition Scoping - Interior Assignee ​ Create…" at bounding box center [366, 178] width 688 height 664
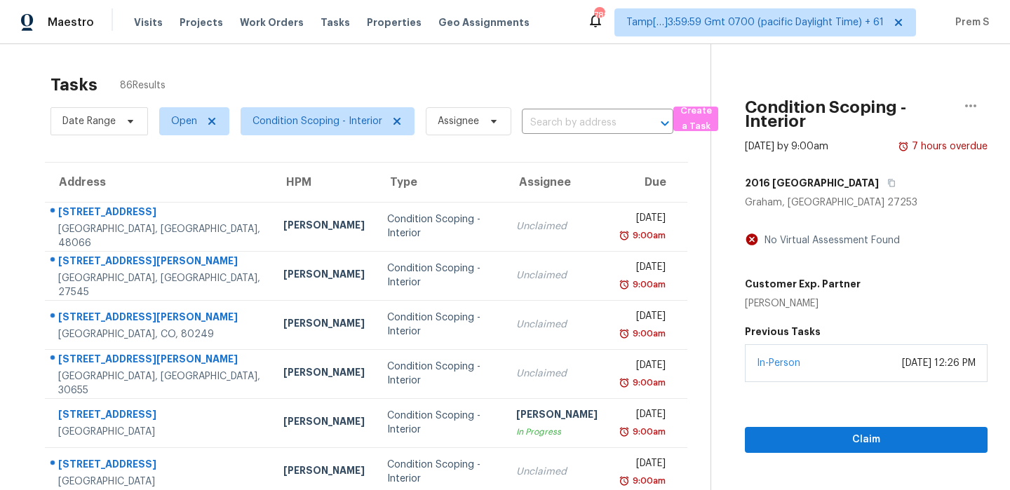
click at [527, 95] on div "Tasks 86 Results" at bounding box center [380, 85] width 660 height 36
click at [528, 70] on div "Tasks 86 Results" at bounding box center [380, 85] width 660 height 36
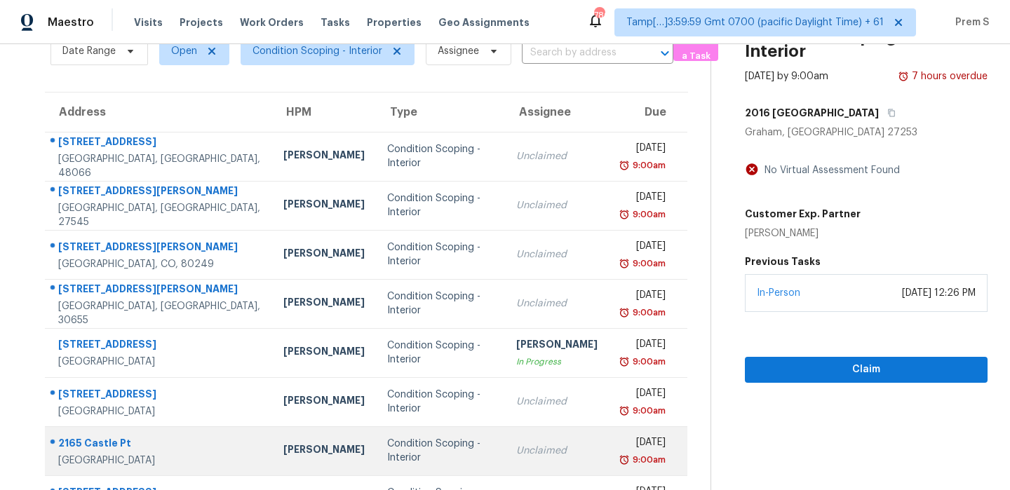
scroll to position [69, 0]
